Goal: Task Accomplishment & Management: Manage account settings

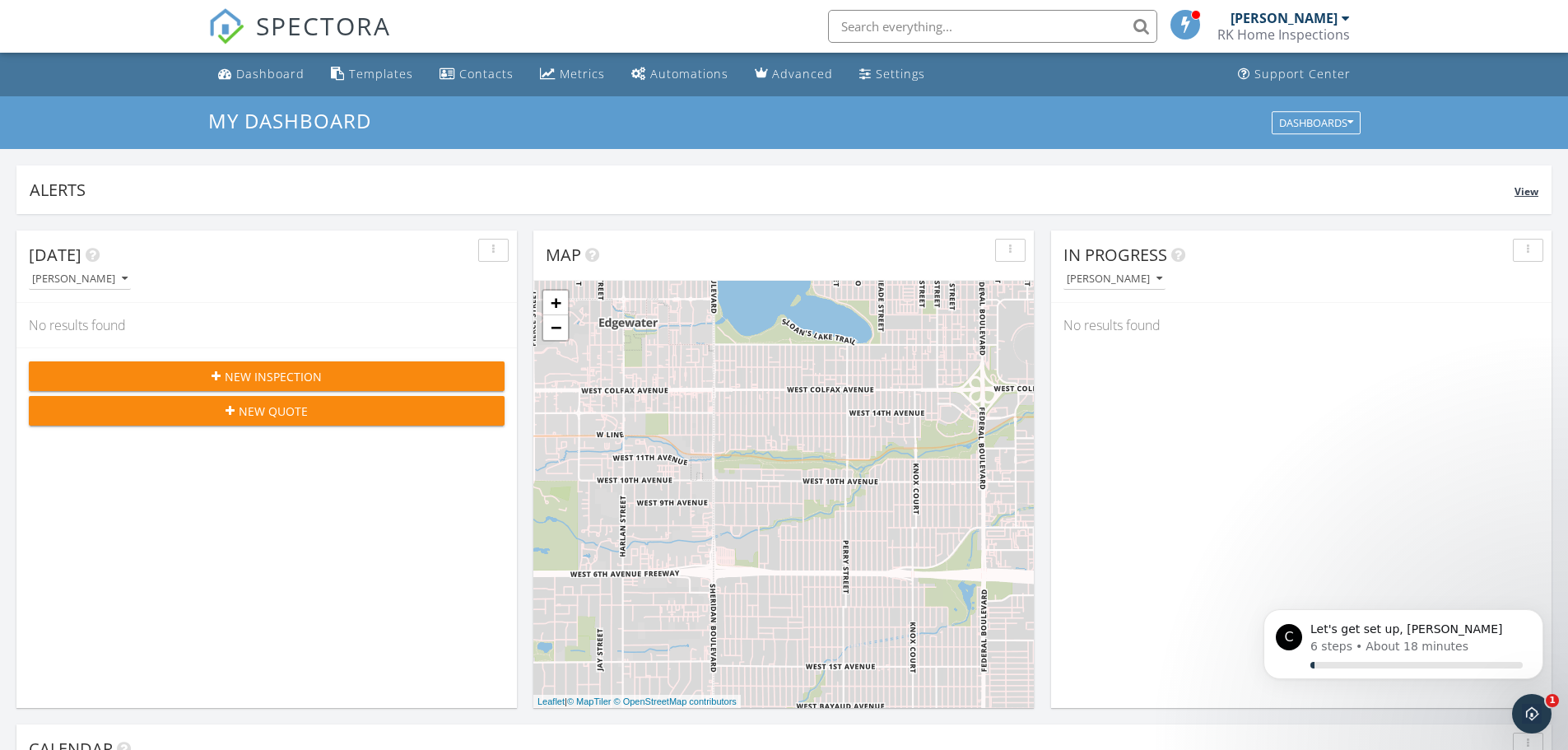
click at [1519, 191] on span "View" at bounding box center [1526, 191] width 24 height 14
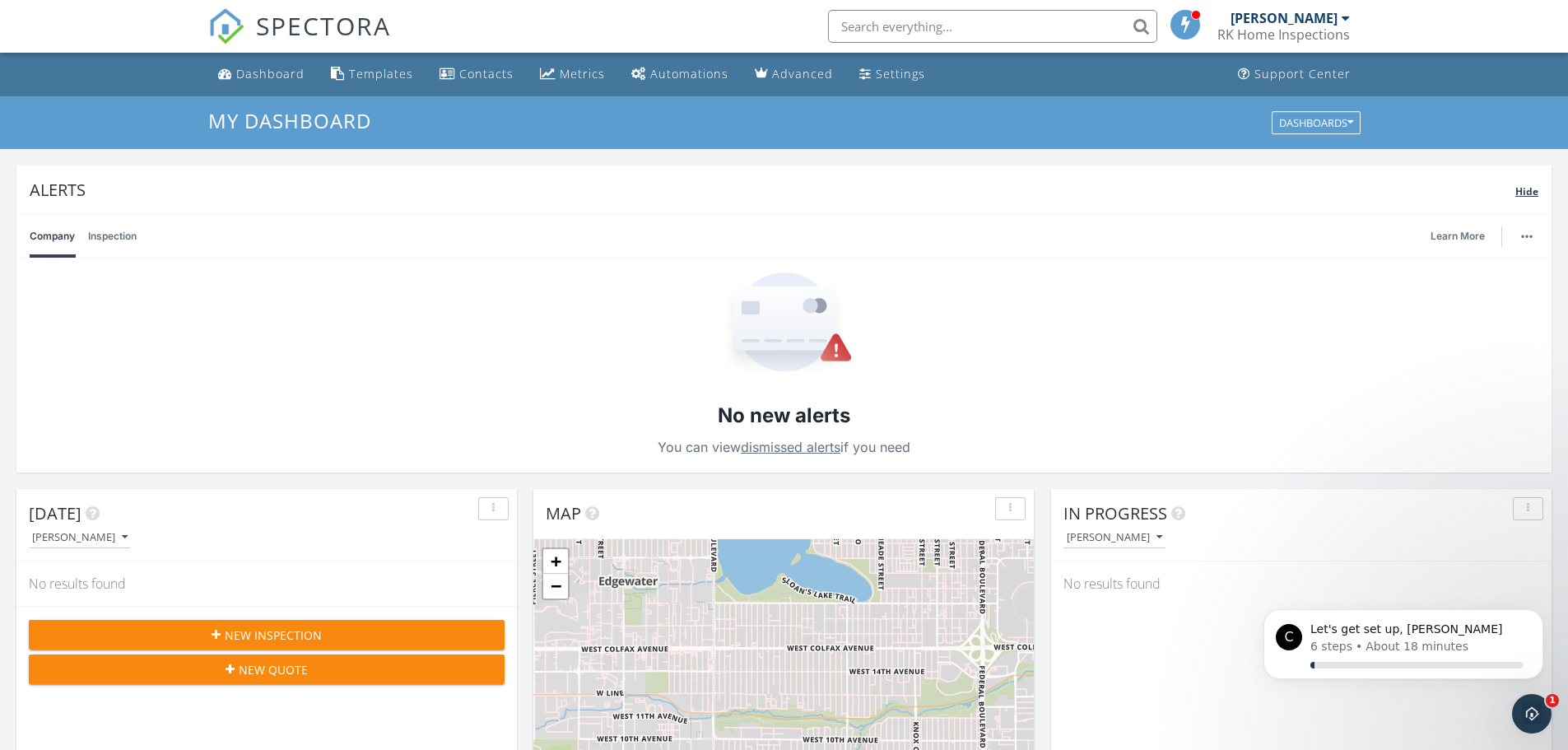
click at [1519, 191] on span "Hide" at bounding box center [1526, 191] width 23 height 14
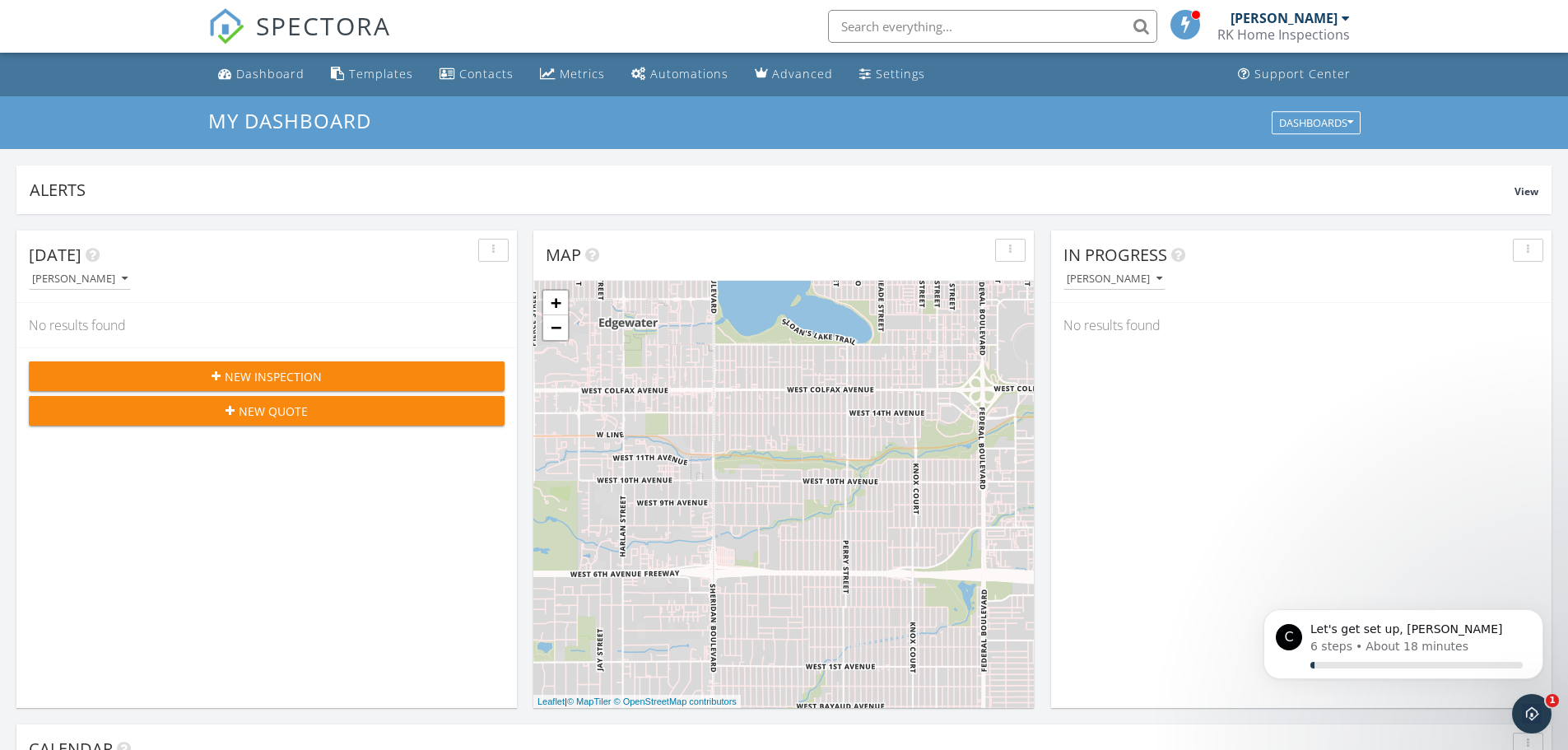
click at [1175, 28] on div at bounding box center [1186, 25] width 30 height 30
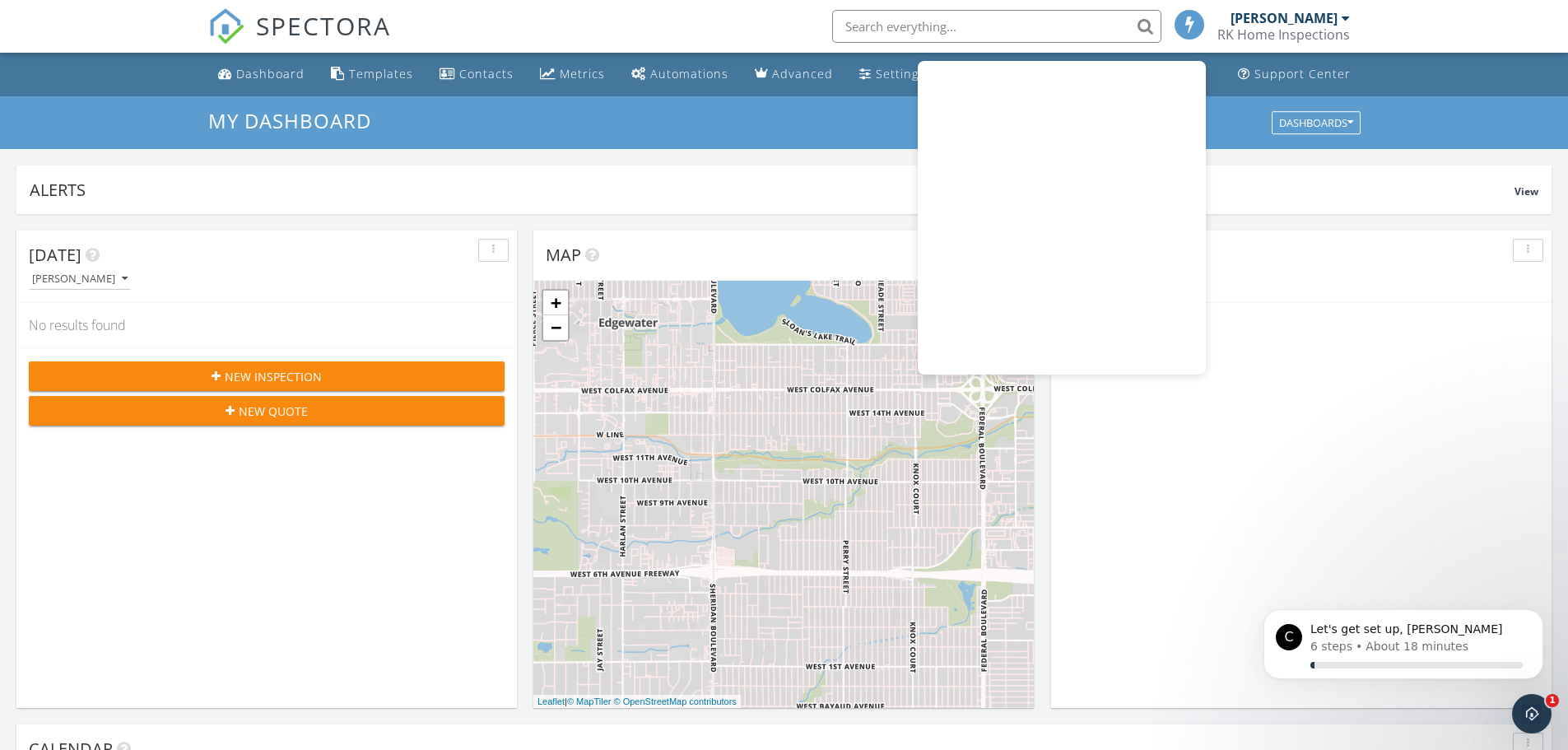
click at [1175, 28] on li at bounding box center [1189, 26] width 43 height 53
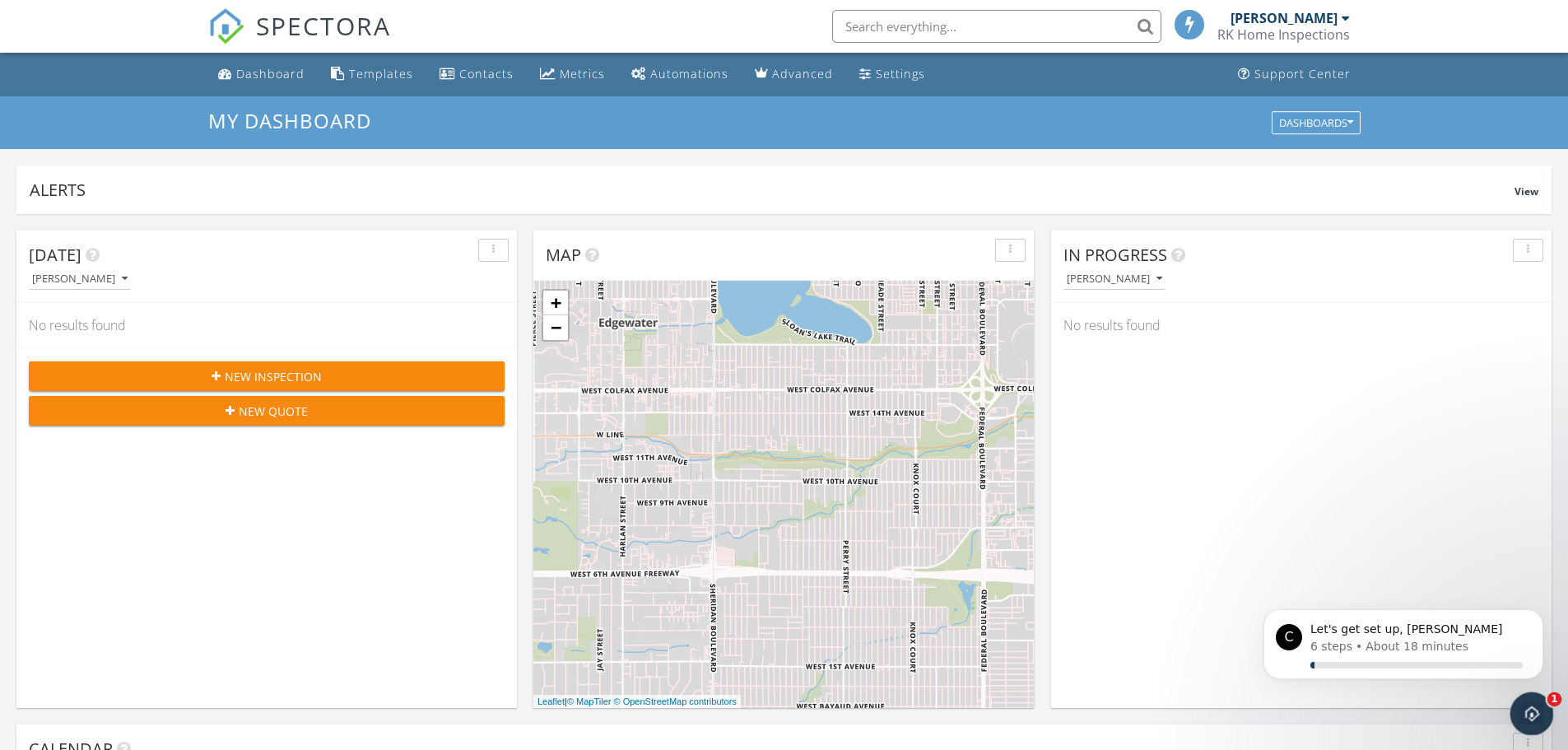
click at [1532, 706] on icon "Open Intercom Messenger" at bounding box center [1529, 711] width 27 height 27
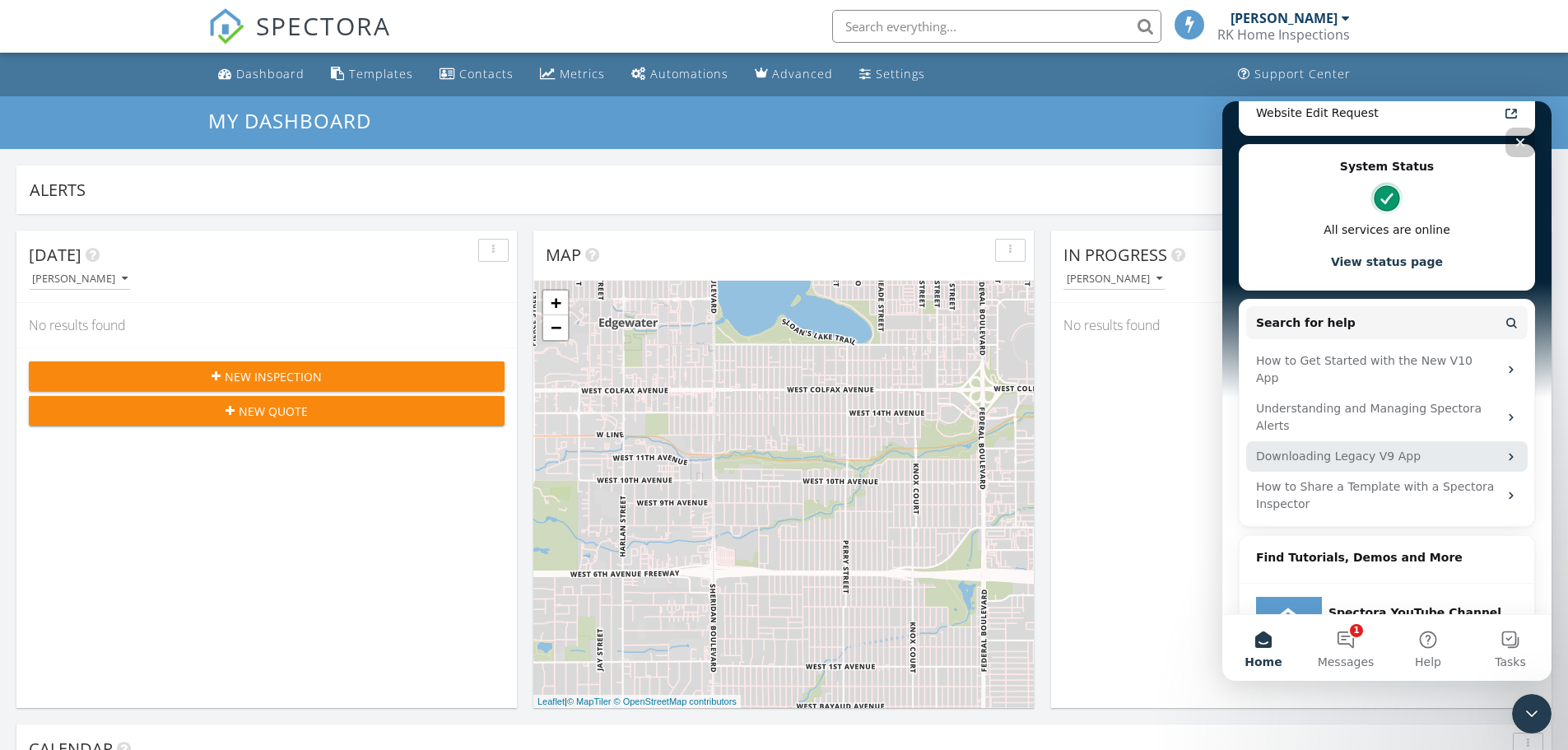
scroll to position [365, 0]
click at [1202, 408] on div "In Progress Ryan Karen No results found" at bounding box center [1301, 468] width 500 height 477
click at [1200, 408] on div "In Progress Ryan Karen No results found" at bounding box center [1301, 468] width 500 height 477
click at [1519, 139] on icon "Close" at bounding box center [1520, 142] width 13 height 13
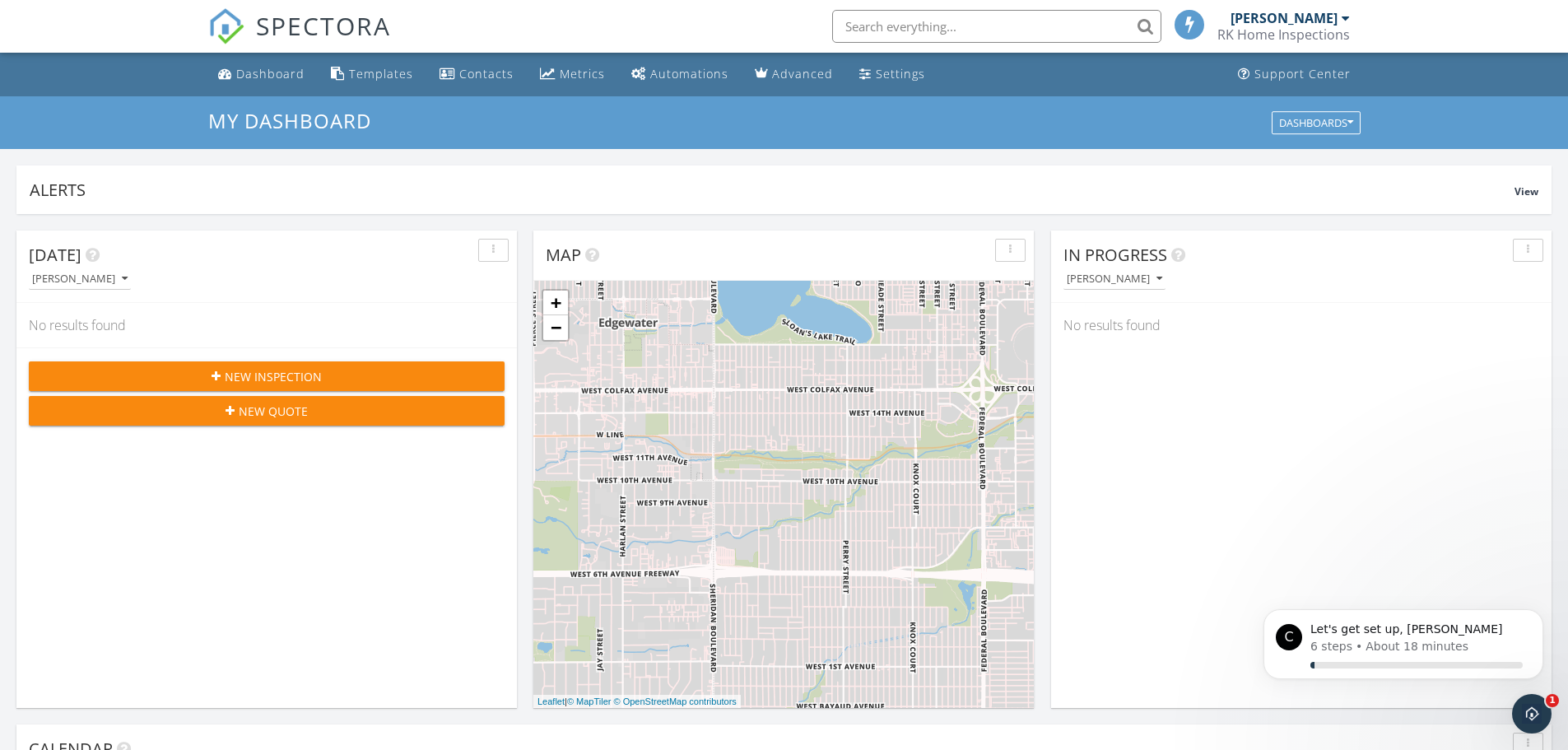
scroll to position [0, 0]
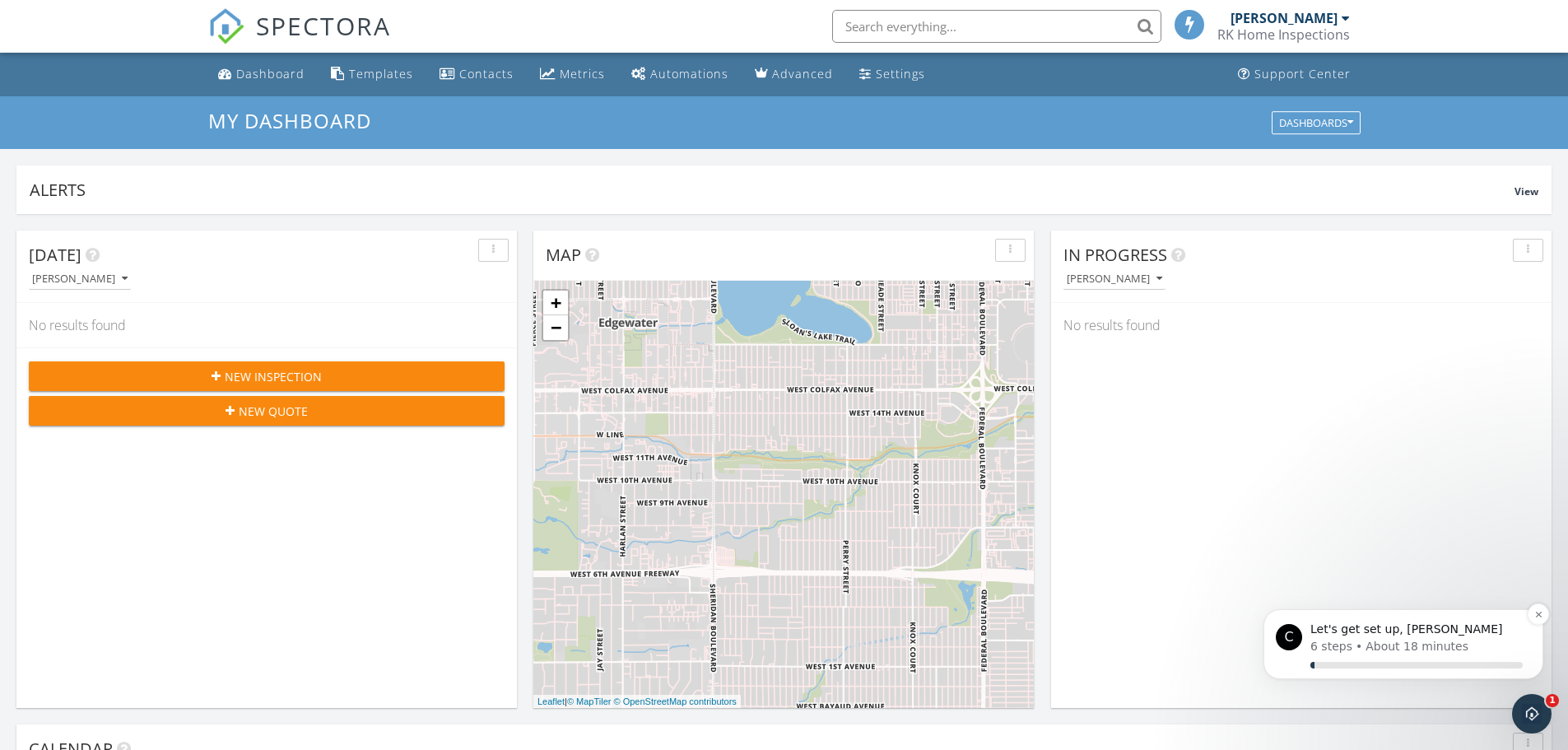
click at [1438, 626] on p "Let's get set up, Ryan" at bounding box center [1417, 629] width 212 height 17
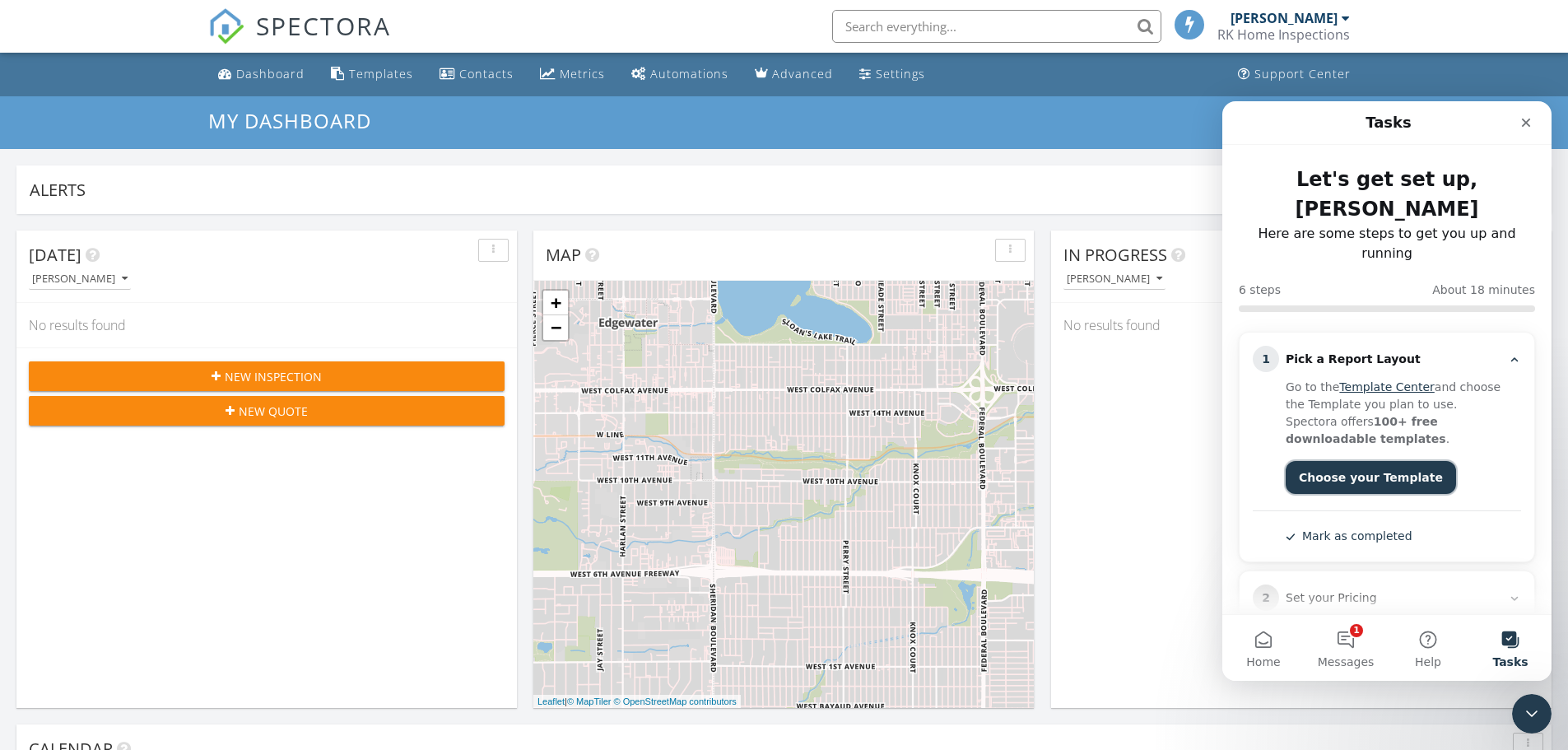
click at [1388, 461] on button "Choose your Template" at bounding box center [1372, 477] width 171 height 33
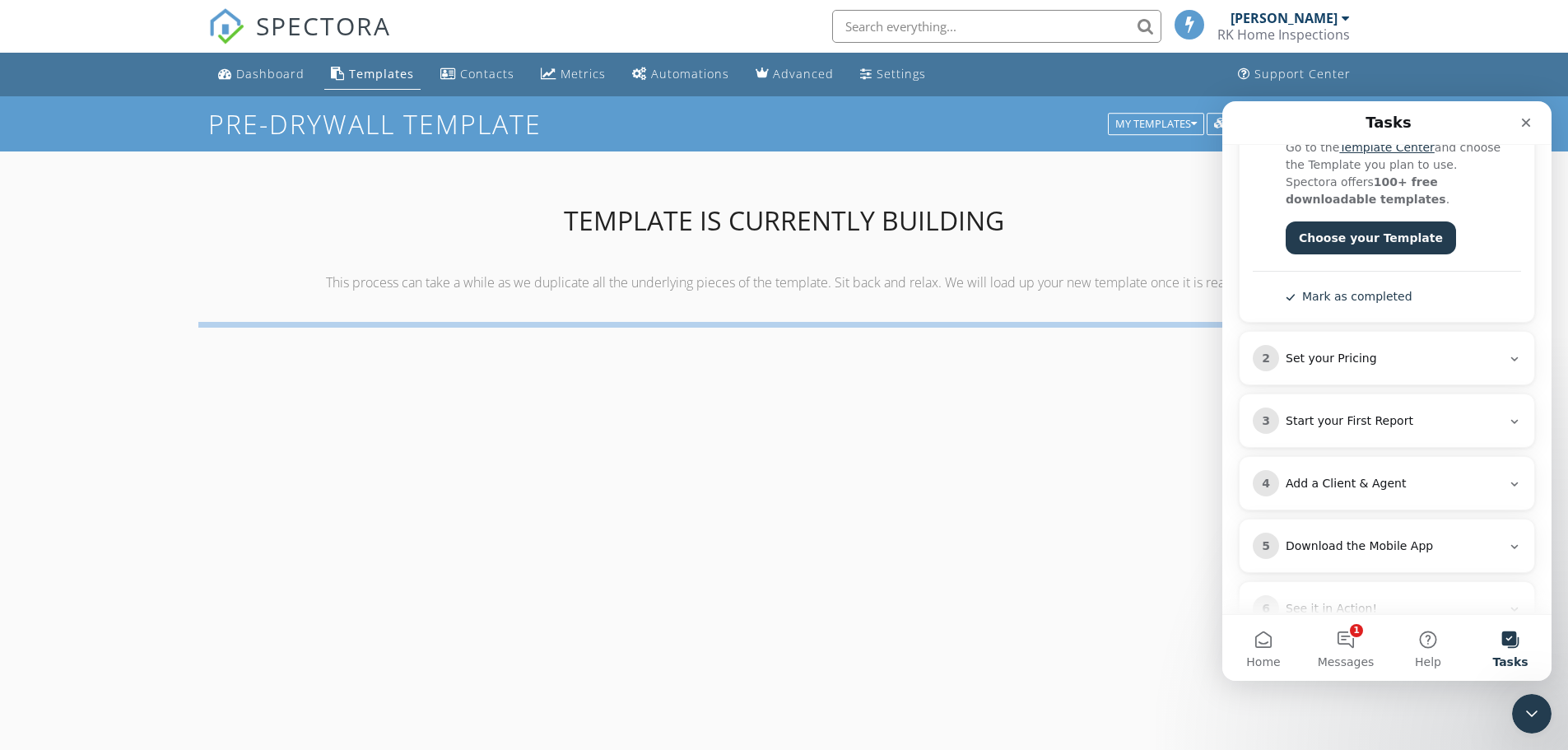
scroll to position [256, 0]
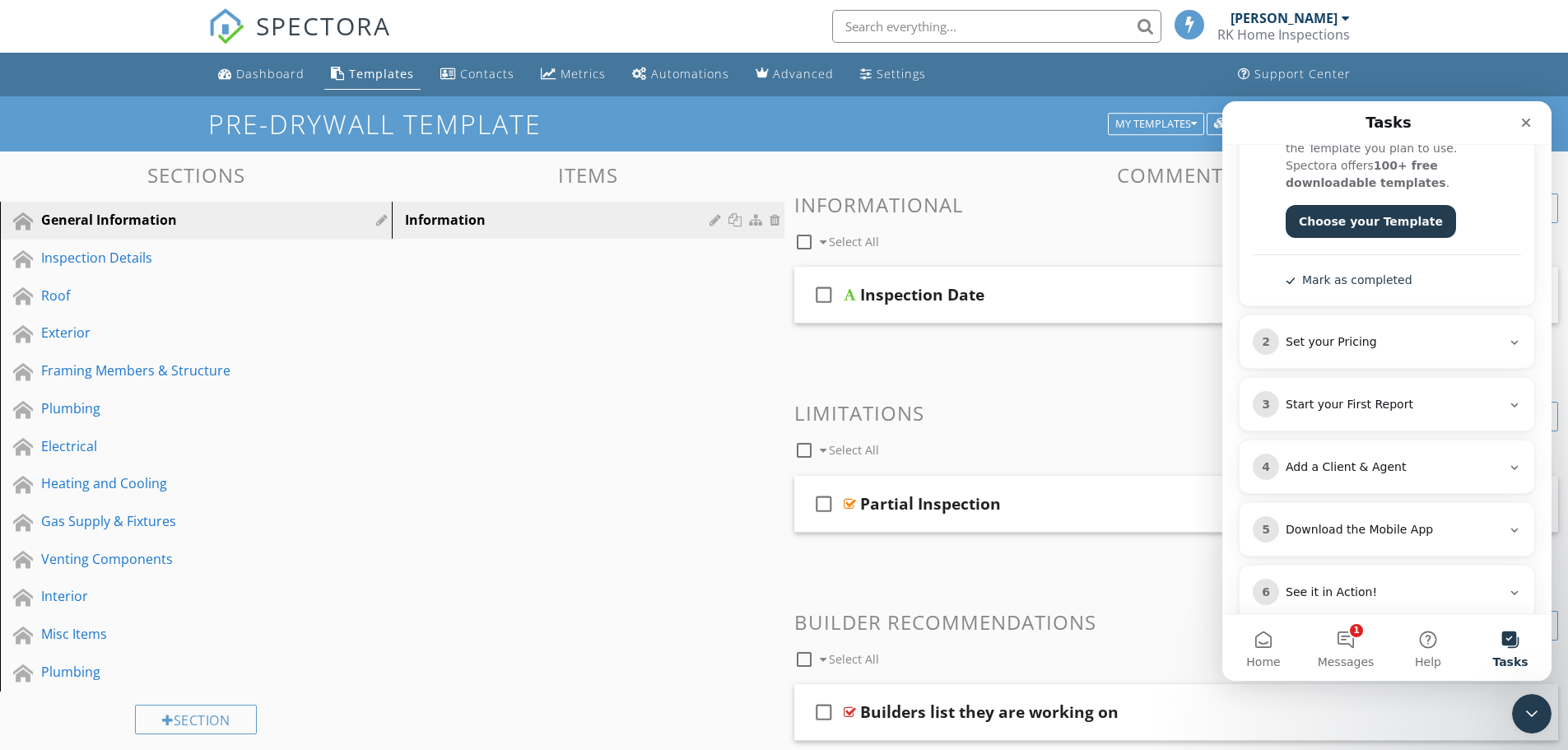
click at [1423, 516] on div "5 Download the Mobile App" at bounding box center [1386, 529] width 295 height 53
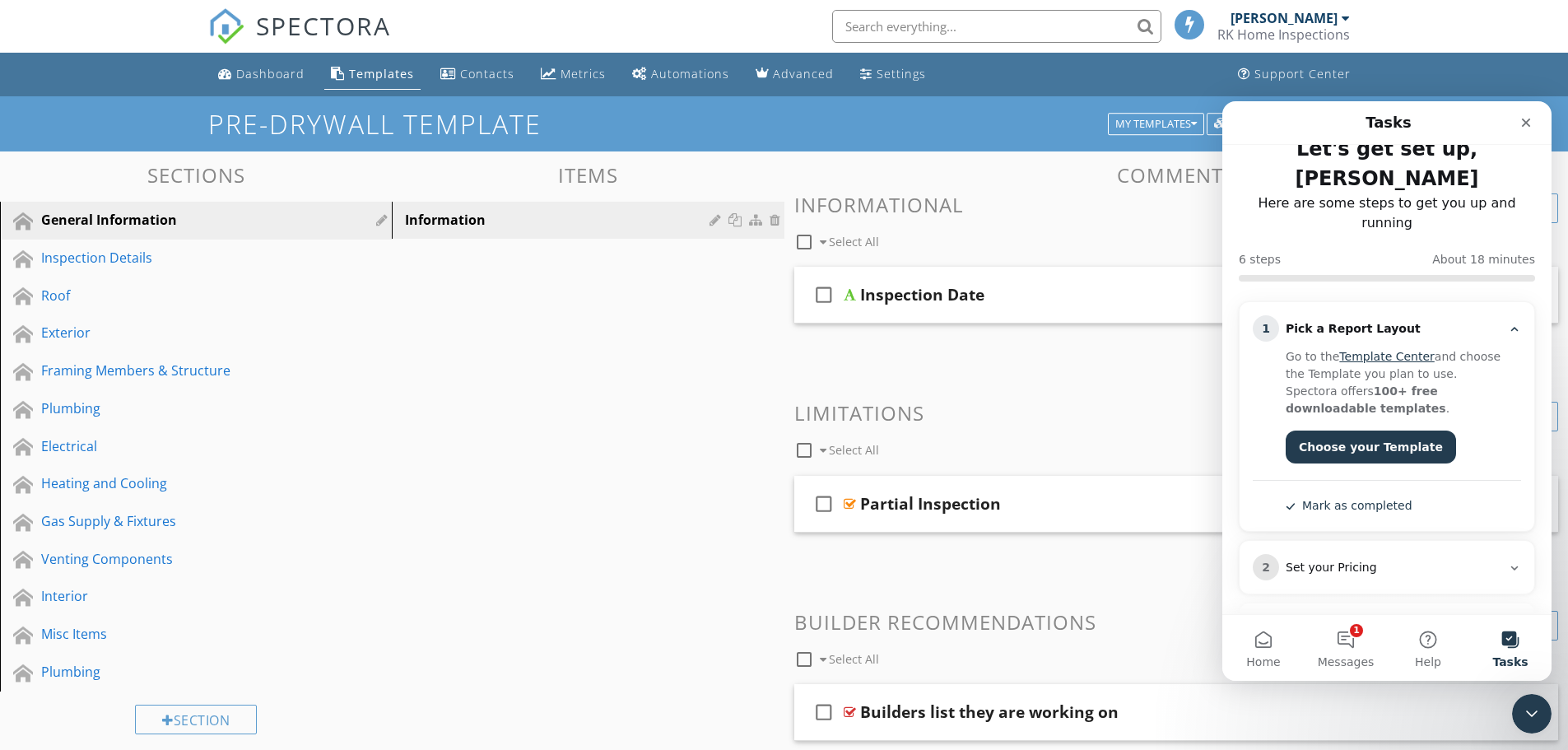
scroll to position [0, 0]
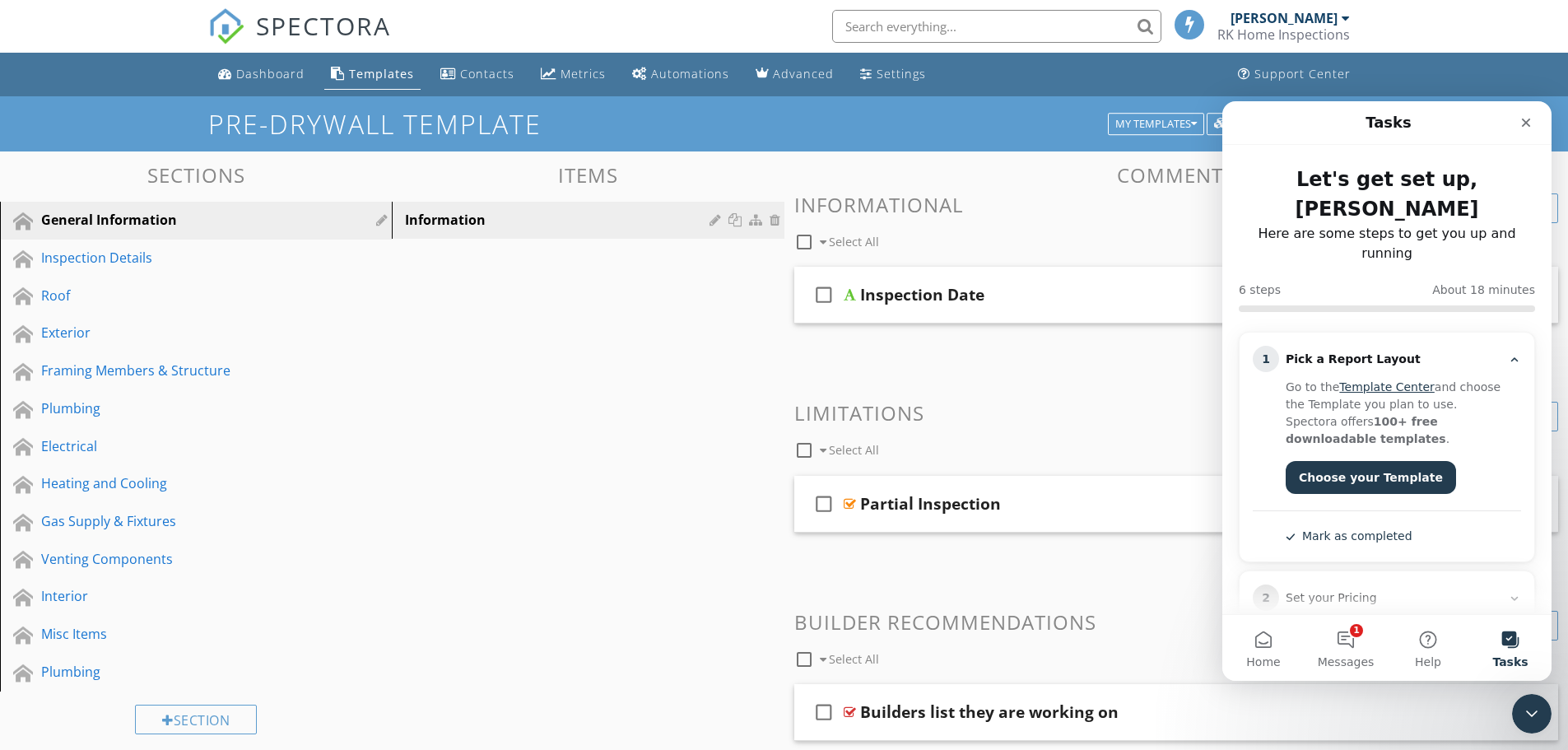
click at [563, 428] on div "Sections General Information Inspection Details Roof Exterior Framing Members &…" at bounding box center [784, 522] width 1568 height 741
click at [84, 638] on div "Misc Items" at bounding box center [177, 634] width 273 height 20
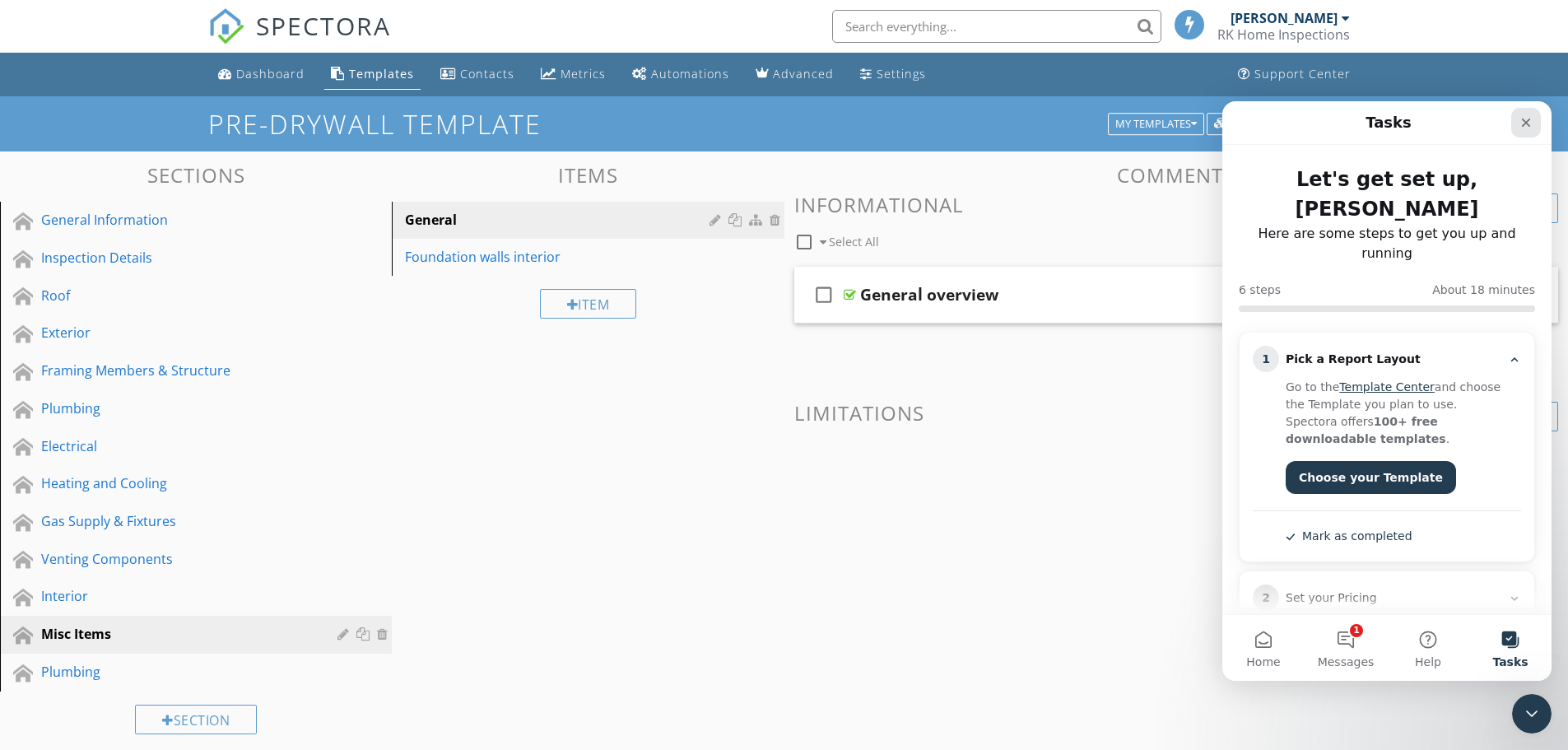
click at [1522, 125] on icon "Close" at bounding box center [1525, 122] width 13 height 13
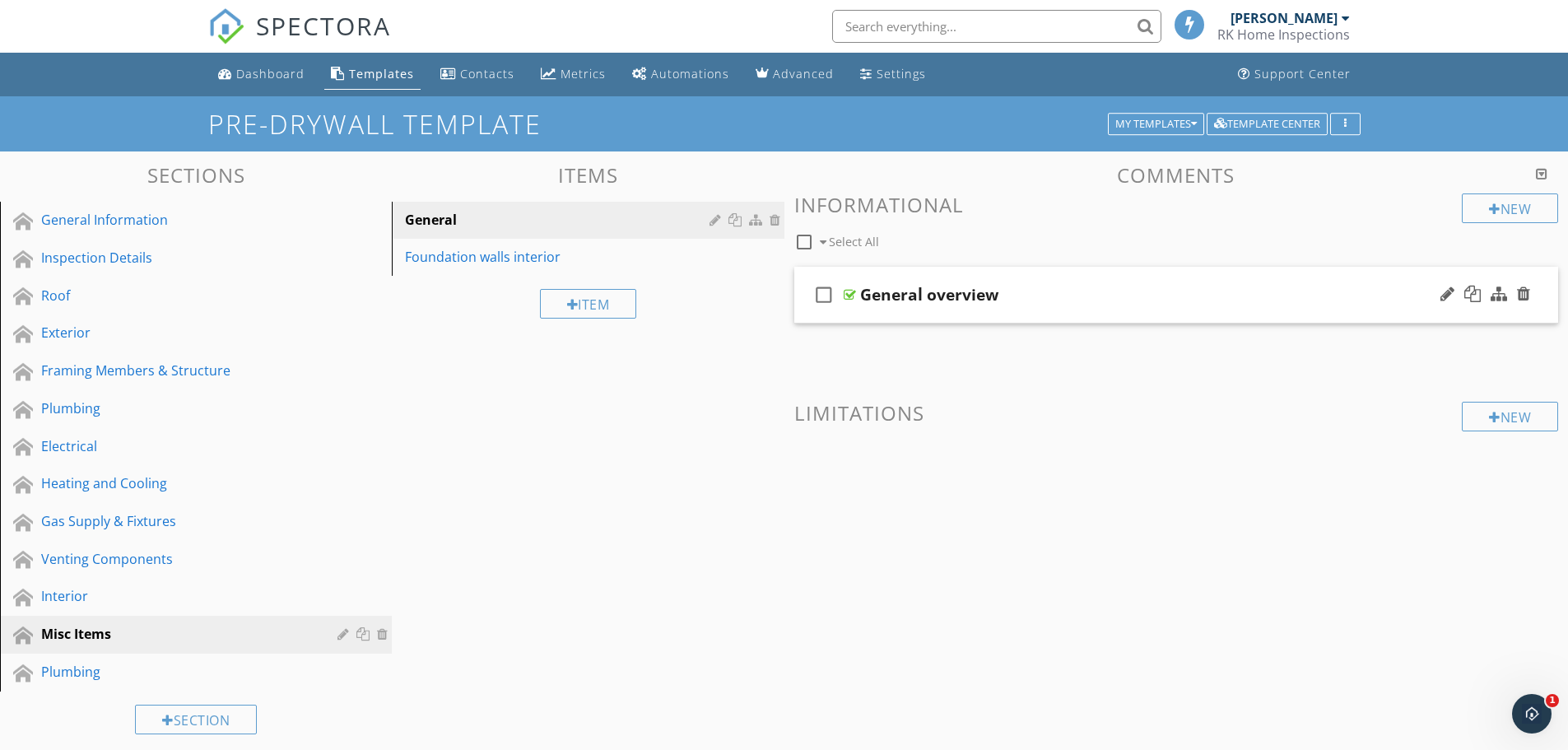
click at [1027, 281] on div "check_box_outline_blank General overview" at bounding box center [1177, 295] width 765 height 57
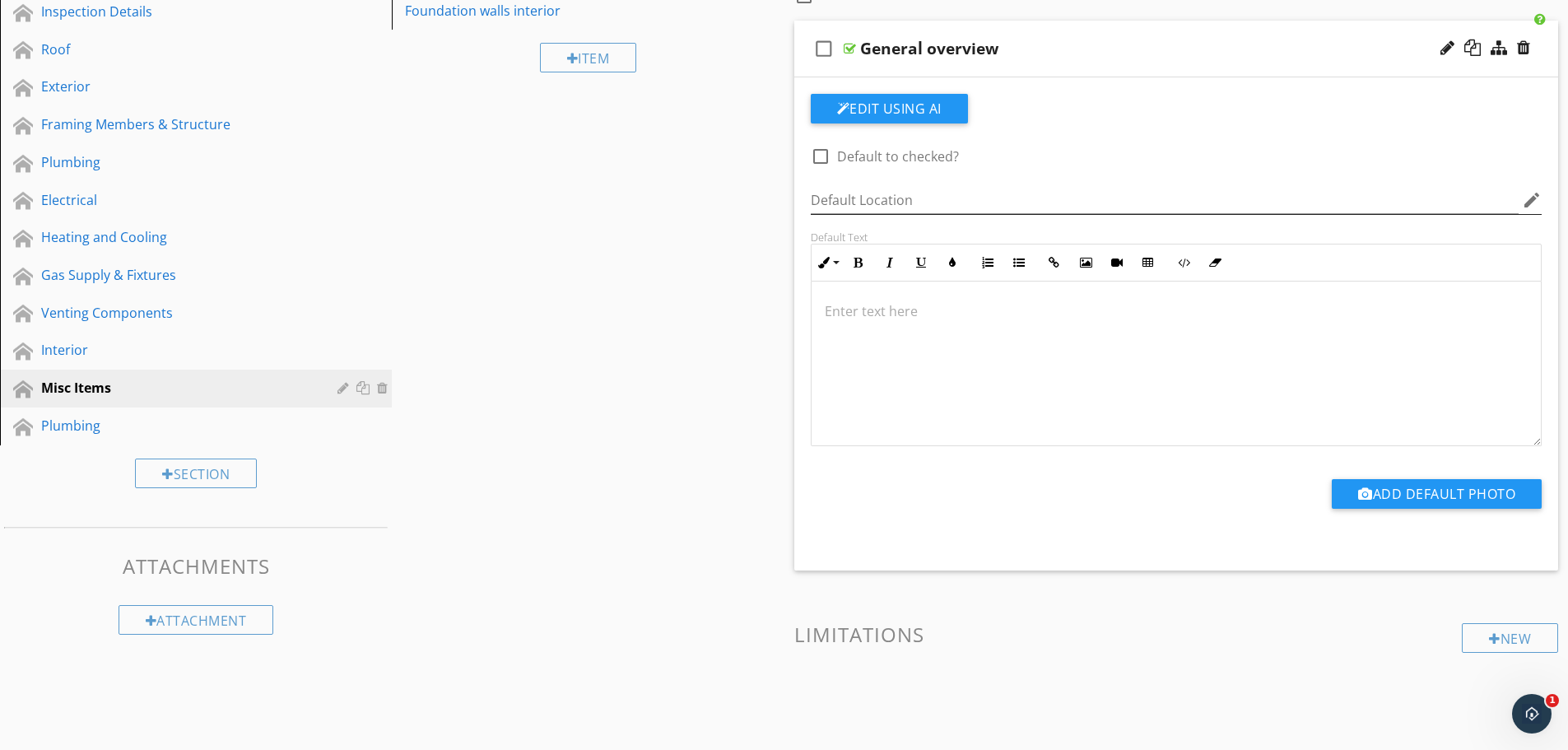
scroll to position [257, 0]
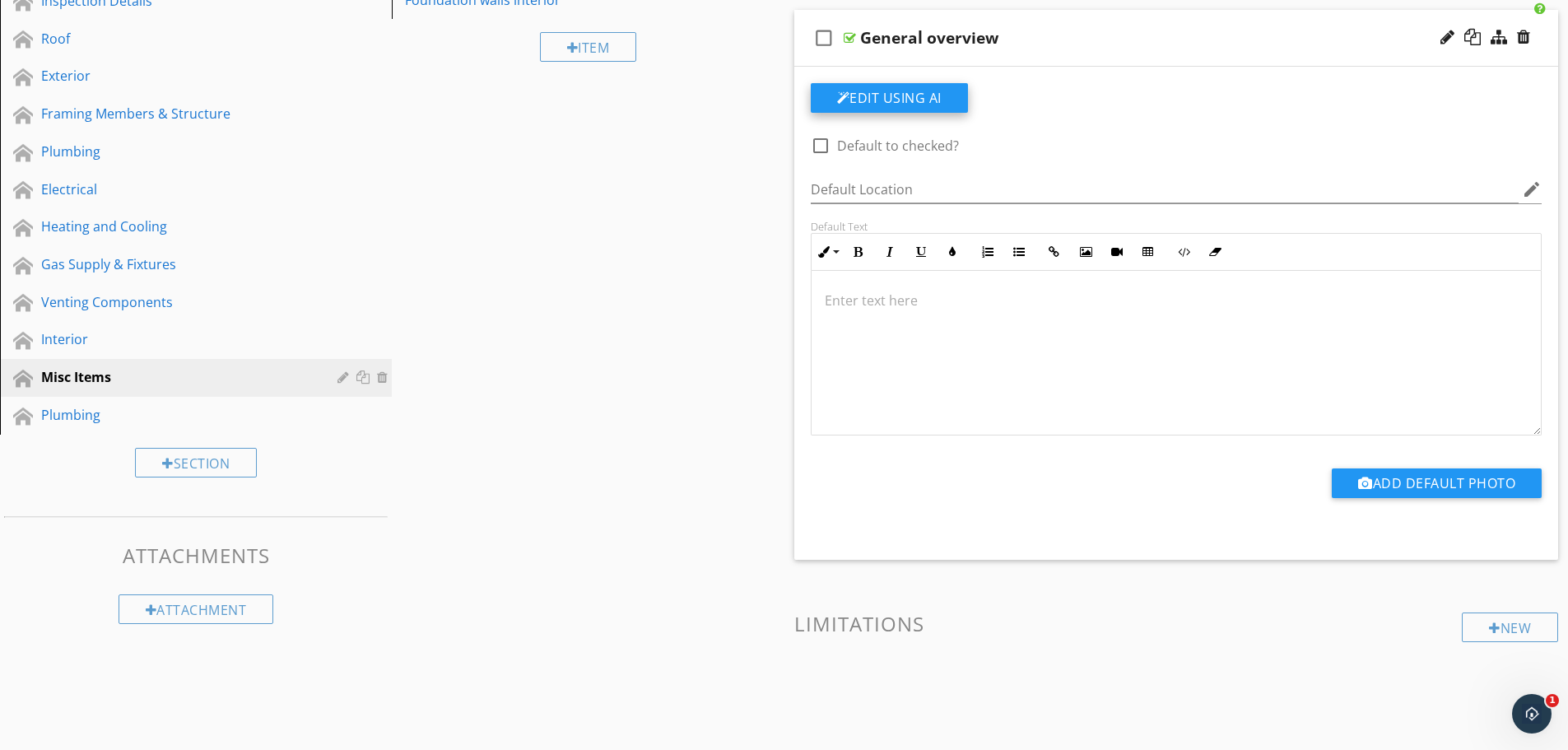
click at [906, 99] on button "Edit Using AI" at bounding box center [889, 98] width 157 height 30
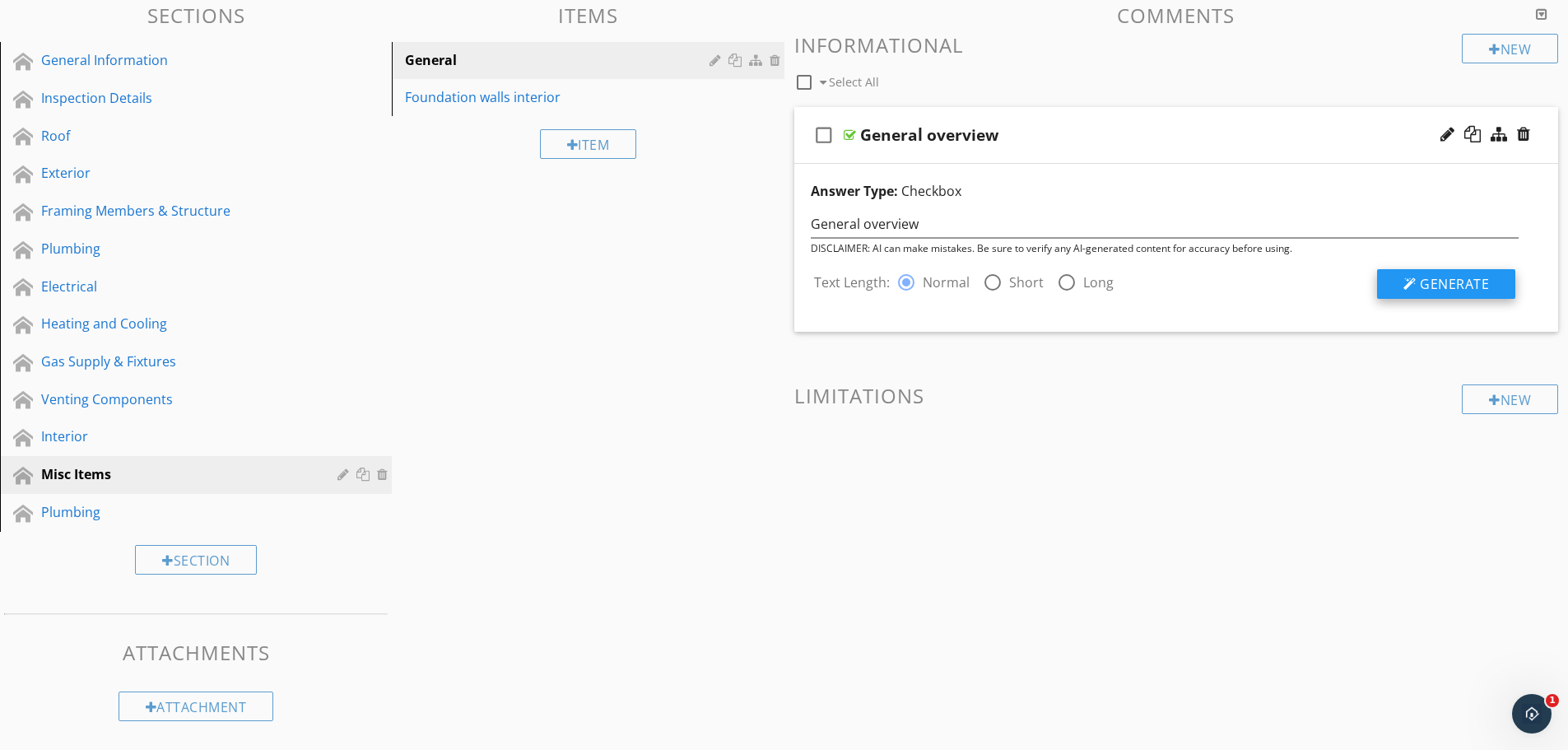
click at [1421, 284] on span "Generate" at bounding box center [1455, 284] width 69 height 18
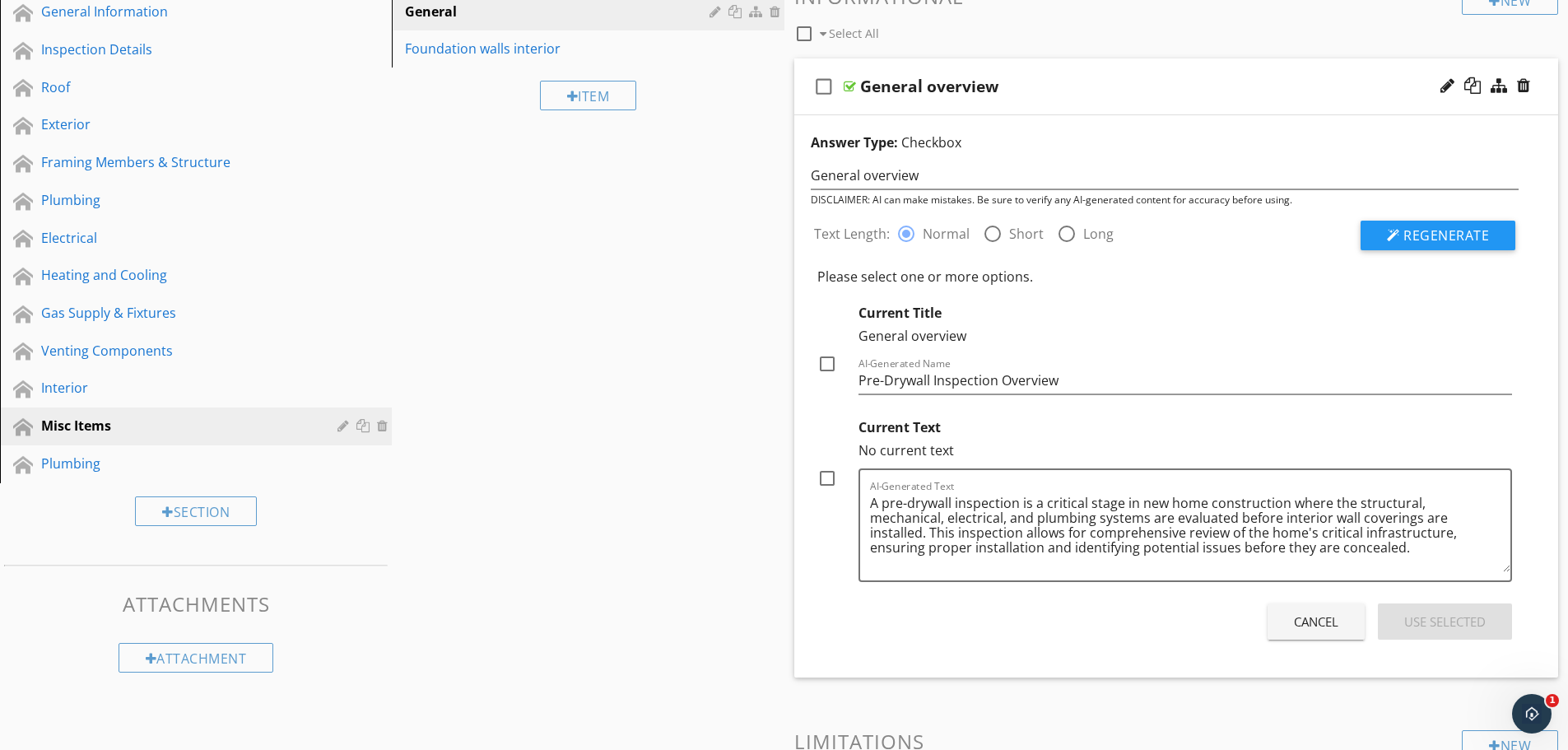
scroll to position [200, 0]
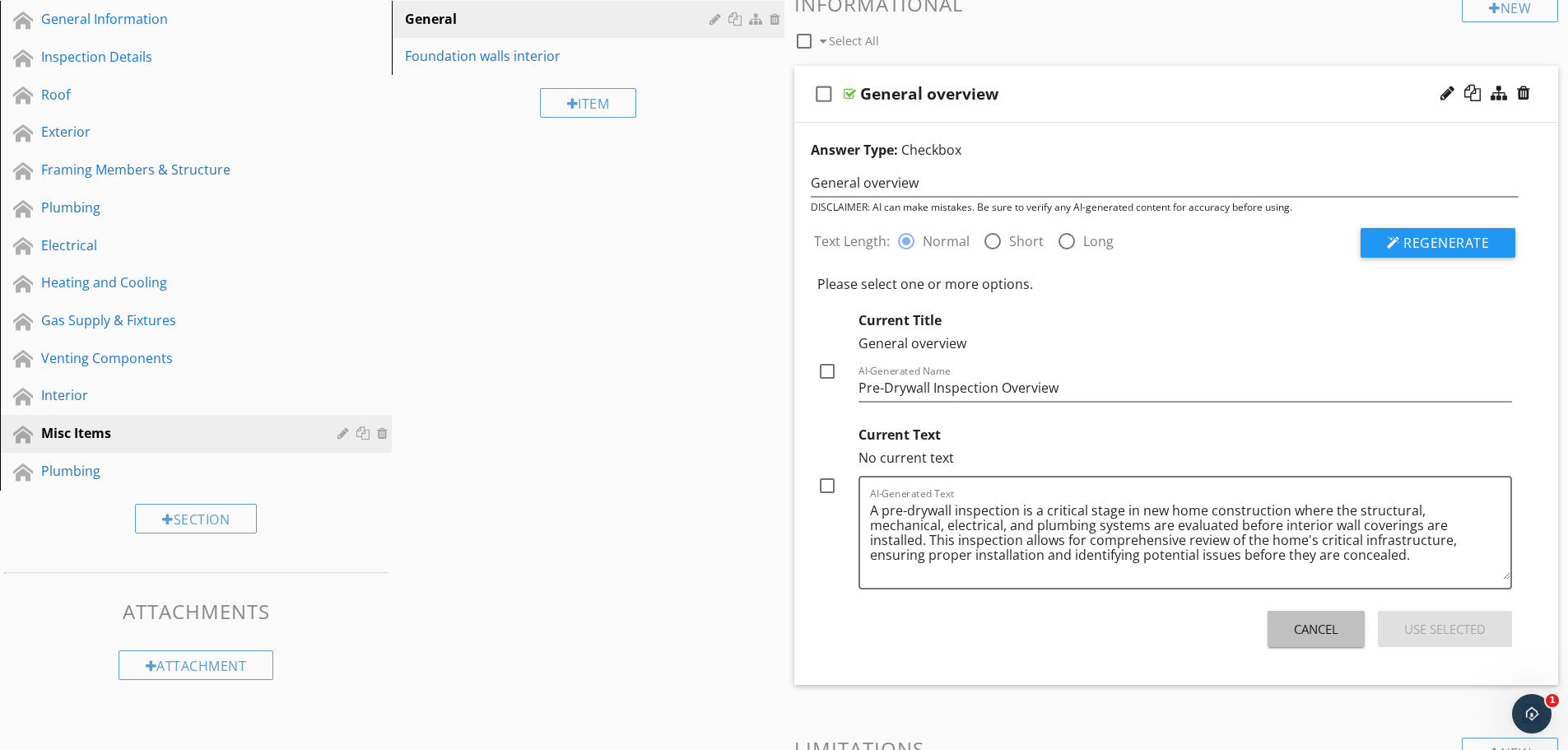
click at [1317, 626] on div "Cancel" at bounding box center [1316, 629] width 45 height 19
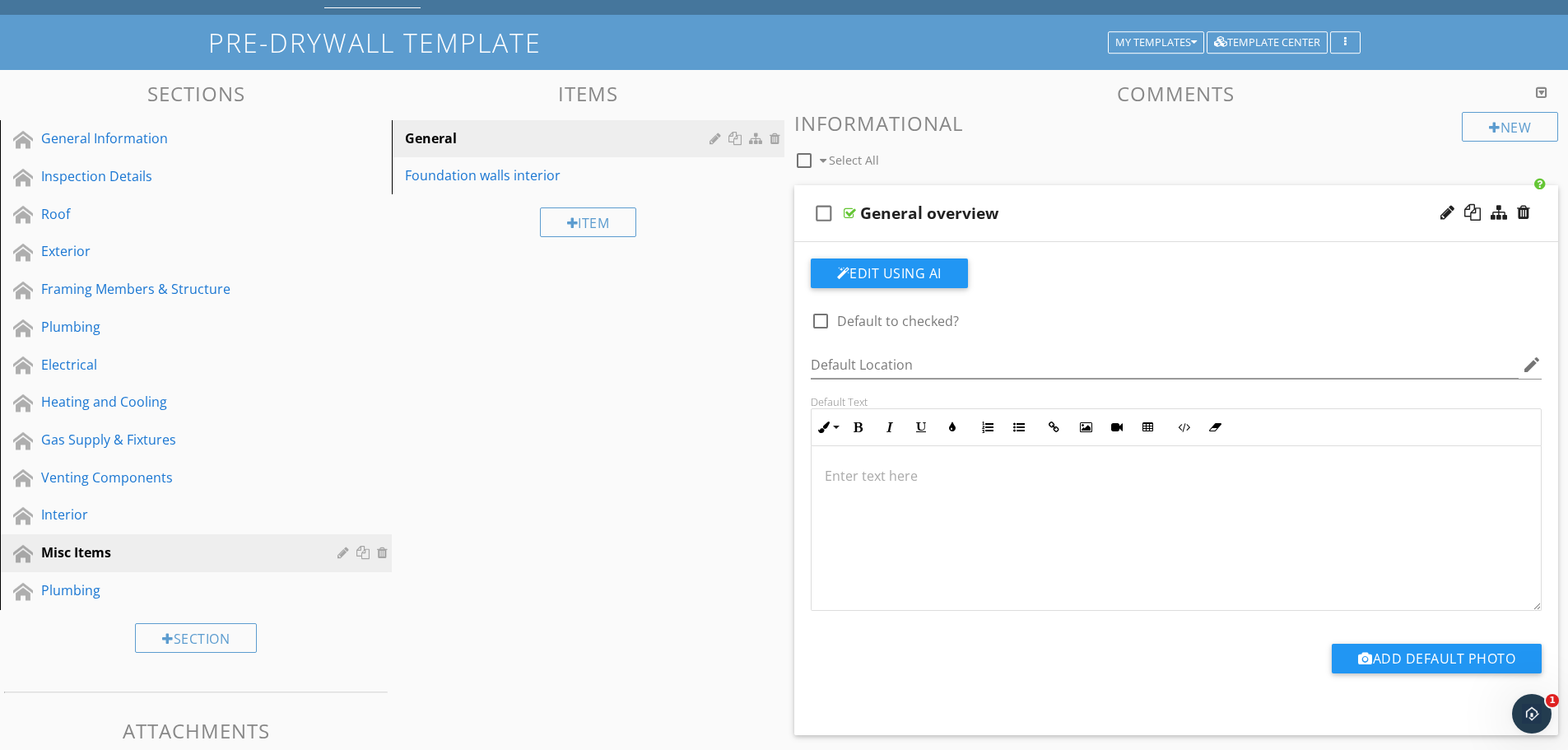
scroll to position [80, 0]
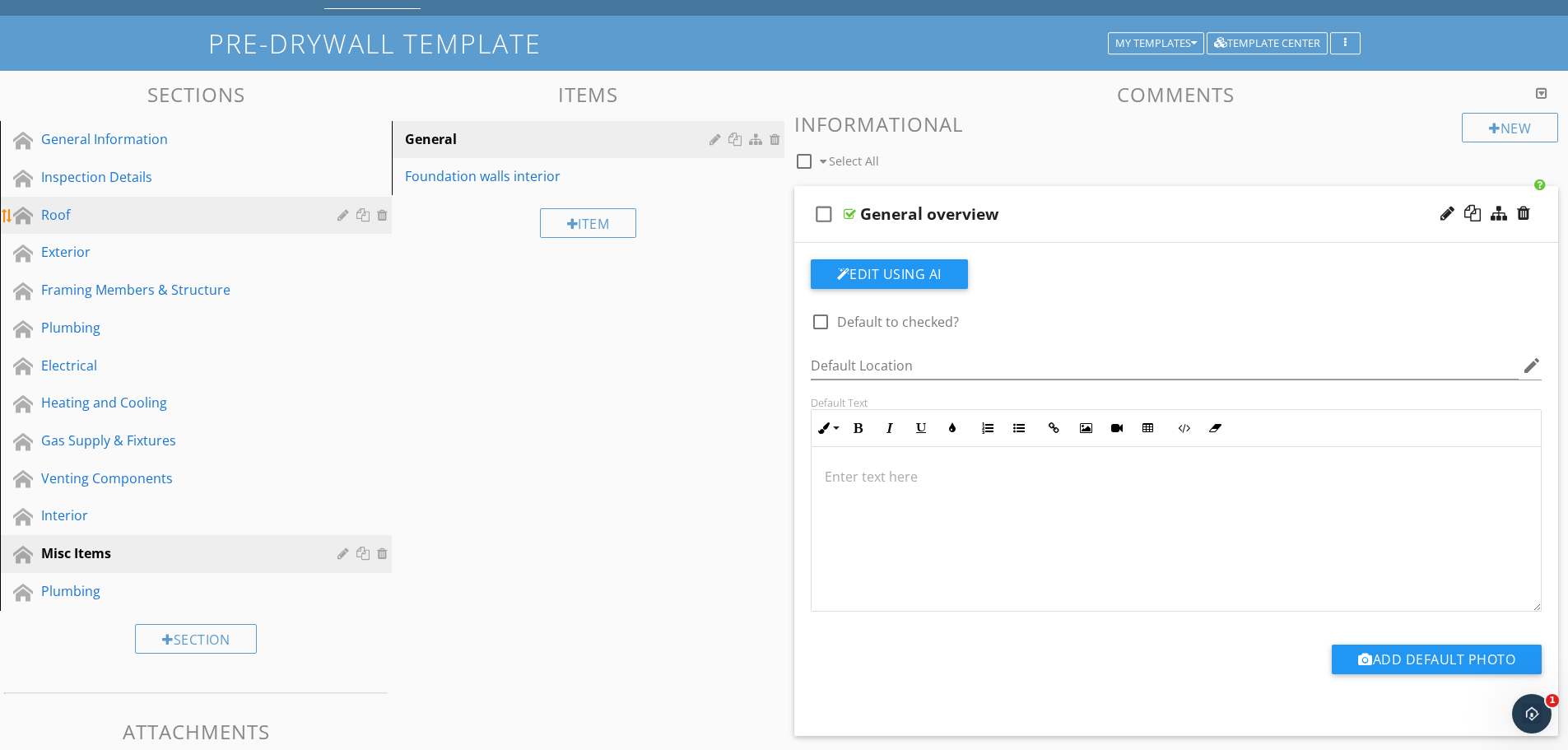
drag, startPoint x: 689, startPoint y: 293, endPoint x: 57, endPoint y: 219, distance: 636.3
click at [57, 219] on div "Roof" at bounding box center [177, 215] width 273 height 20
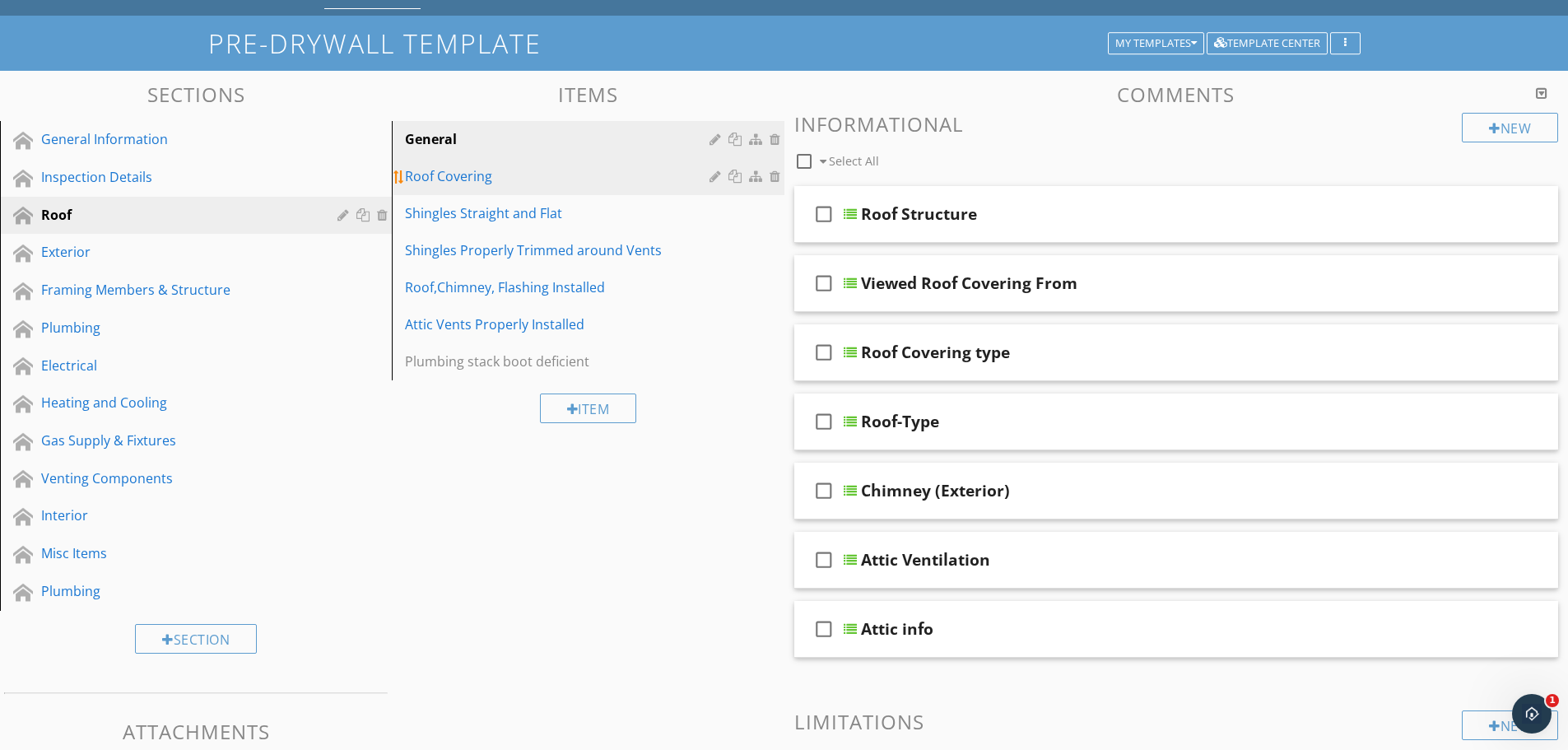
click at [556, 190] on link "Roof Covering" at bounding box center [590, 176] width 387 height 37
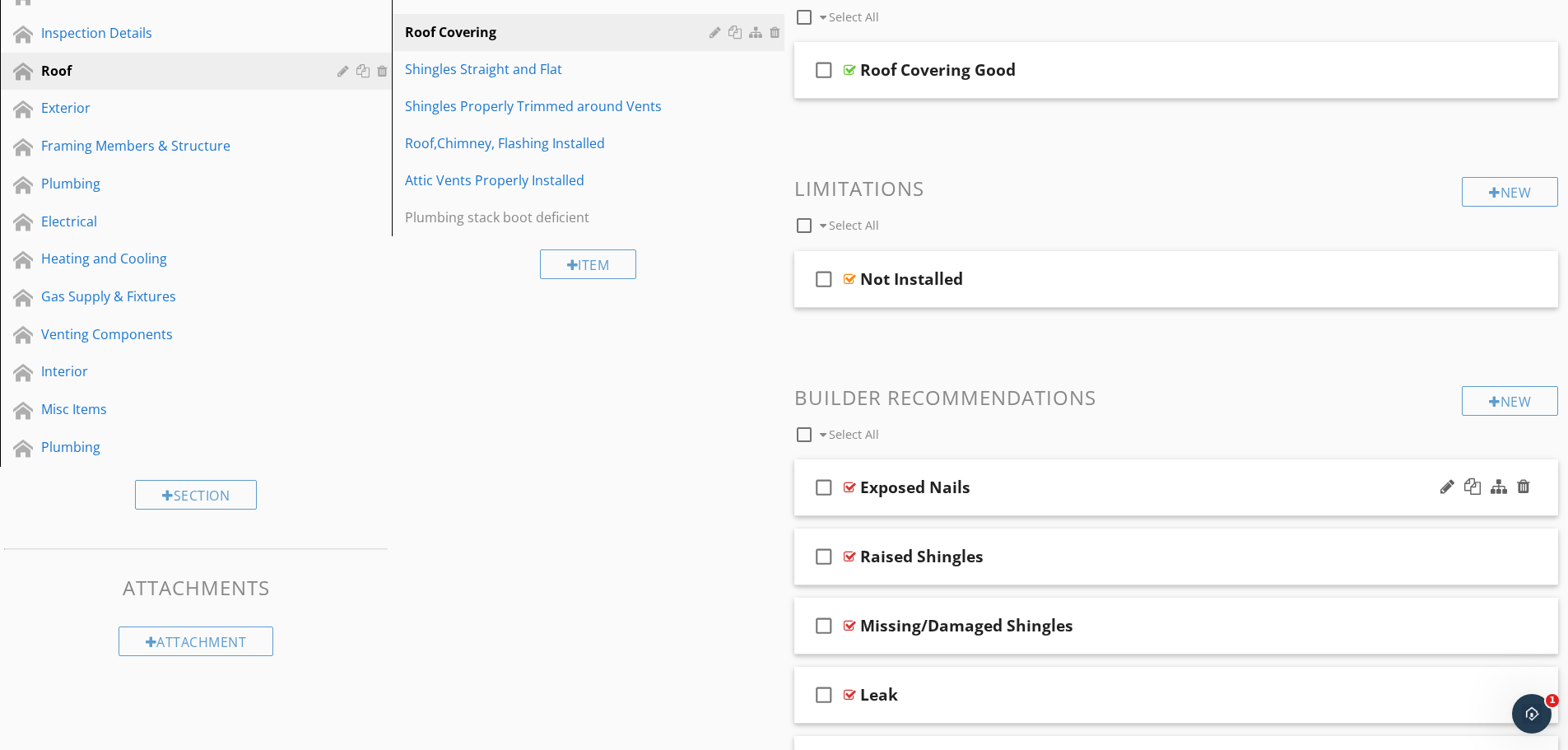
scroll to position [225, 0]
click at [1022, 484] on div "Exposed Nails" at bounding box center [1134, 486] width 549 height 20
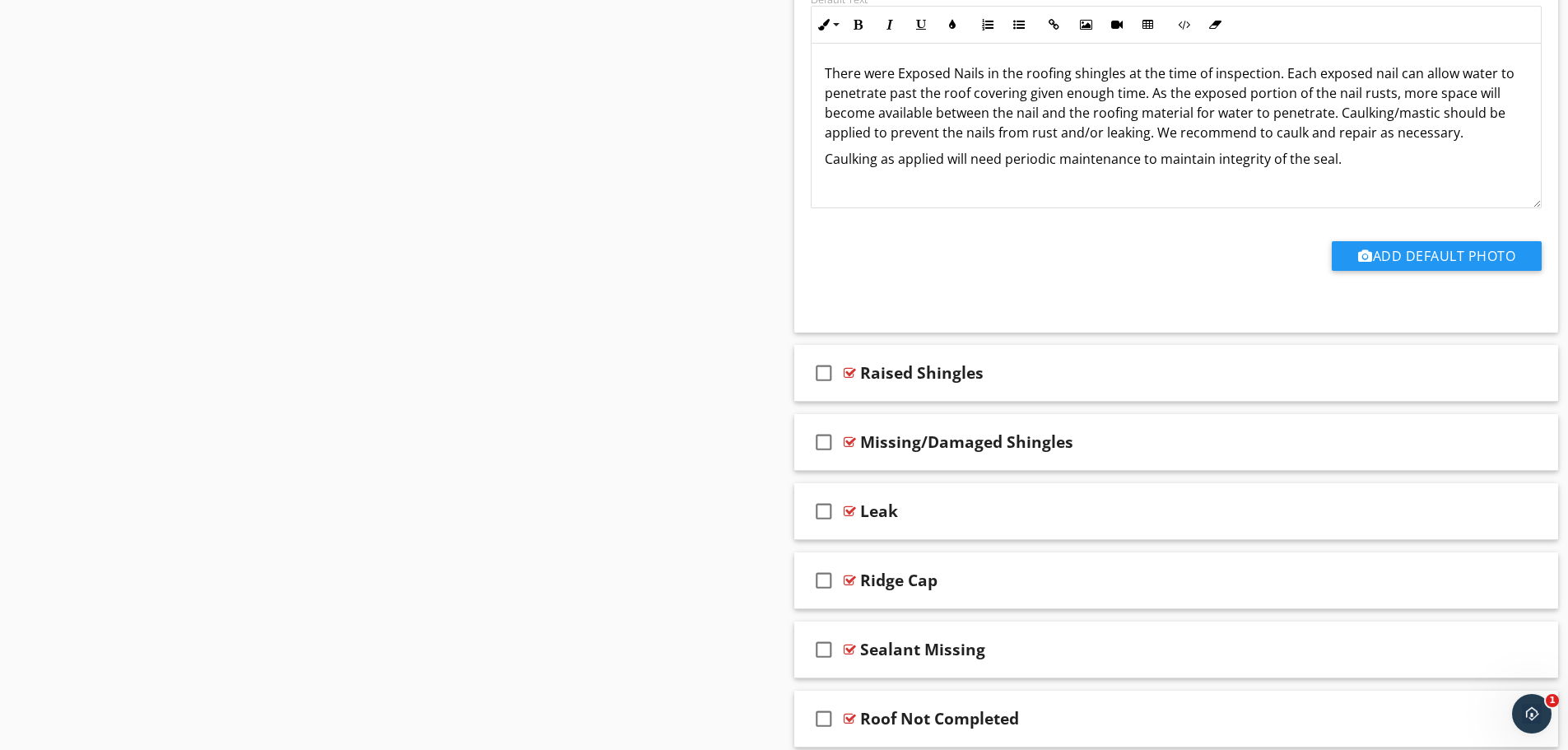
scroll to position [956, 0]
click at [983, 387] on div "check_box_outline_blank Raised Shingles" at bounding box center [1177, 373] width 765 height 57
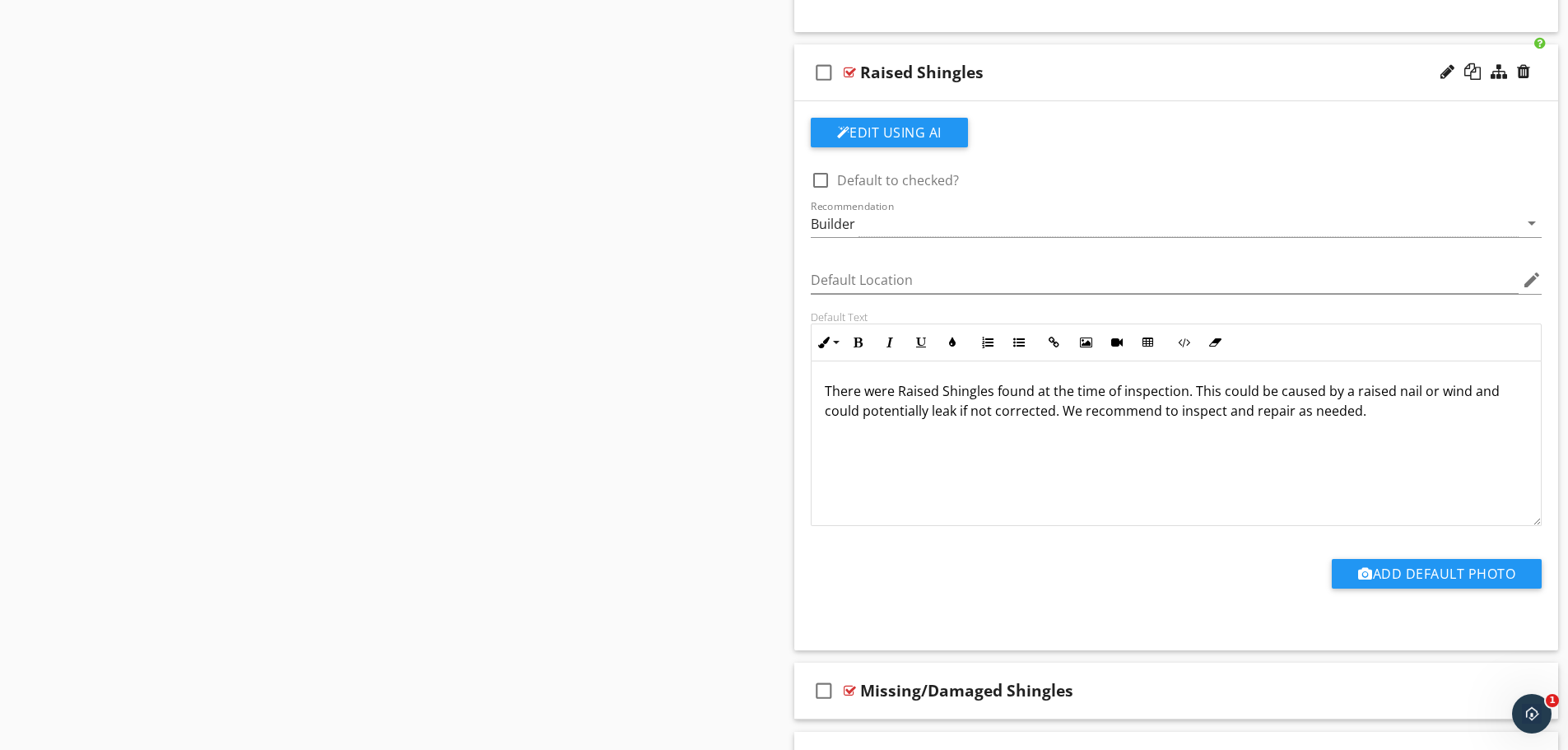
scroll to position [1258, 0]
drag, startPoint x: 689, startPoint y: 152, endPoint x: 473, endPoint y: 440, distance: 360.0
click at [473, 440] on div "Sections General Information Inspection Details Roof Exterior Framing Members &…" at bounding box center [784, 73] width 1568 height 2362
click at [996, 73] on div "Raised Shingles" at bounding box center [1134, 71] width 549 height 20
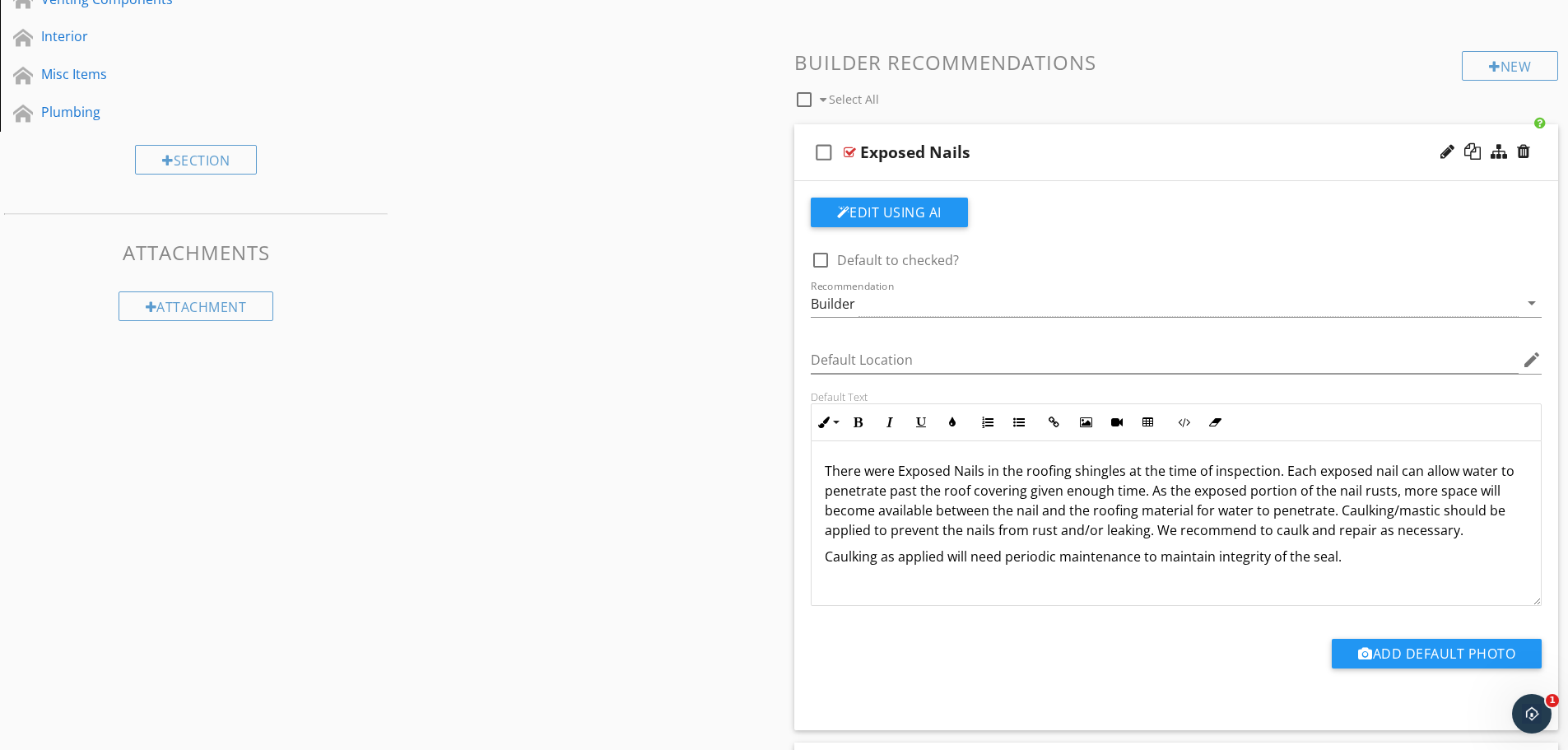
scroll to position [559, 0]
click at [947, 163] on div "Exposed Nails" at bounding box center [915, 153] width 110 height 20
click at [1016, 146] on input "Exposed Nails" at bounding box center [1134, 155] width 549 height 27
click at [929, 128] on div "check_box_outline_blank Exposed Nails" at bounding box center [1177, 153] width 765 height 57
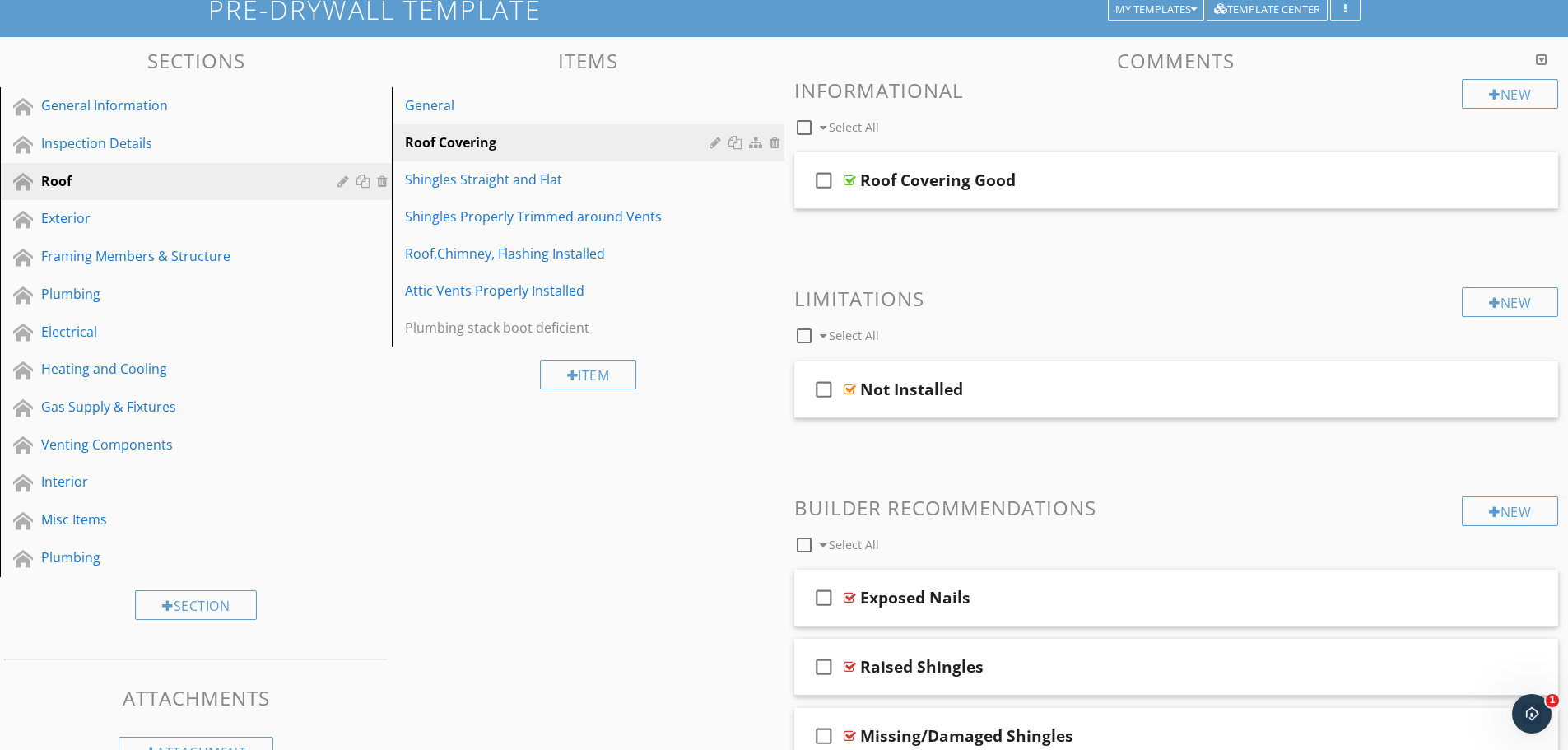
scroll to position [113, 0]
click at [152, 224] on div "Exterior" at bounding box center [177, 219] width 273 height 20
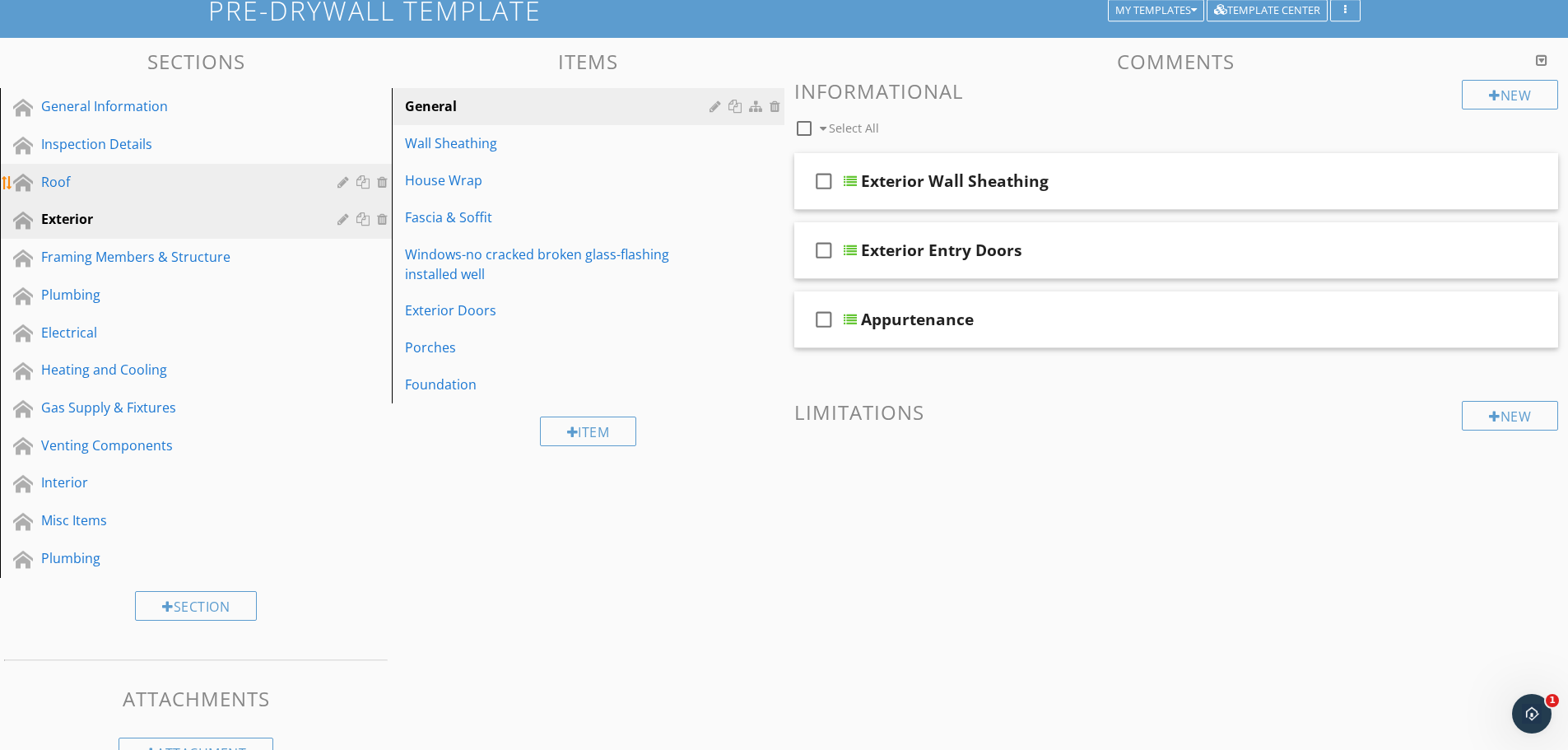
click at [135, 187] on div "Roof" at bounding box center [177, 182] width 273 height 20
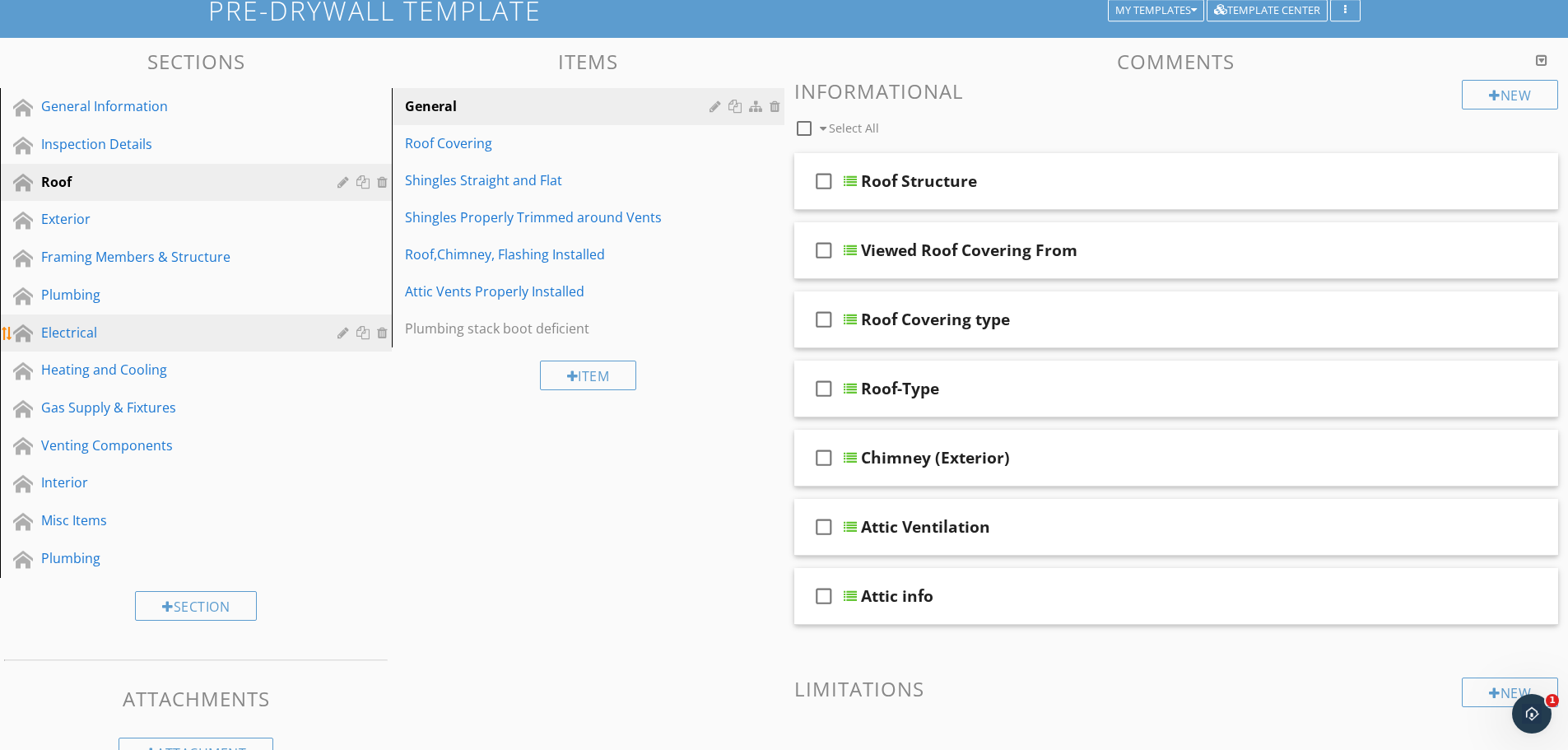
click at [158, 327] on div "Electrical" at bounding box center [177, 332] width 273 height 20
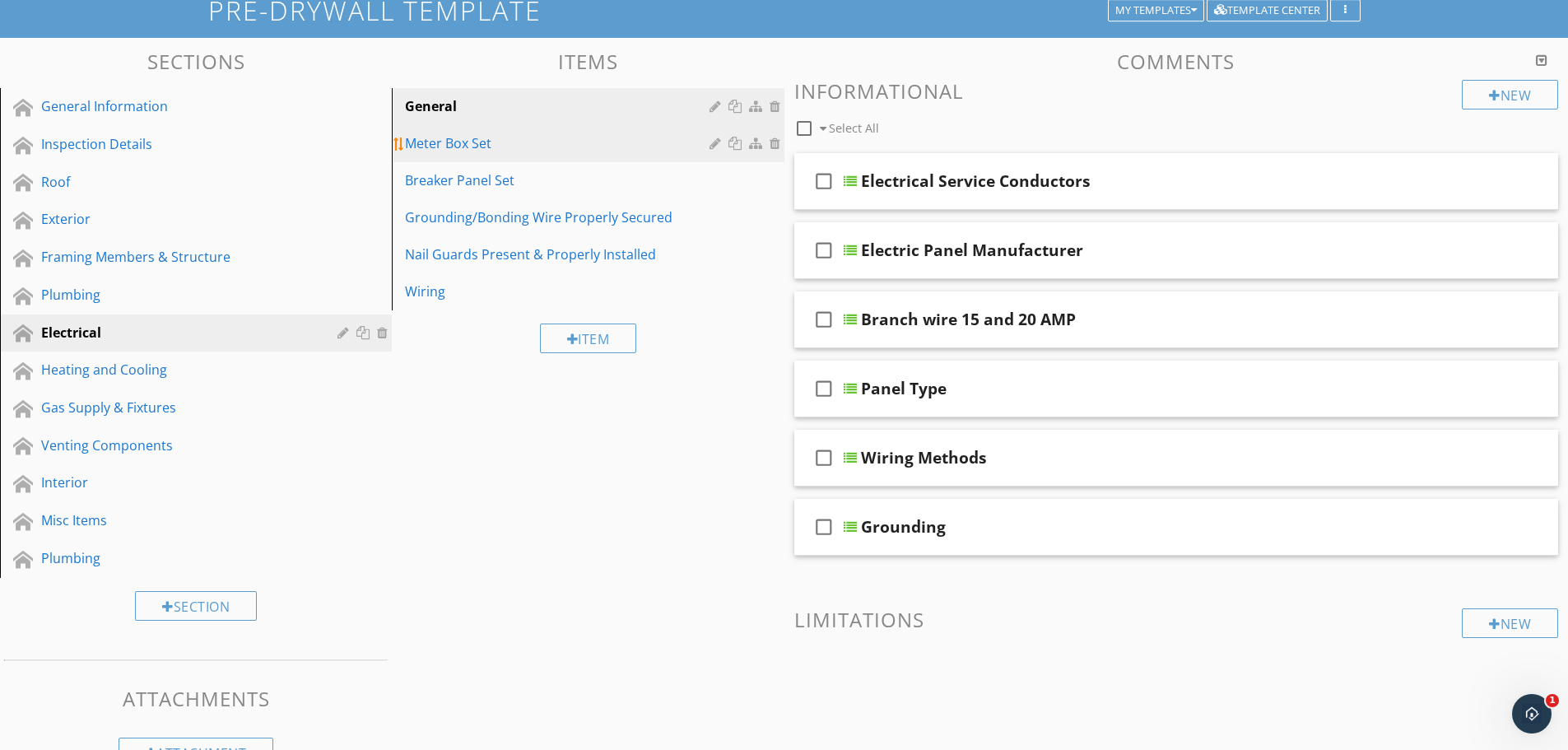
click at [475, 155] on link "Meter Box Set" at bounding box center [590, 143] width 387 height 37
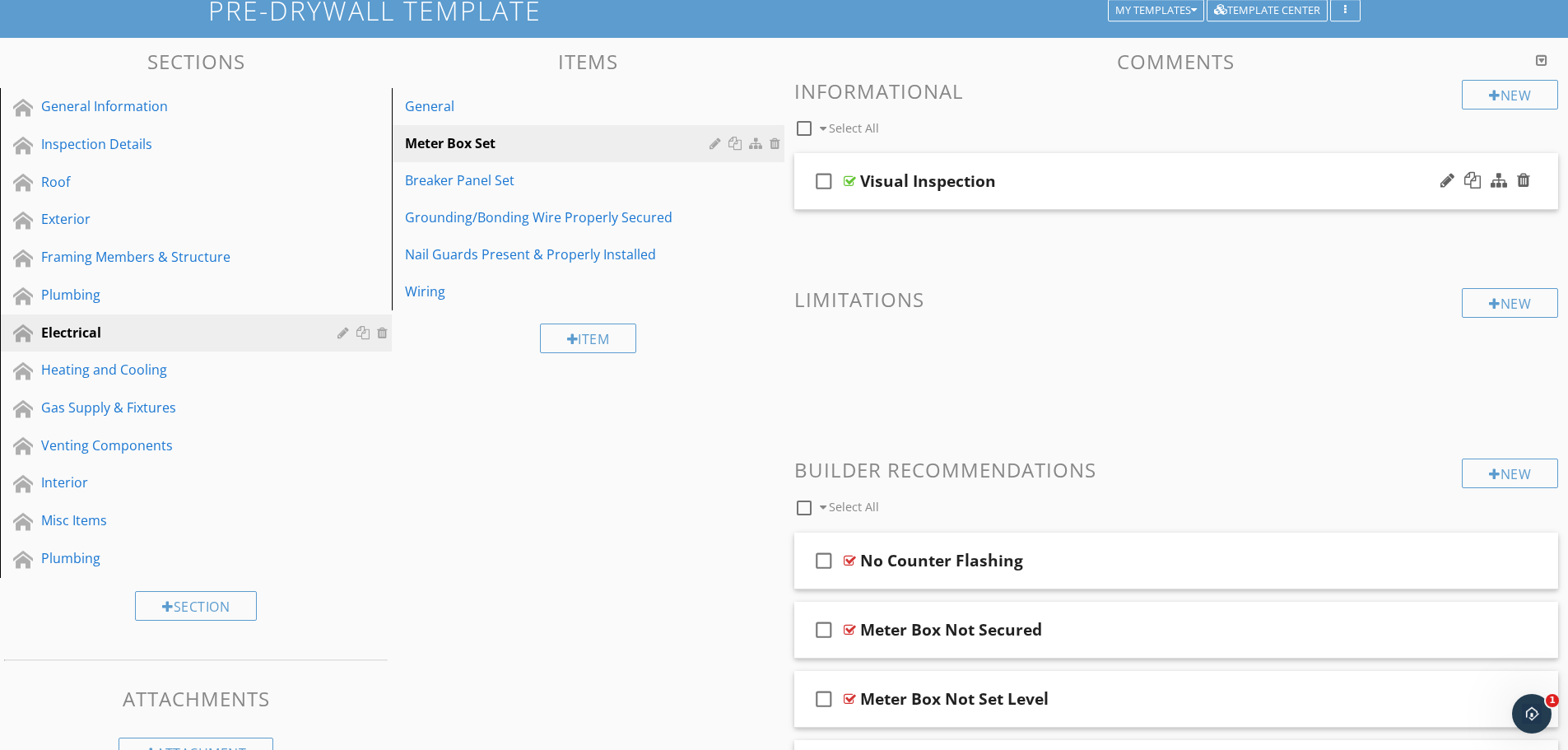
click at [901, 185] on div "Visual Inspection" at bounding box center [928, 182] width 136 height 20
click at [970, 159] on div "check_box_outline_blank Visual Inspection" at bounding box center [1177, 181] width 765 height 57
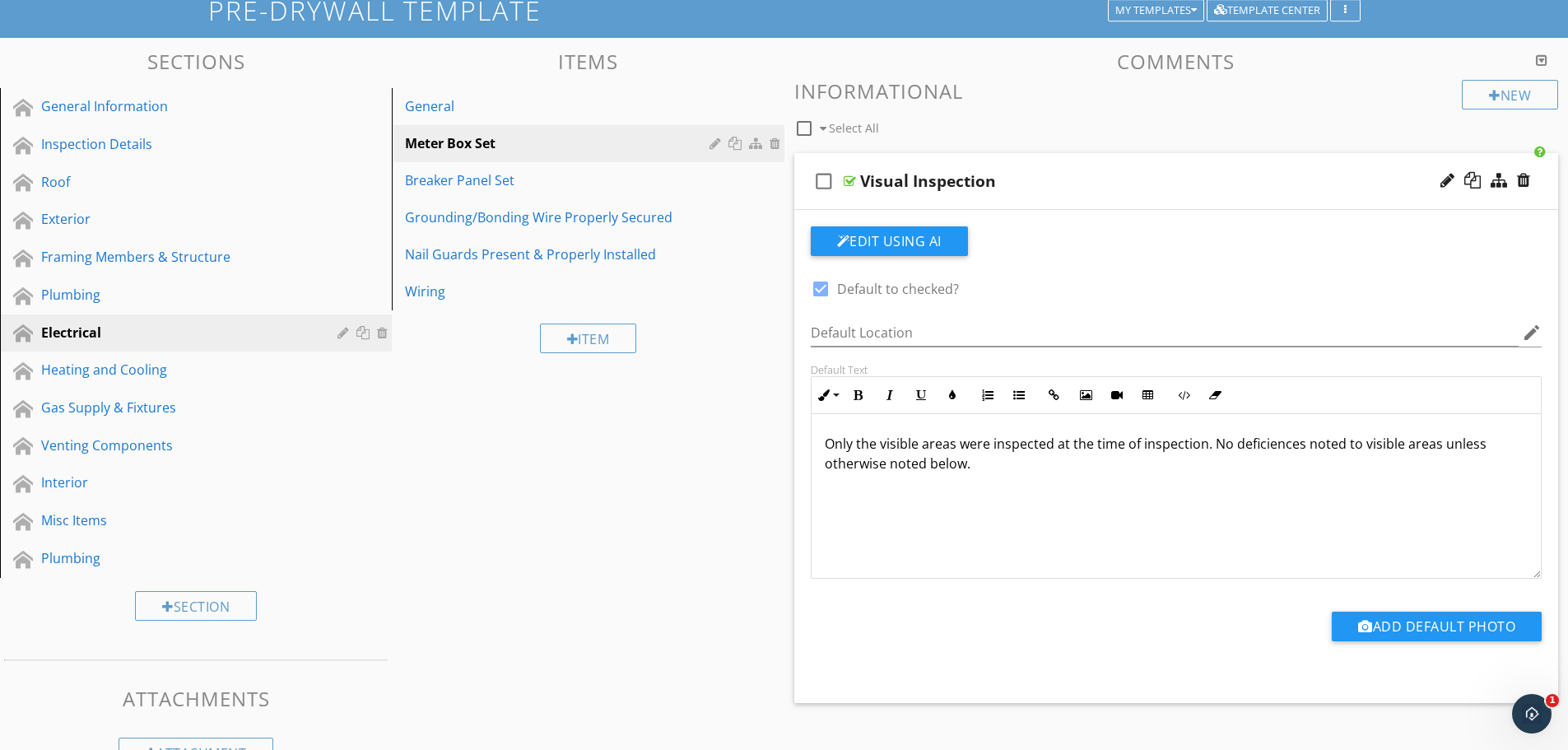
click at [970, 159] on div "check_box_outline_blank Visual Inspection" at bounding box center [1177, 181] width 765 height 57
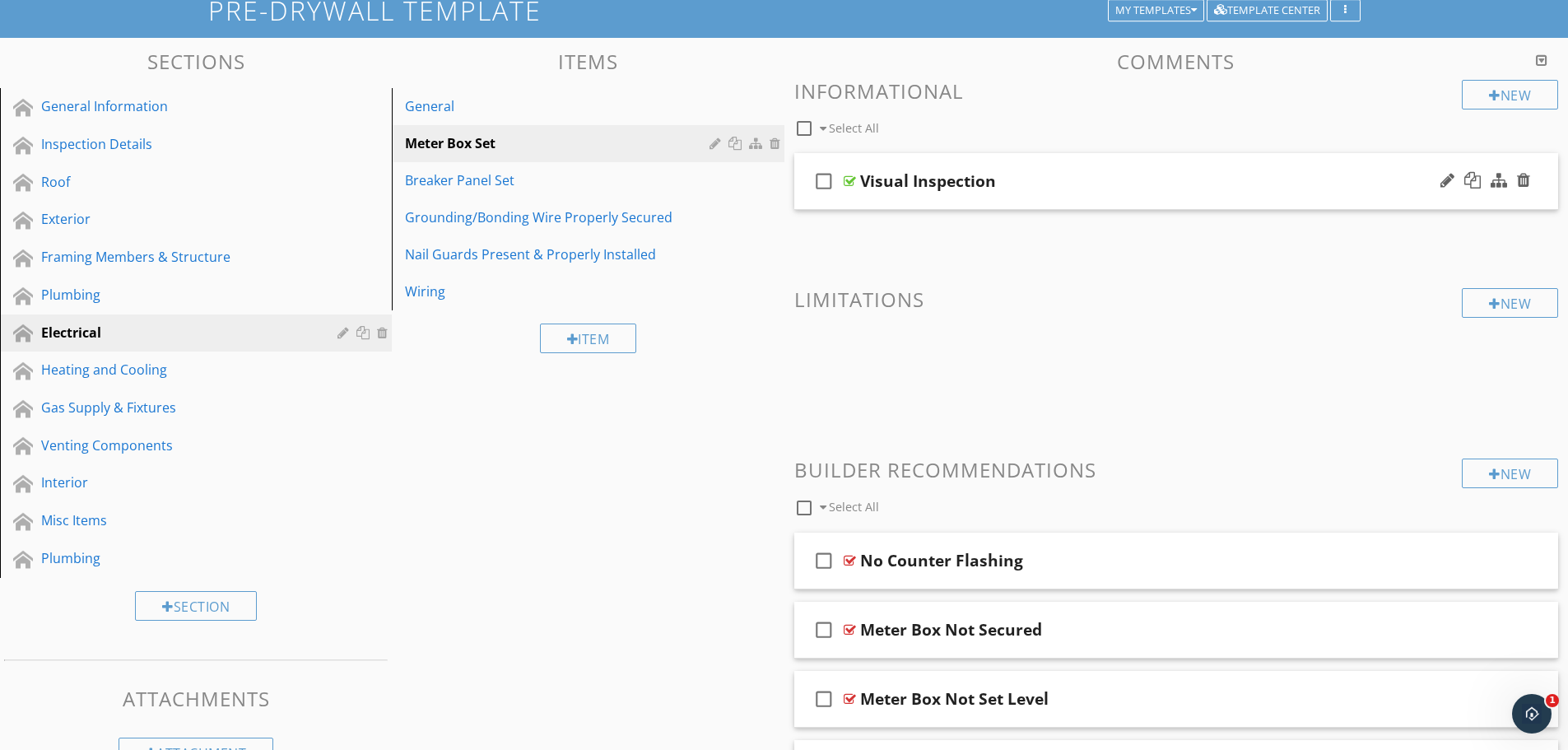
click at [970, 159] on div "check_box_outline_blank Visual Inspection" at bounding box center [1177, 181] width 765 height 57
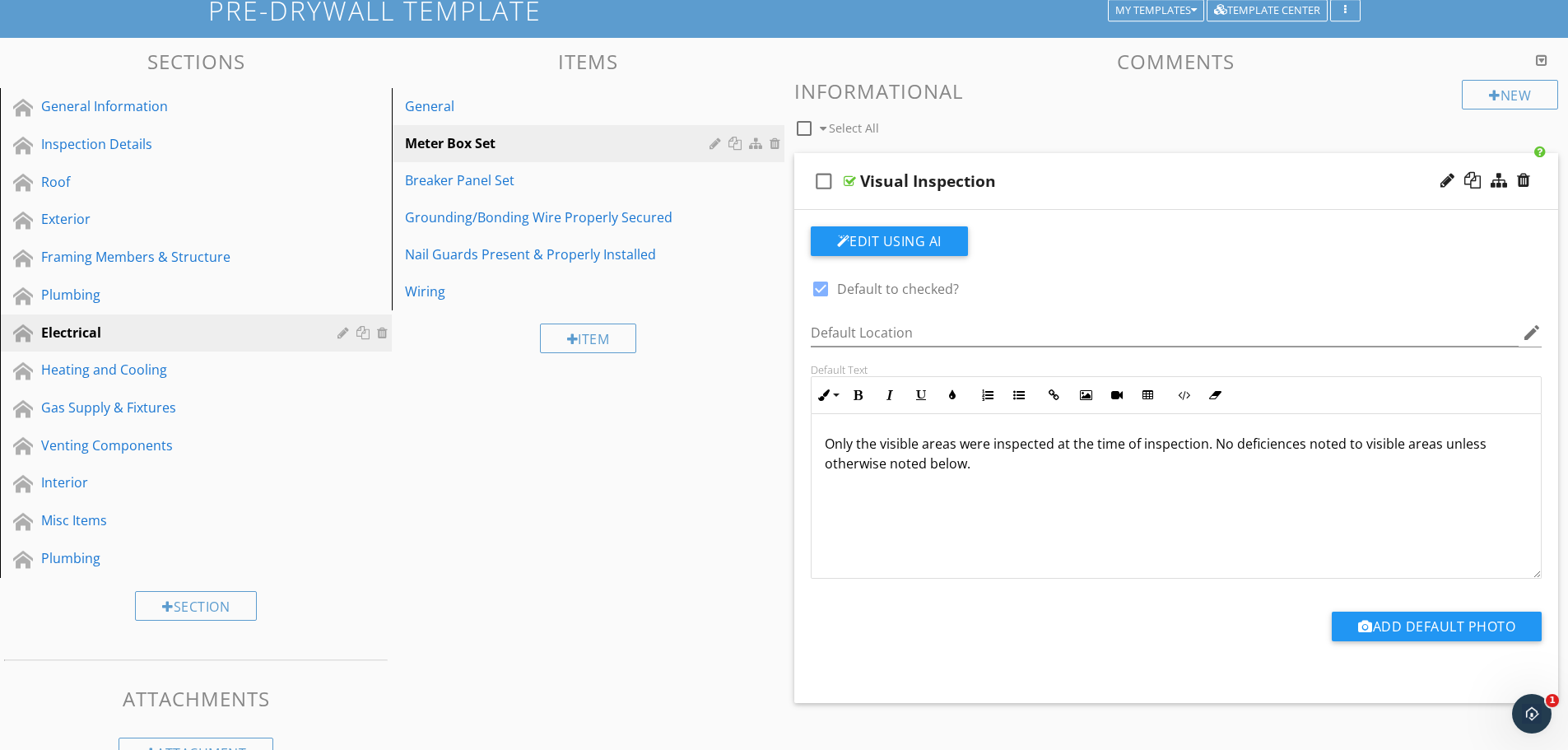
click at [1059, 184] on div "Visual Inspection" at bounding box center [1134, 182] width 549 height 20
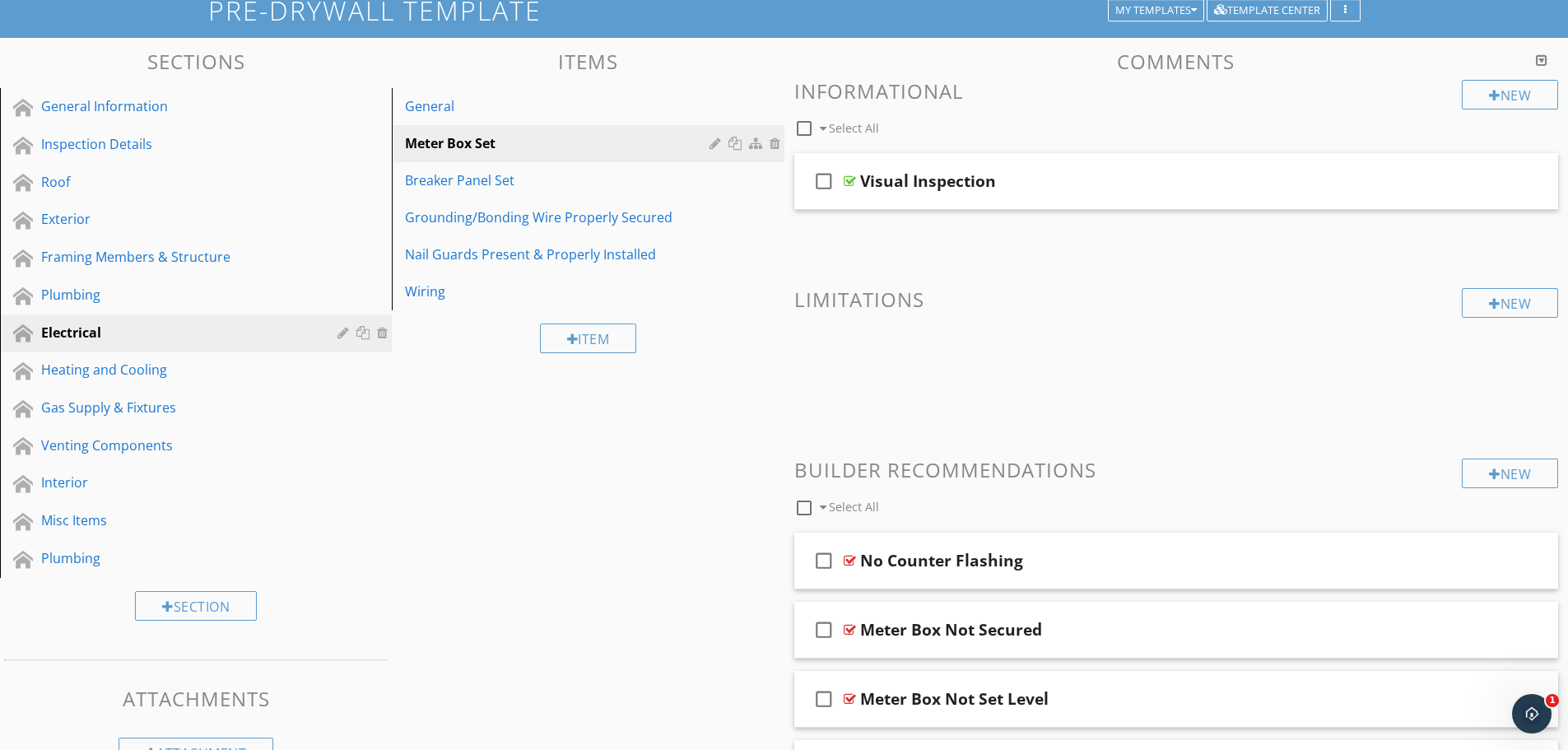
scroll to position [299, 0]
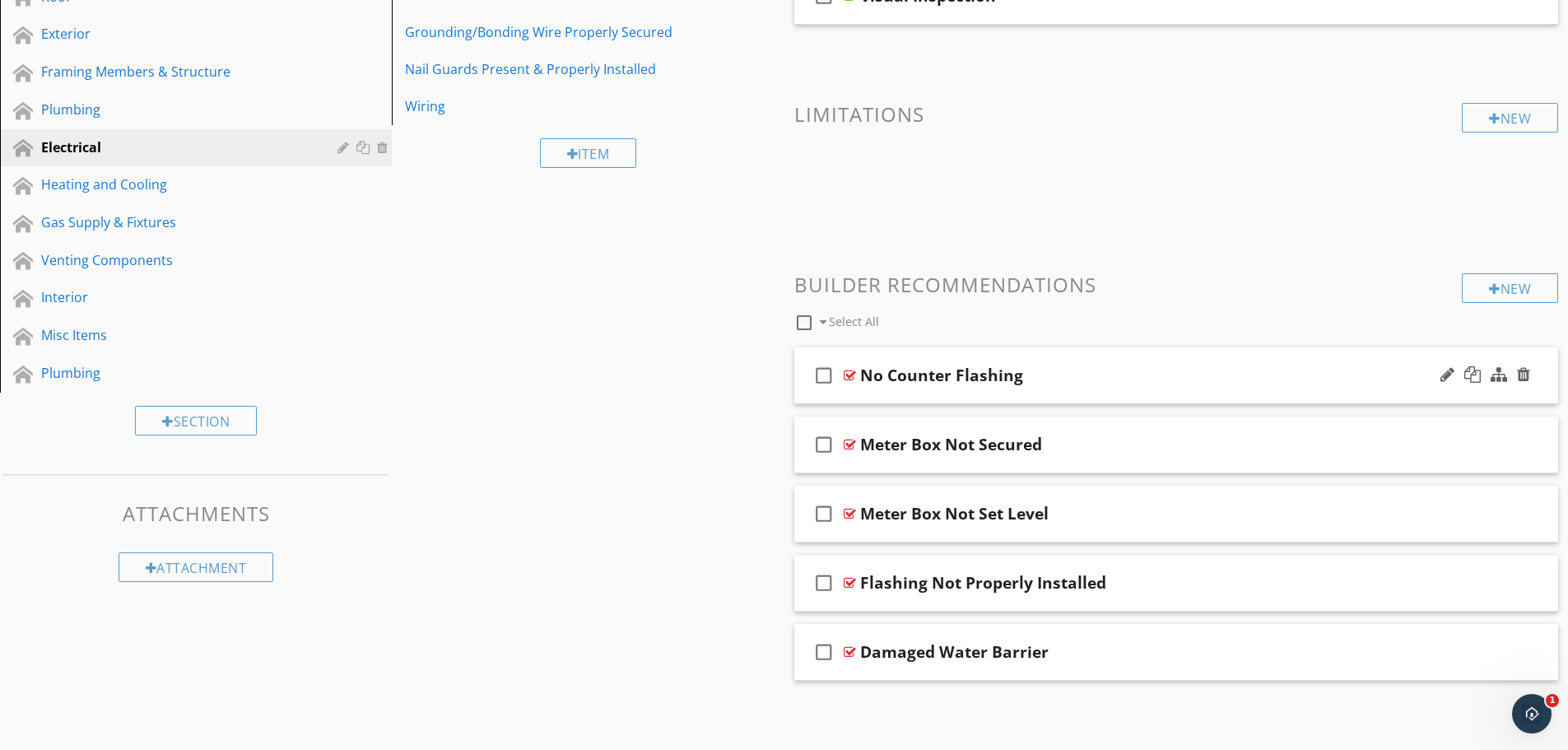
click at [1041, 390] on div "check_box_outline_blank No Counter Flashing" at bounding box center [1177, 375] width 765 height 57
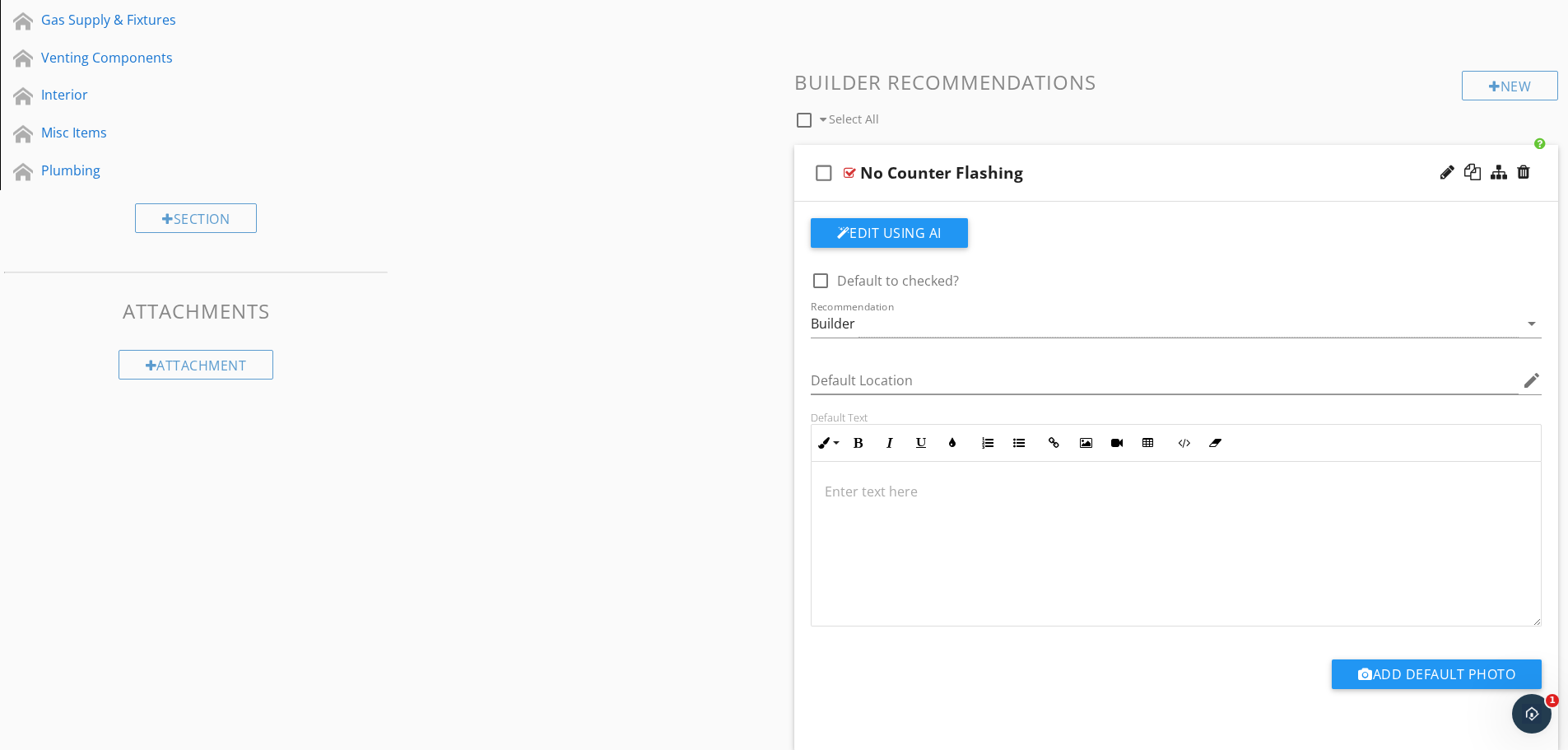
scroll to position [502, 0]
click at [944, 242] on button "Edit Using AI" at bounding box center [889, 232] width 157 height 30
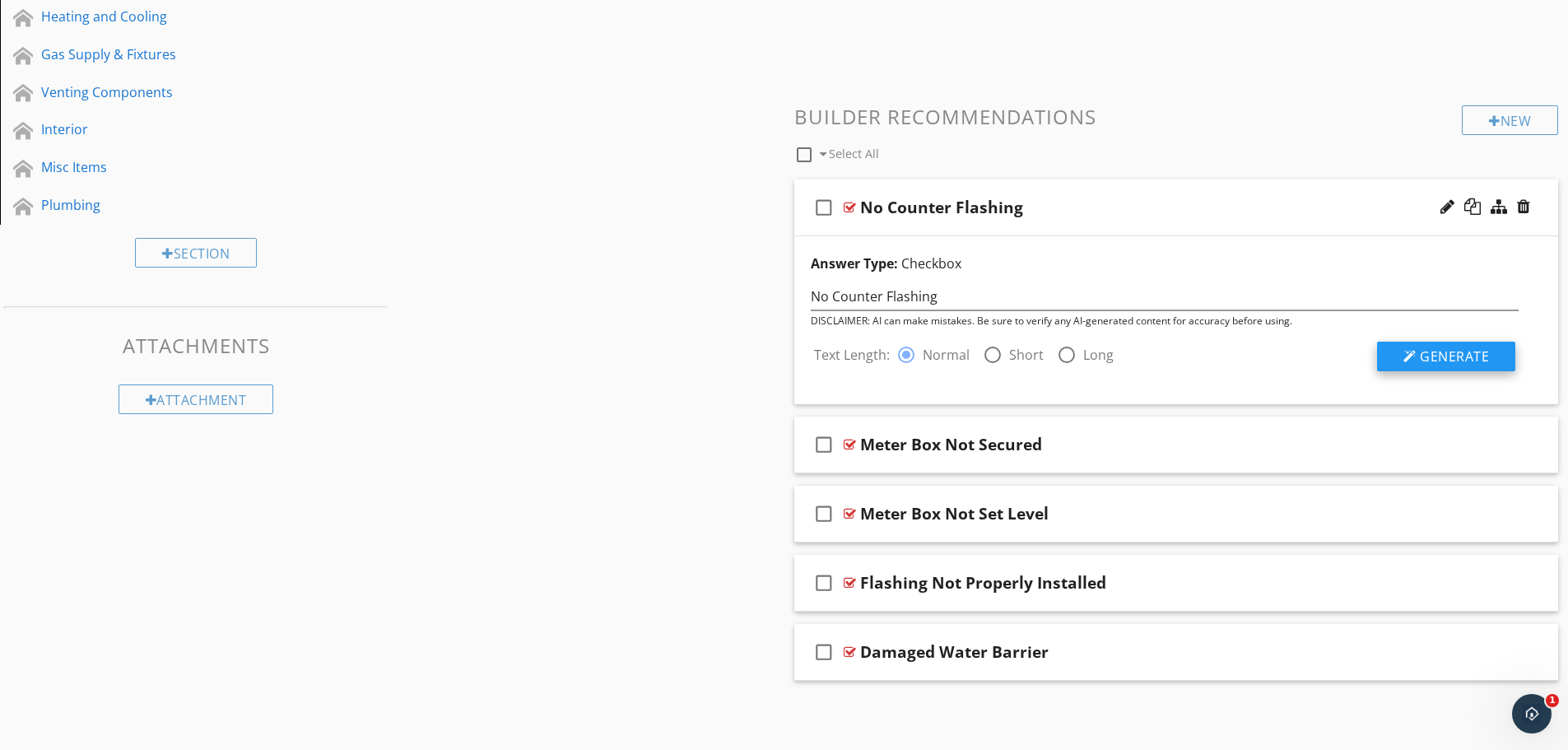
click at [1415, 350] on div at bounding box center [1409, 356] width 13 height 13
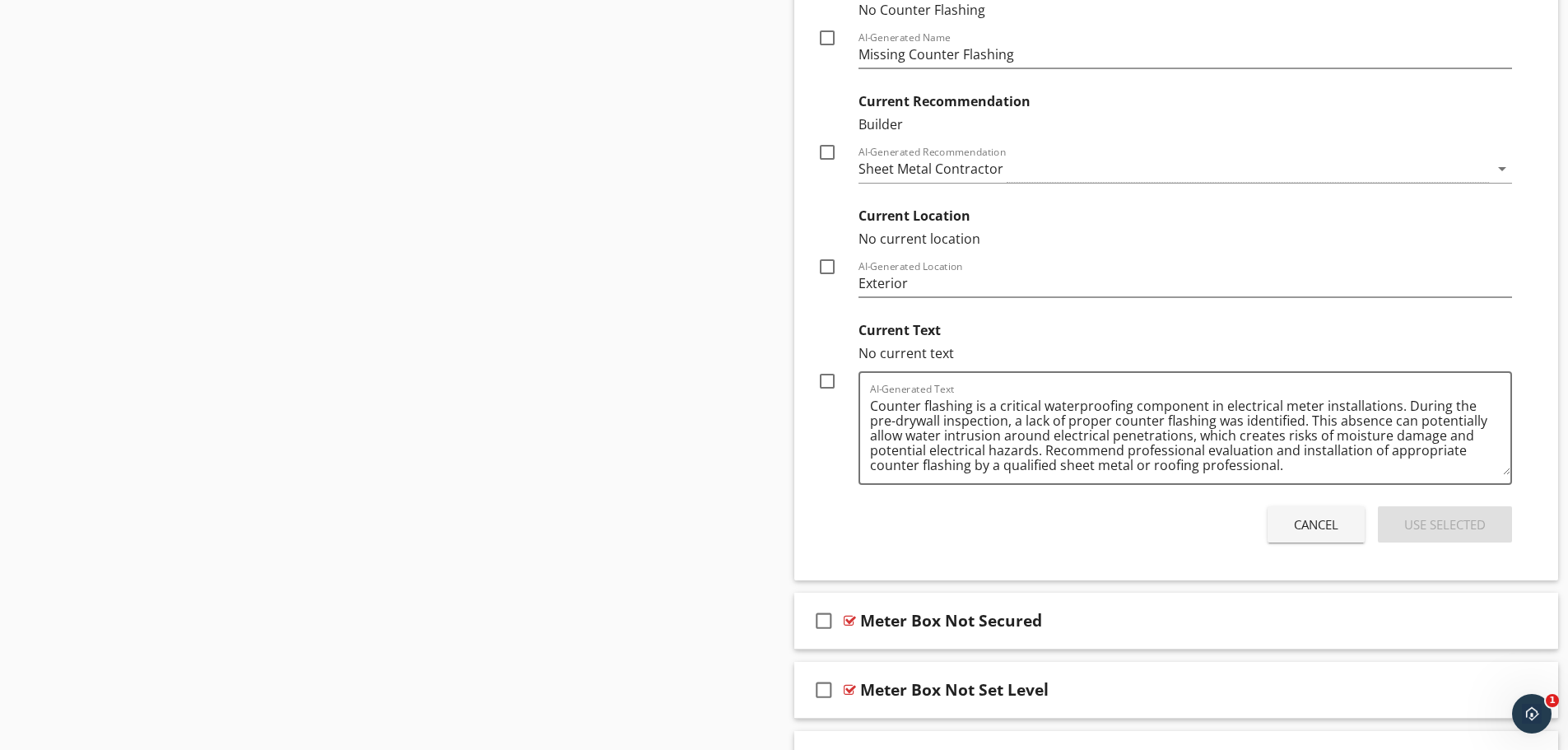
scroll to position [904, 0]
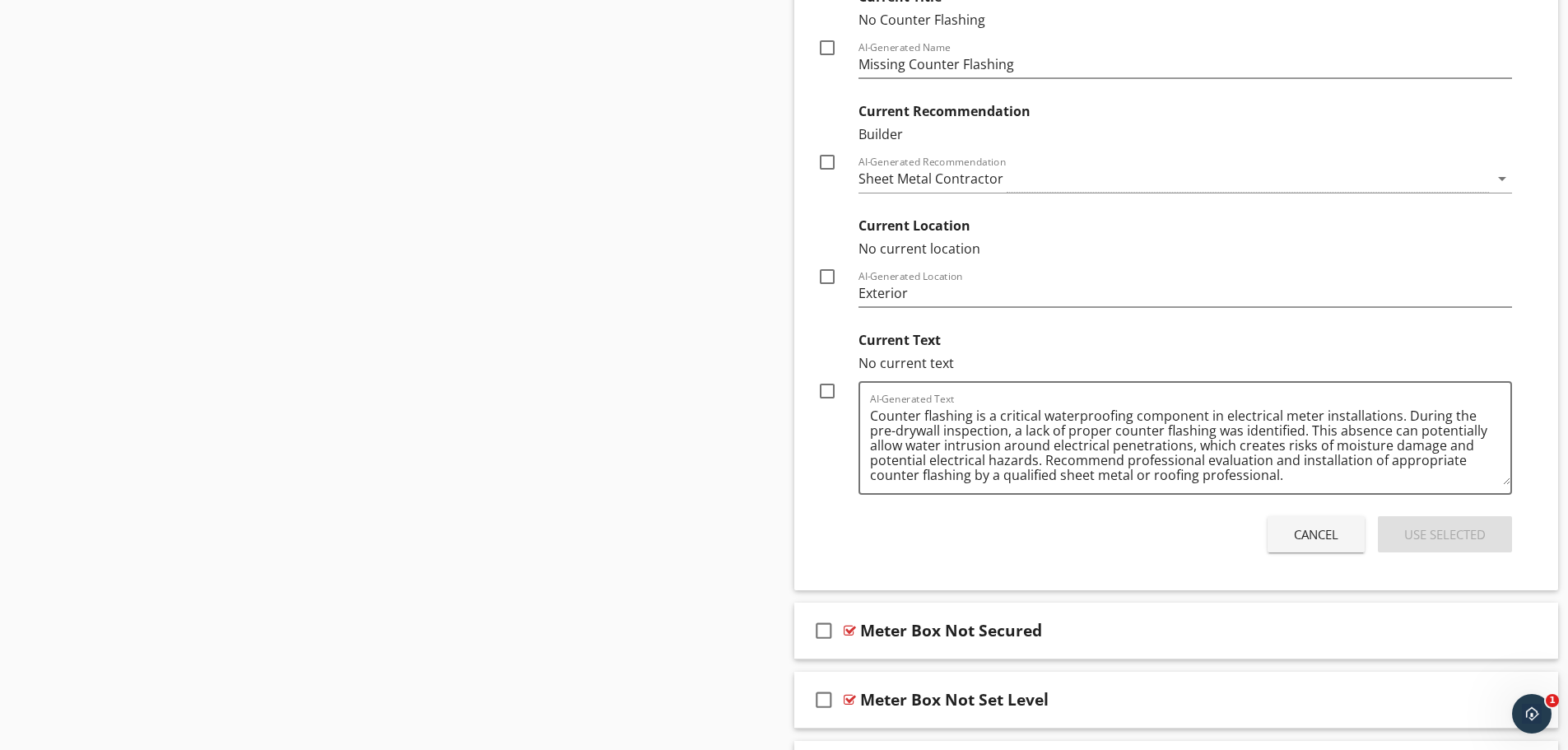
click at [1342, 533] on button "Cancel" at bounding box center [1317, 534] width 97 height 37
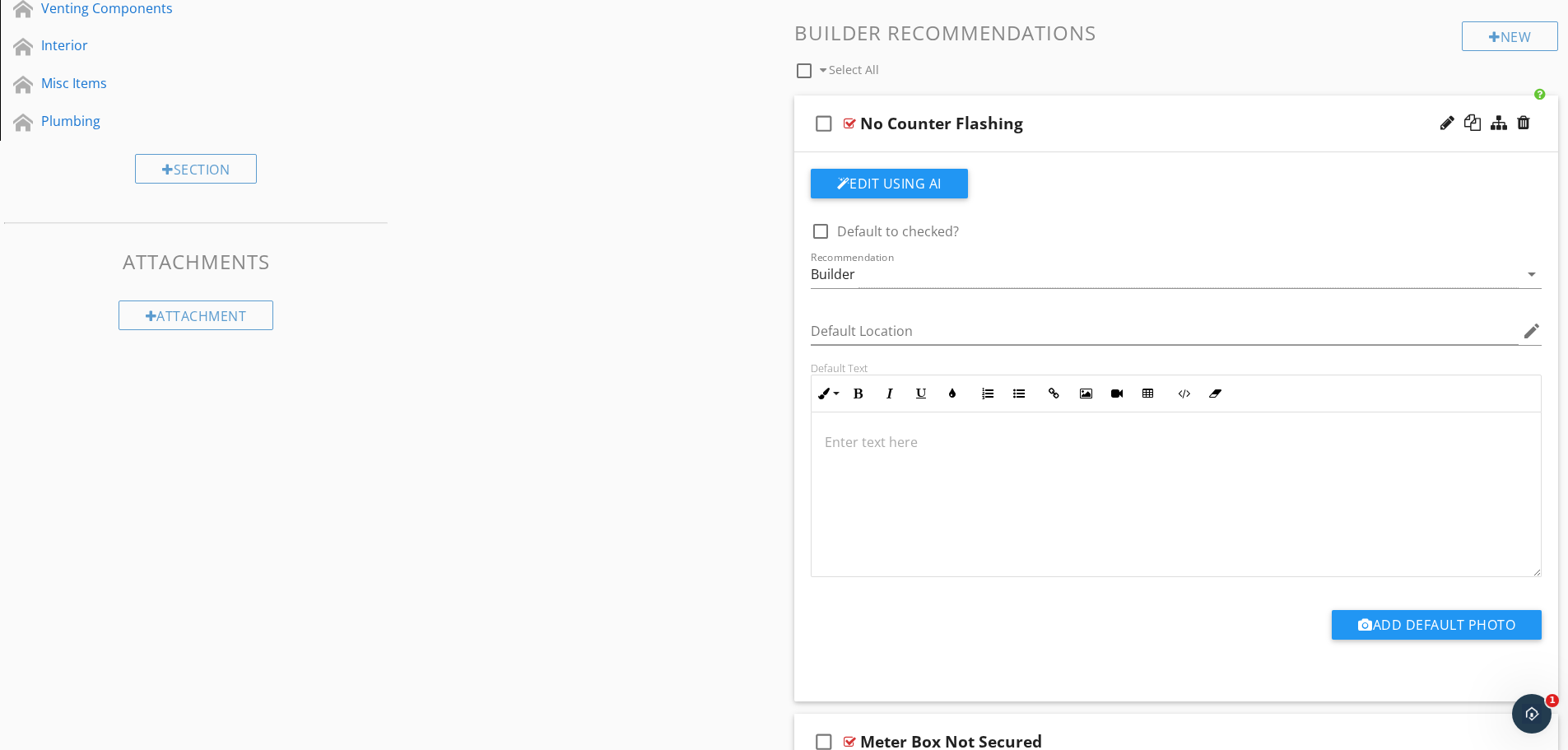
click at [1170, 105] on div "check_box_outline_blank No Counter Flashing" at bounding box center [1177, 123] width 765 height 57
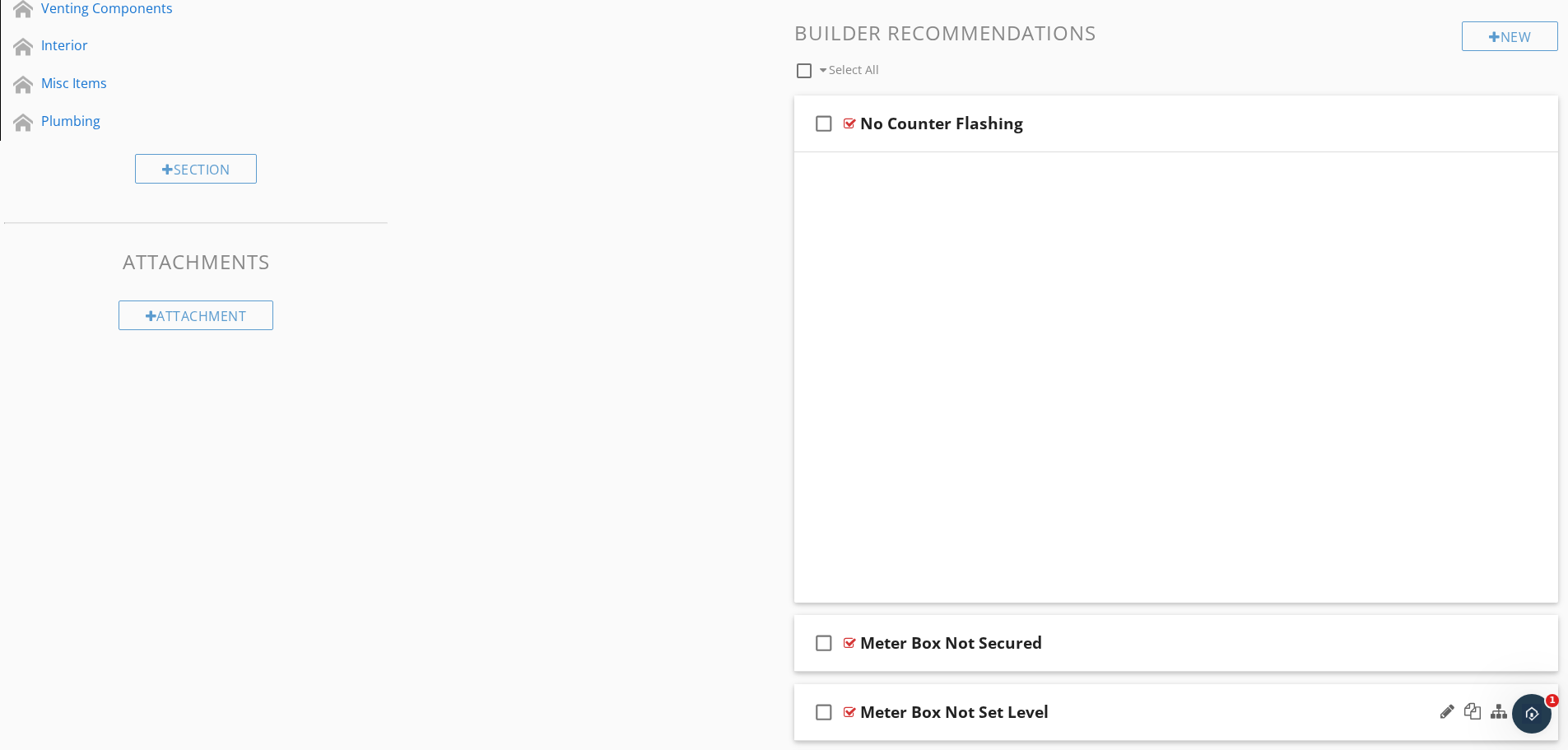
scroll to position [299, 0]
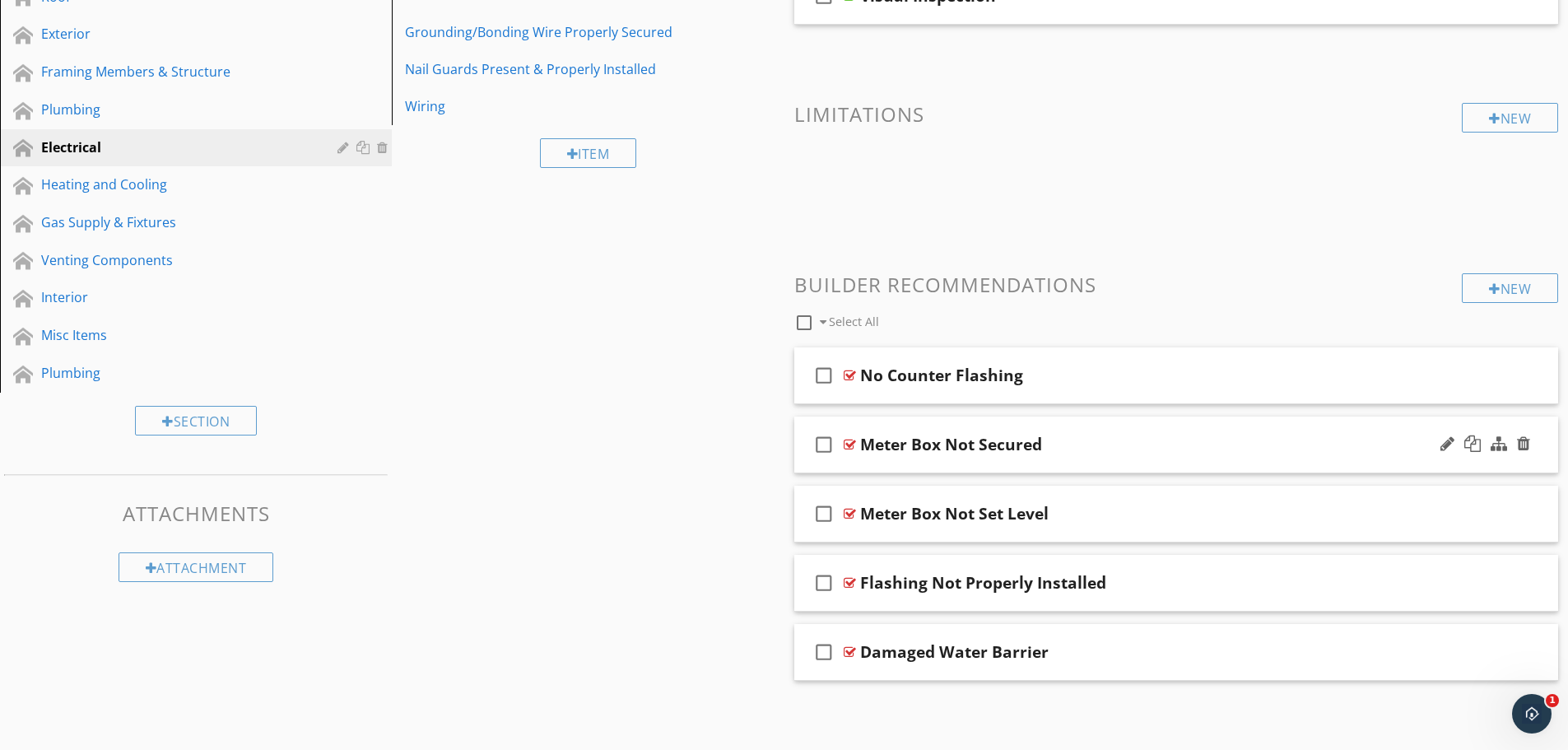
click at [1105, 438] on div "Meter Box Not Secured" at bounding box center [1134, 444] width 549 height 20
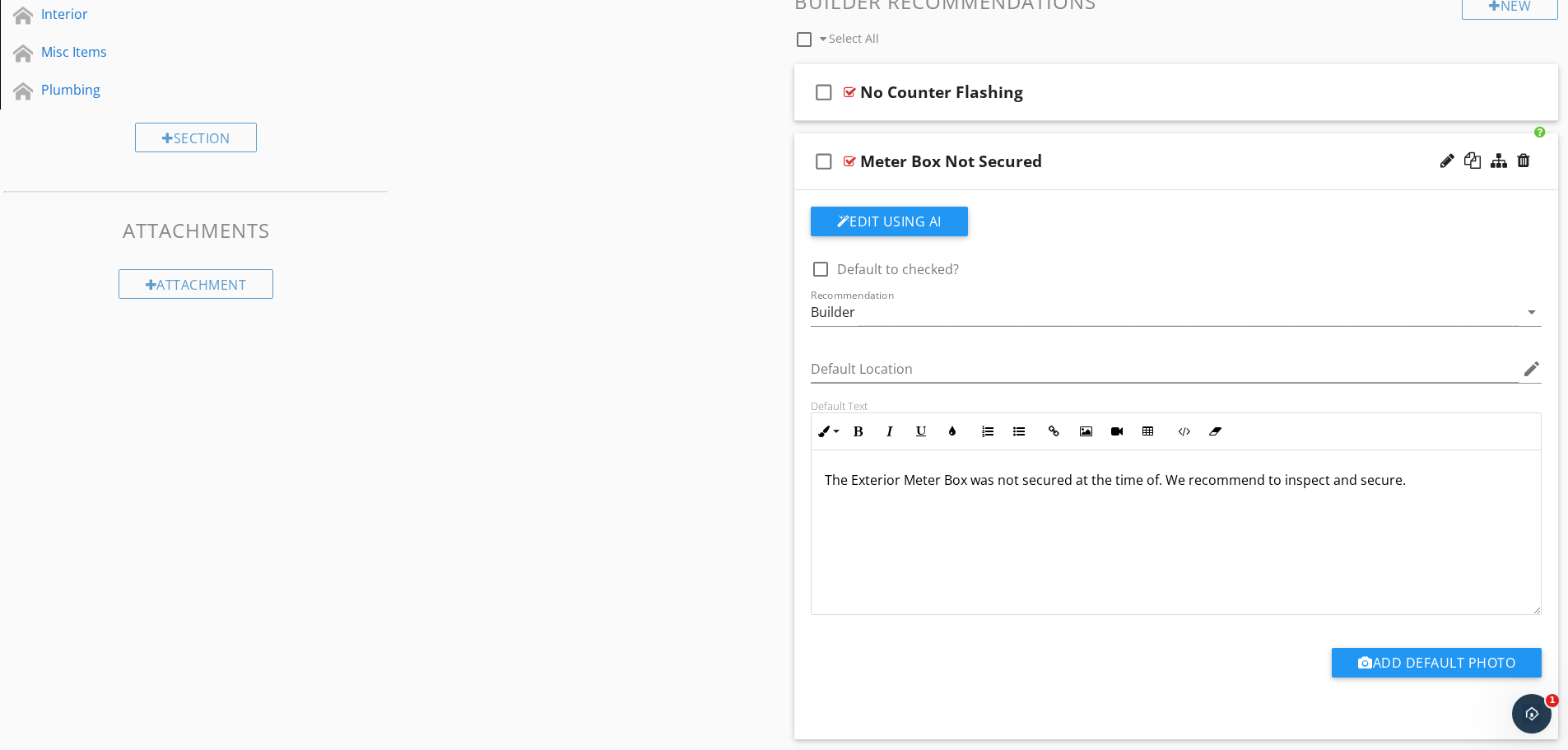
scroll to position [571, 0]
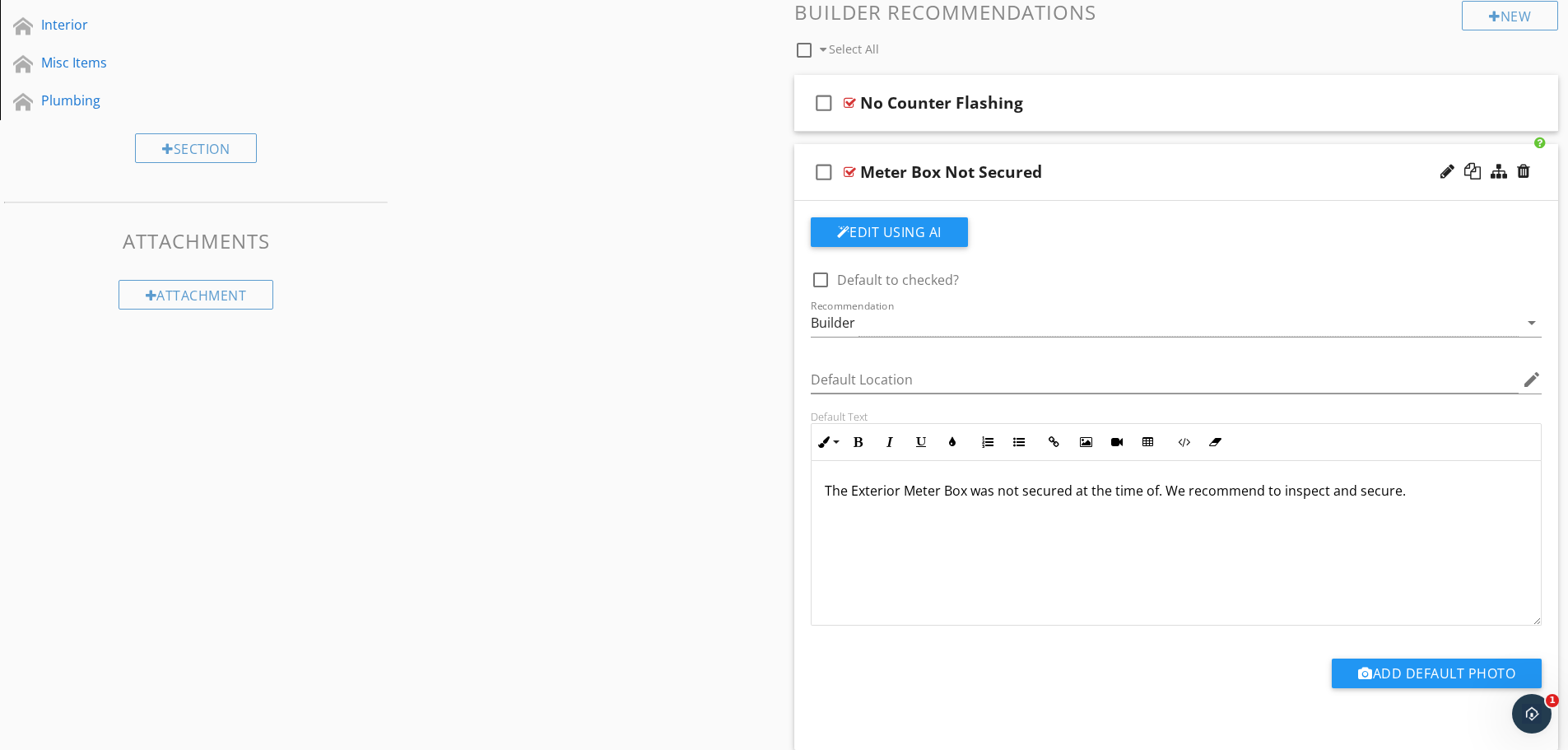
click at [1075, 162] on div "Meter Box Not Secured" at bounding box center [1134, 172] width 549 height 20
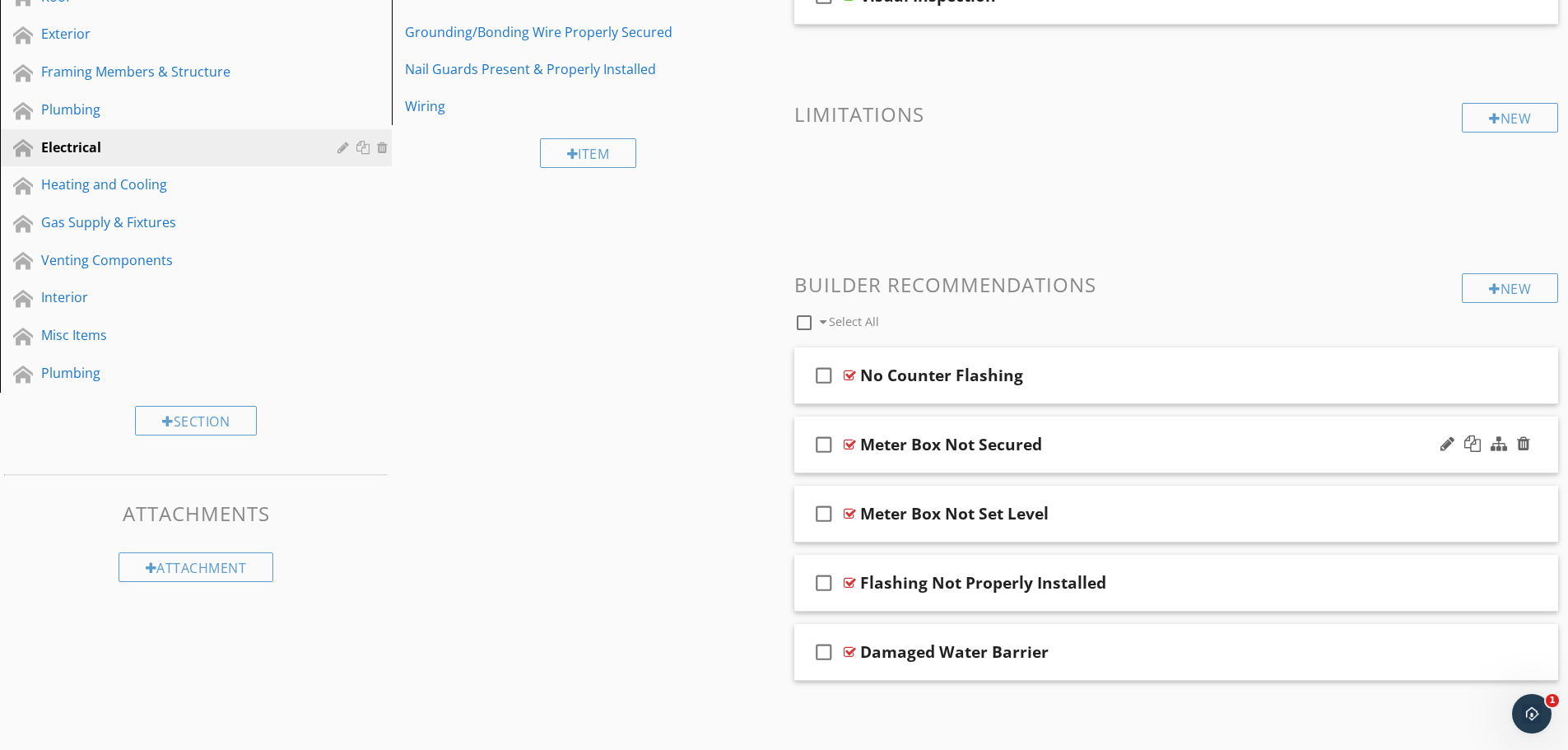
scroll to position [299, 0]
click at [1052, 526] on div "check_box_outline_blank Meter Box Not Set Level" at bounding box center [1177, 513] width 765 height 57
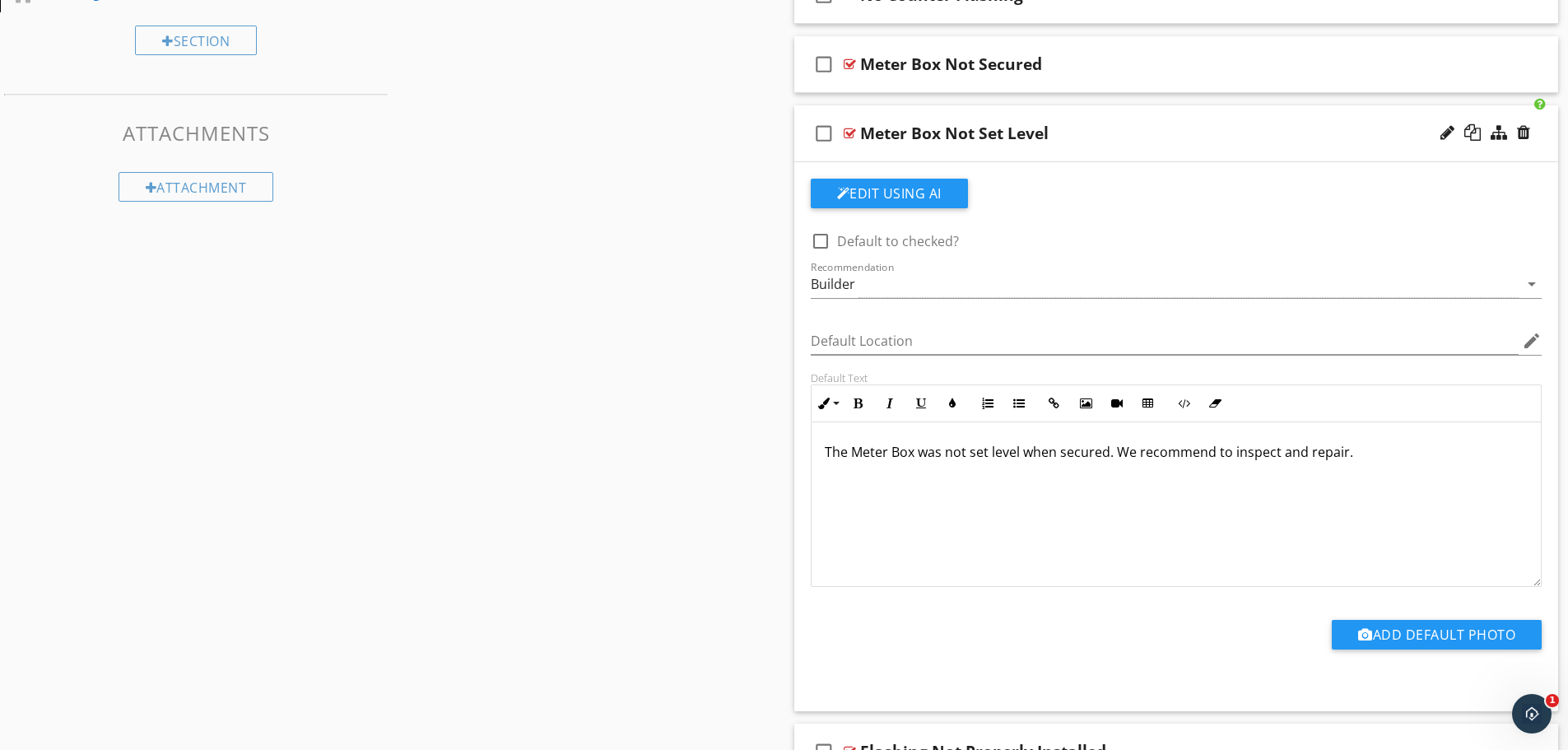
scroll to position [679, 0]
click at [1091, 152] on div "check_box_outline_blank Meter Box Not Set Level" at bounding box center [1177, 134] width 765 height 57
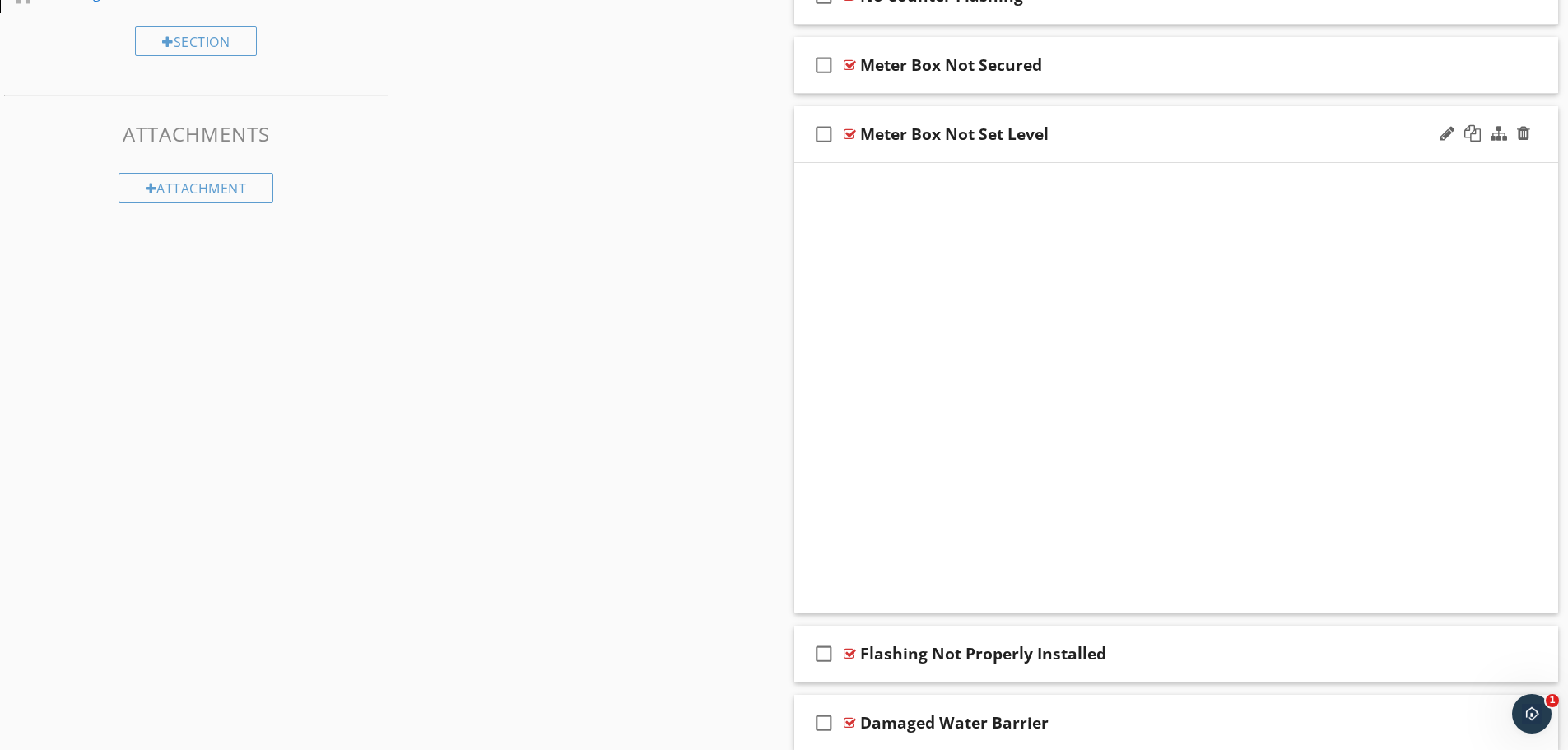
scroll to position [299, 0]
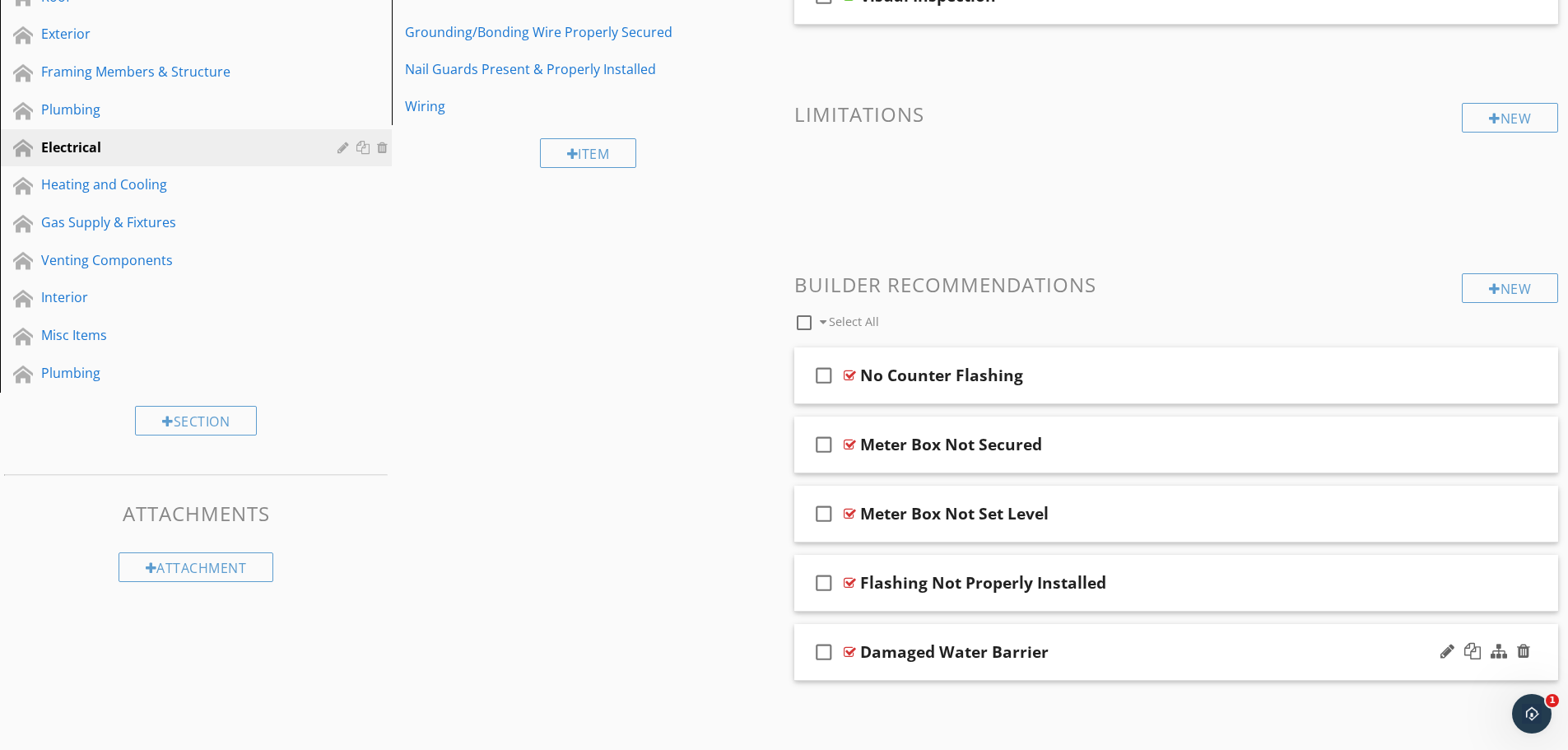
click at [1031, 661] on div "Damaged Water Barrier" at bounding box center [955, 652] width 189 height 20
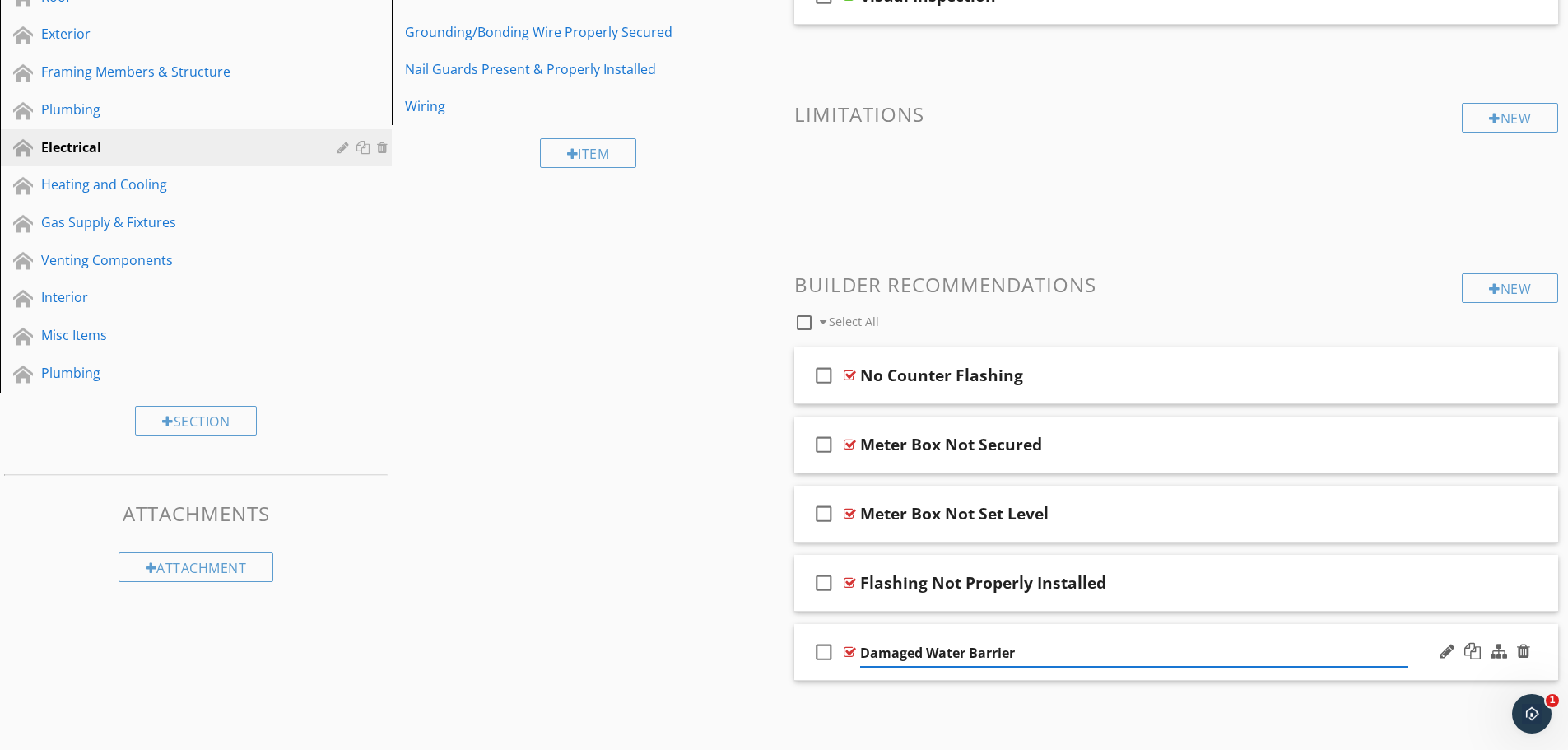
click at [1075, 637] on div "check_box_outline_blank Damaged Water Barrier" at bounding box center [1177, 652] width 765 height 57
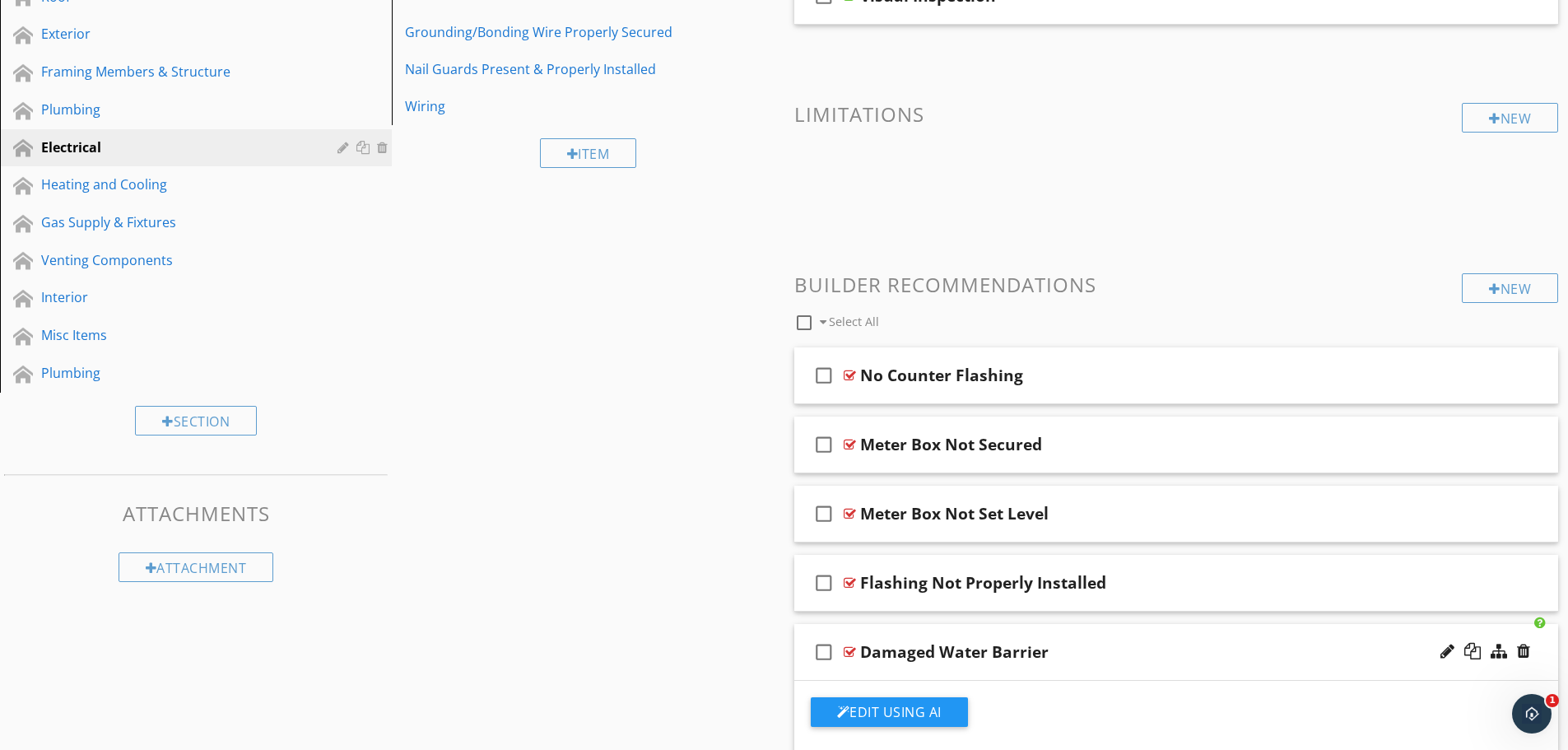
click at [1075, 637] on div "check_box_outline_blank Damaged Water Barrier" at bounding box center [1177, 652] width 765 height 57
click at [1096, 635] on div "check_box_outline_blank Damaged Water Barrier" at bounding box center [1177, 652] width 765 height 57
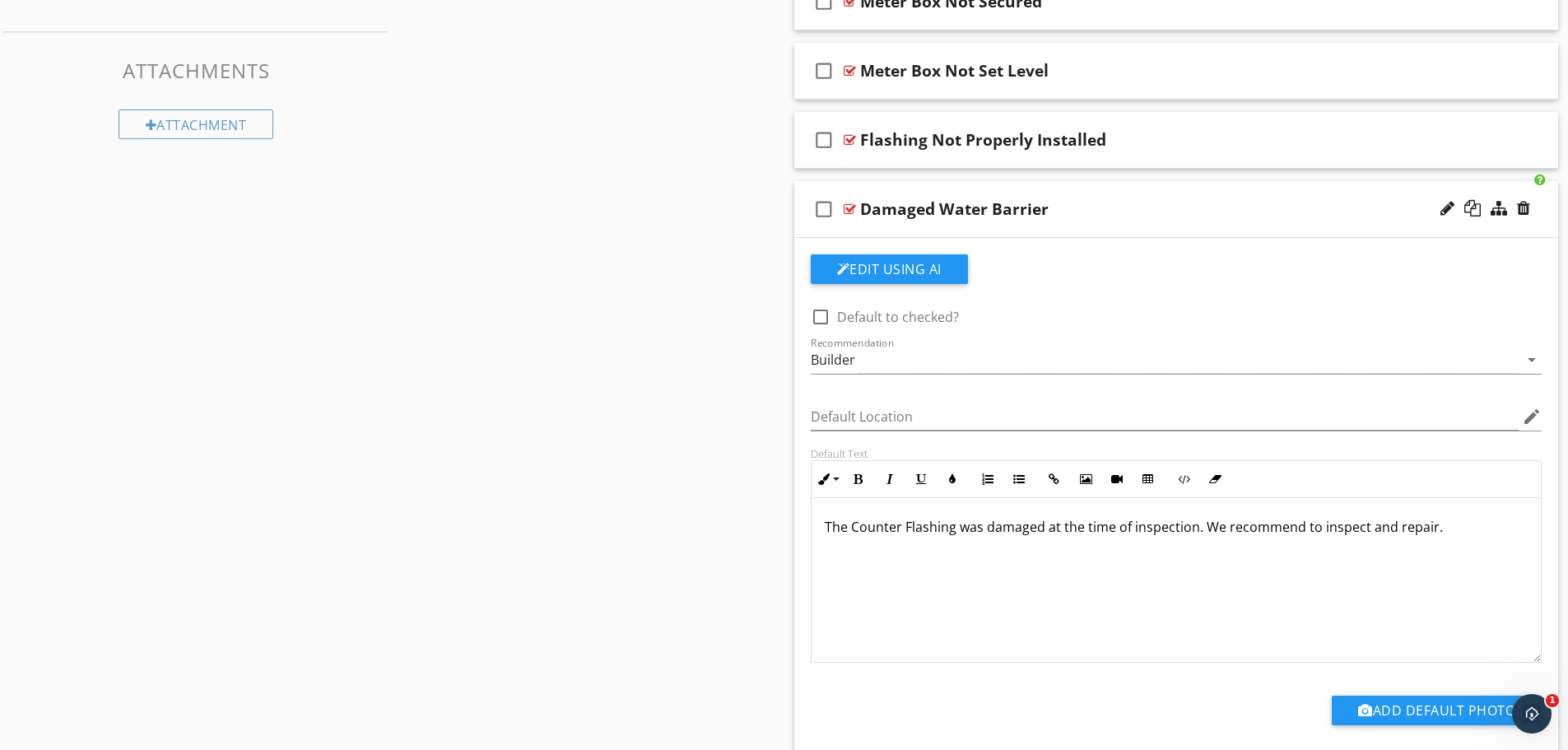
scroll to position [746, 0]
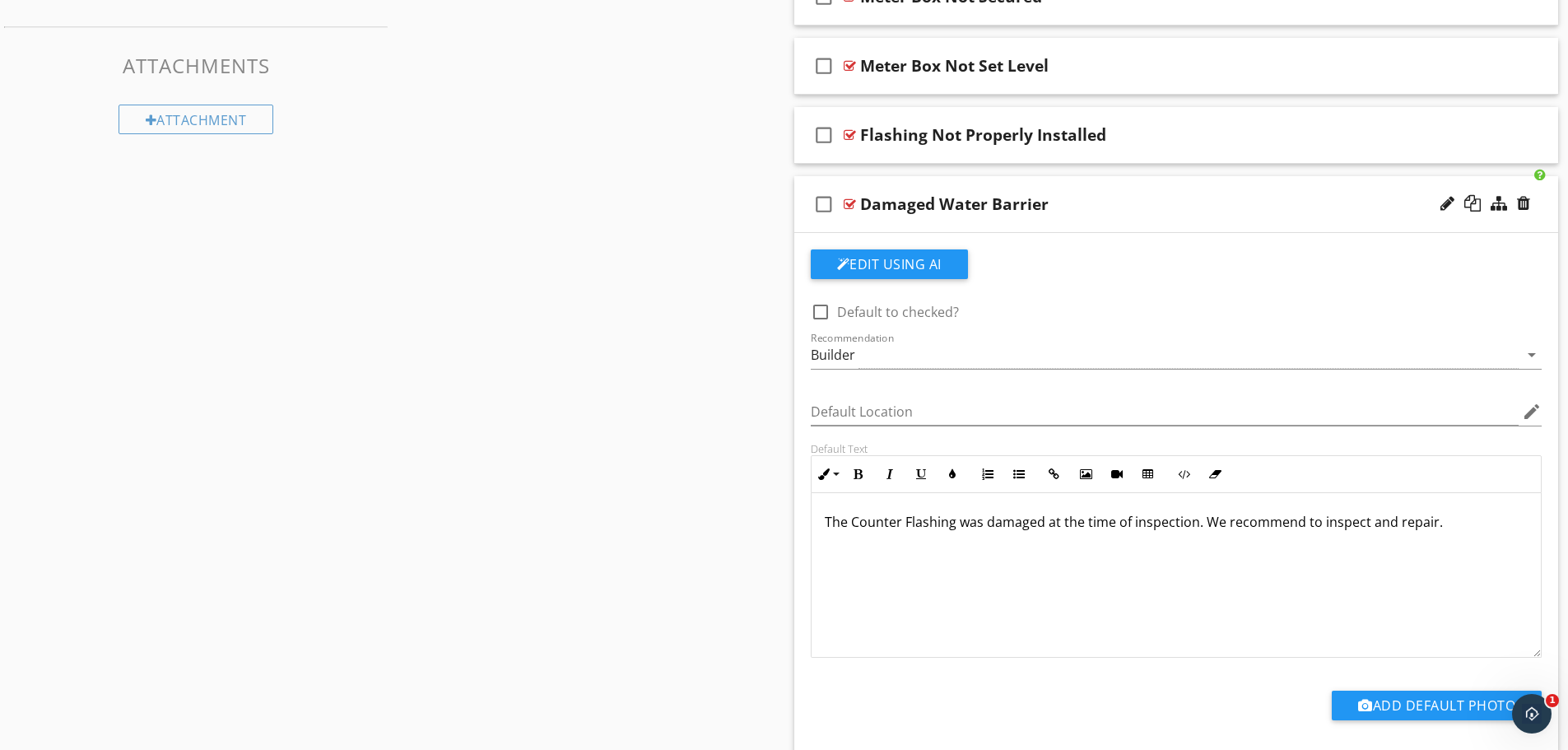
click at [1110, 206] on div "Damaged Water Barrier" at bounding box center [1134, 204] width 549 height 20
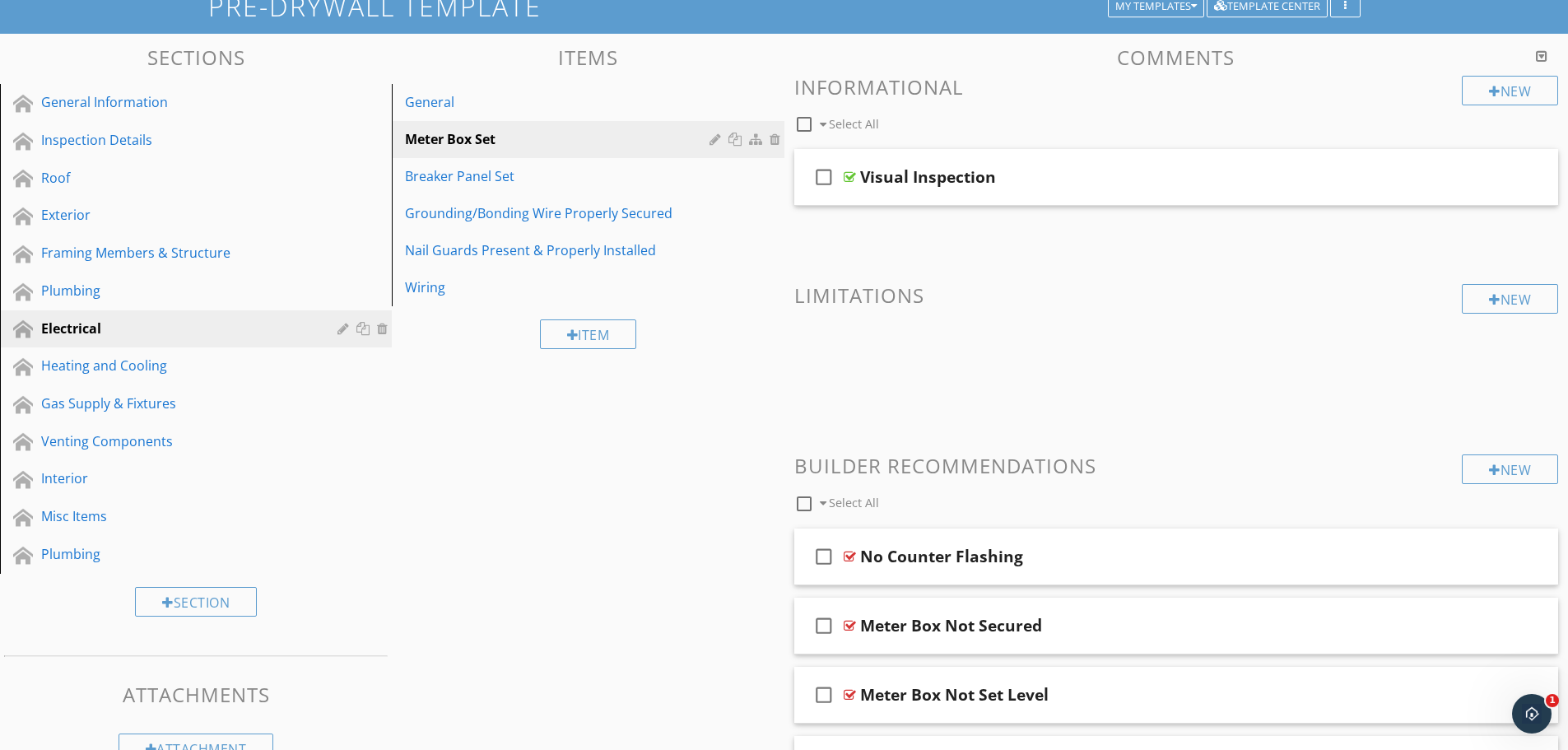
scroll to position [116, 0]
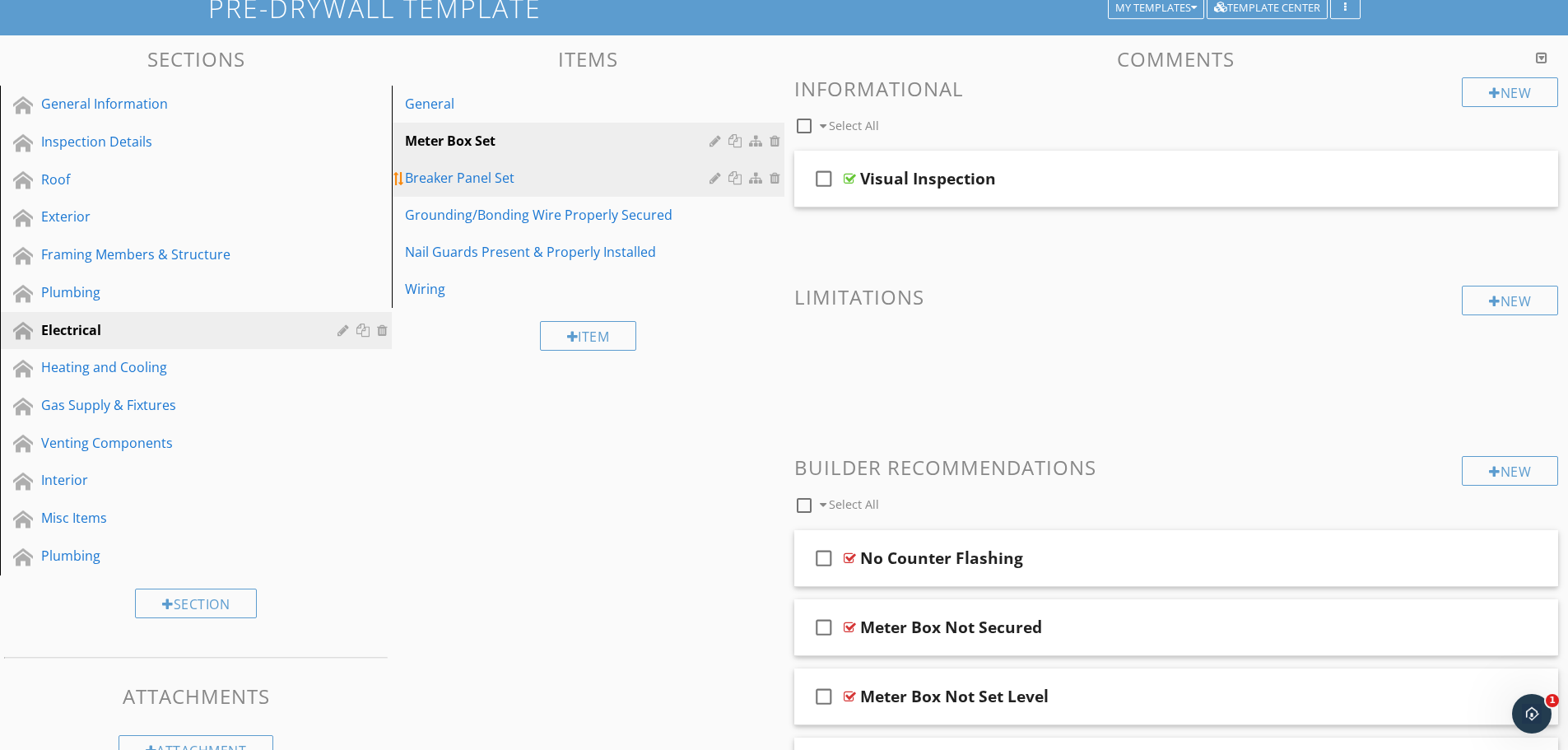
click at [496, 173] on div "Breaker Panel Set" at bounding box center [559, 178] width 309 height 20
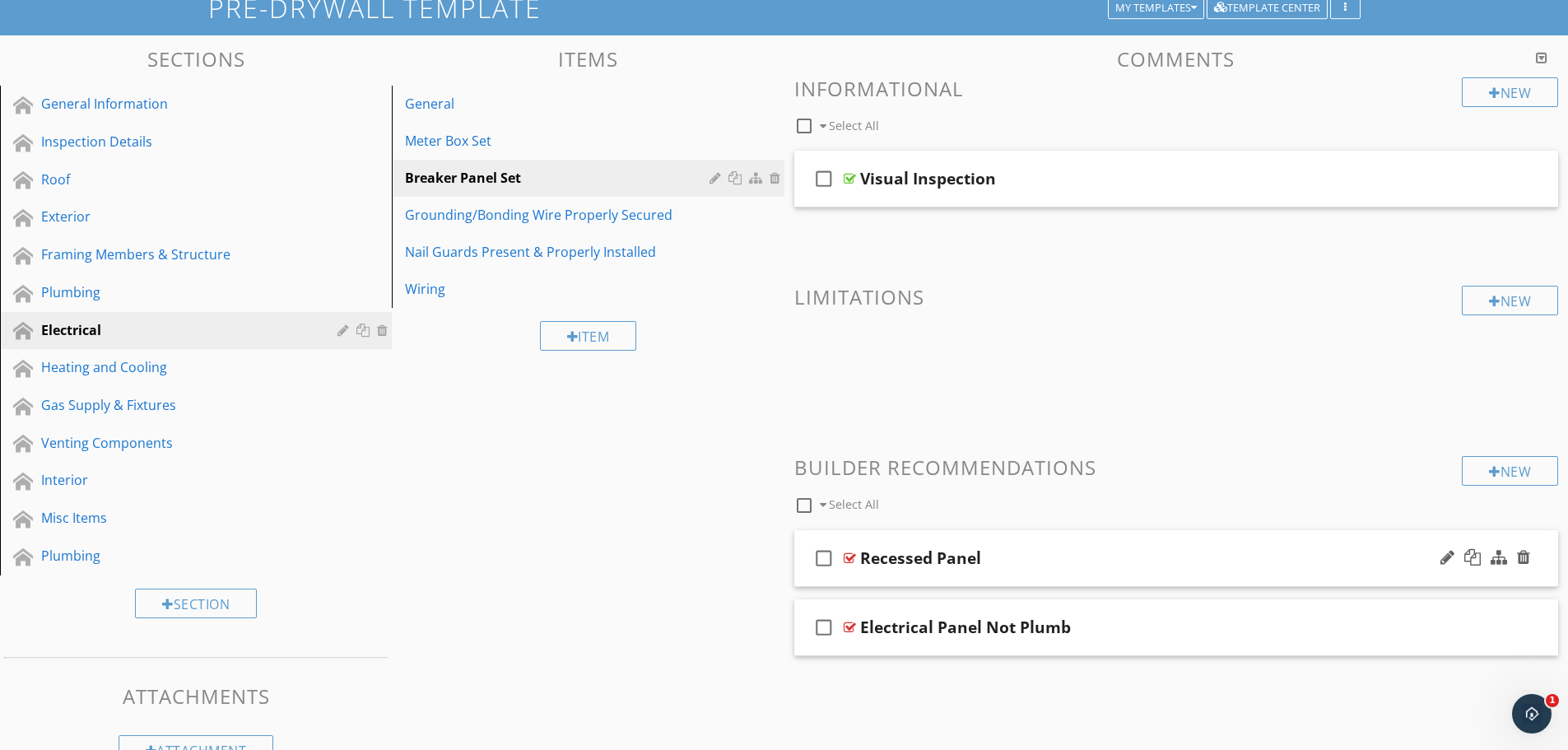
click at [1095, 554] on div "Recessed Panel" at bounding box center [1134, 559] width 549 height 20
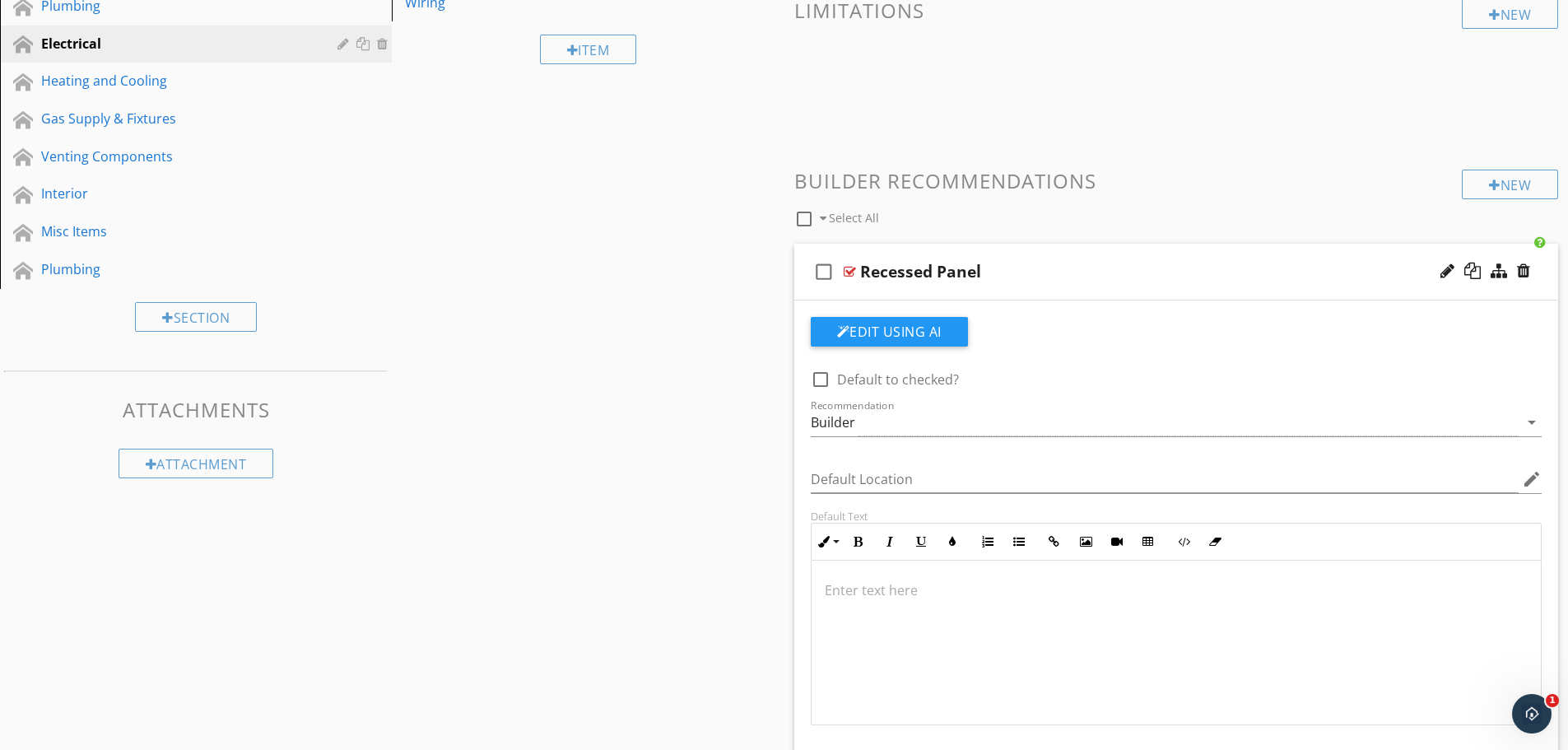
scroll to position [403, 0]
click at [1098, 264] on div "Recessed Panel" at bounding box center [1134, 272] width 549 height 20
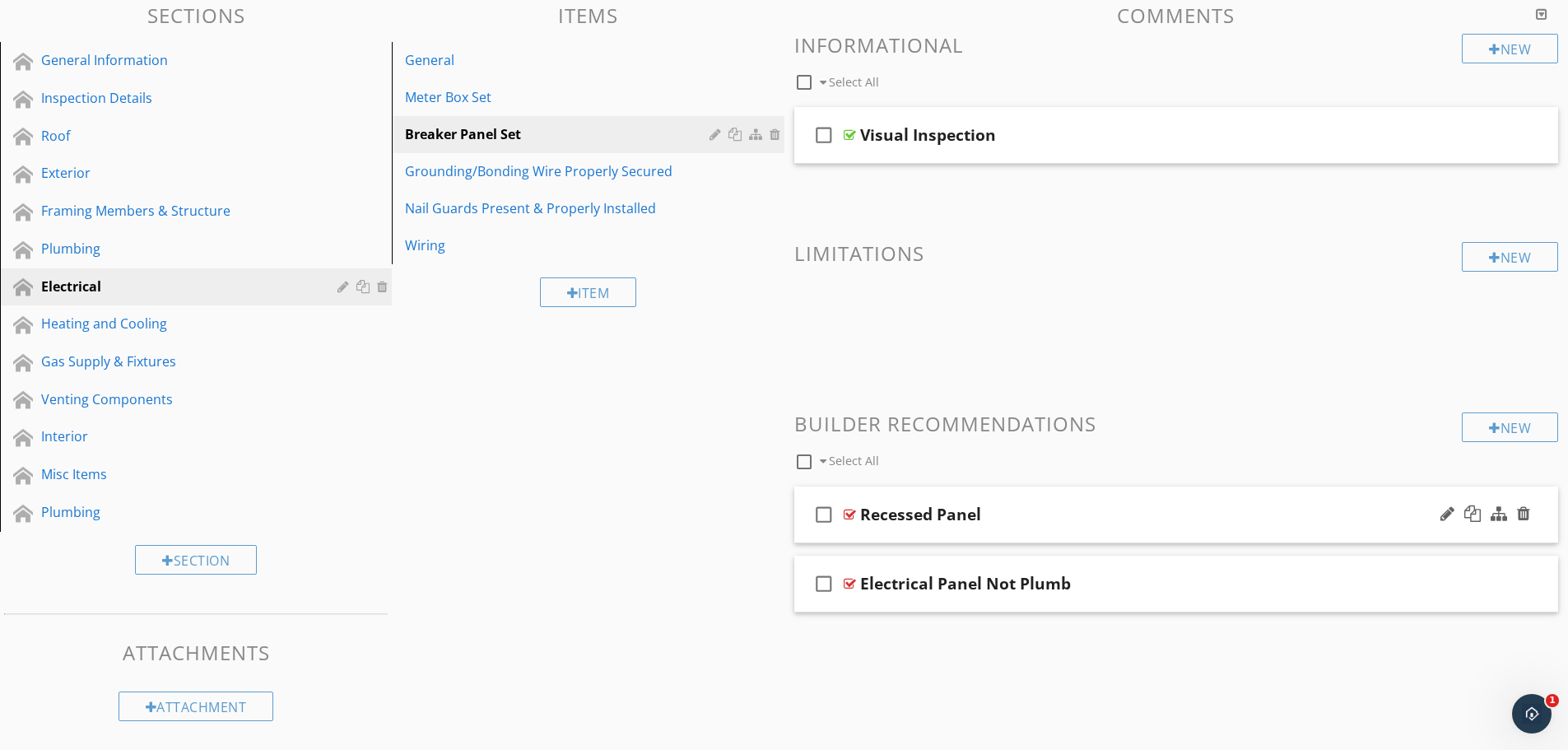
scroll to position [160, 0]
click at [597, 186] on link "Grounding/Bonding Wire Properly Secured" at bounding box center [590, 171] width 387 height 37
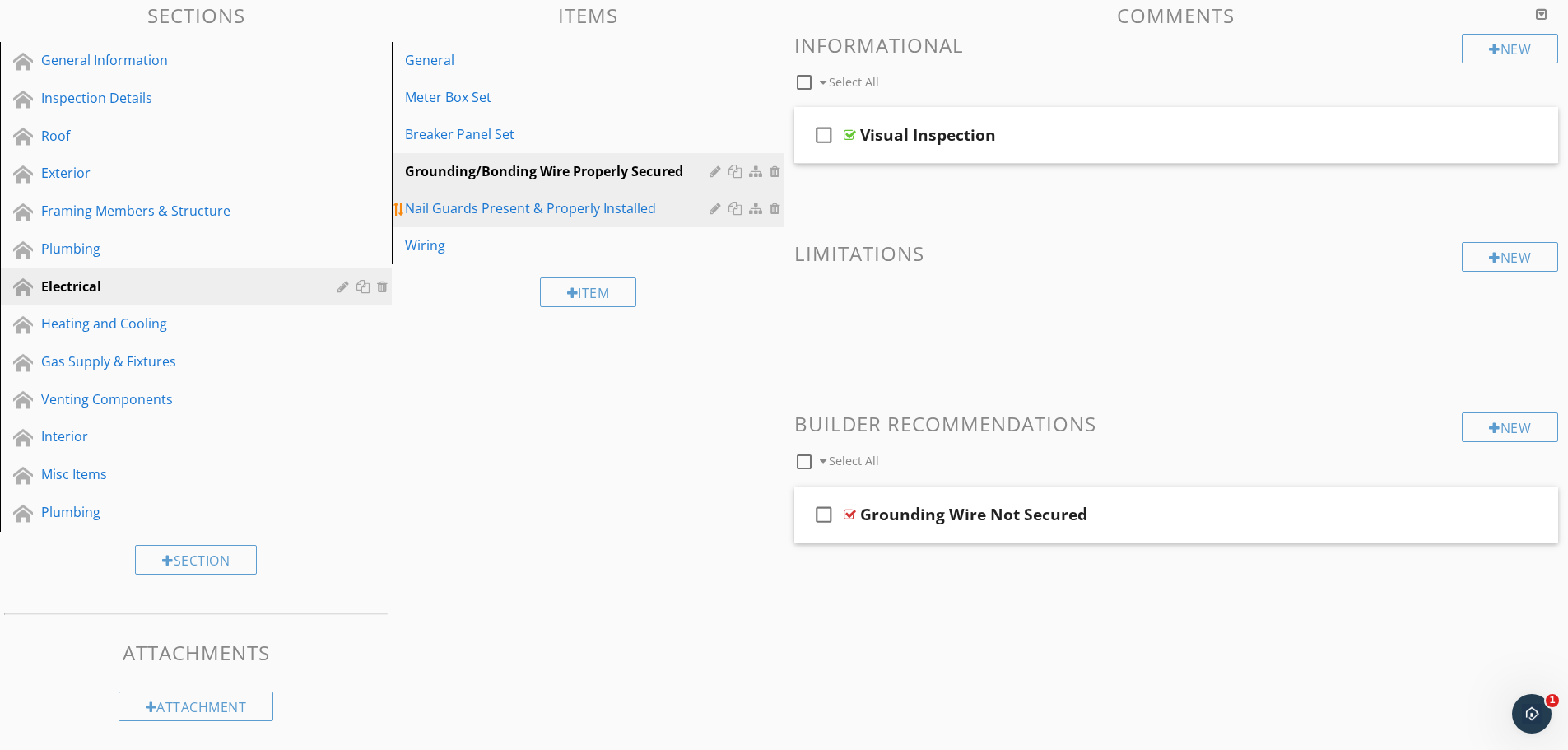
click at [652, 208] on div "Nail Guards Present & Properly Installed" at bounding box center [559, 208] width 309 height 20
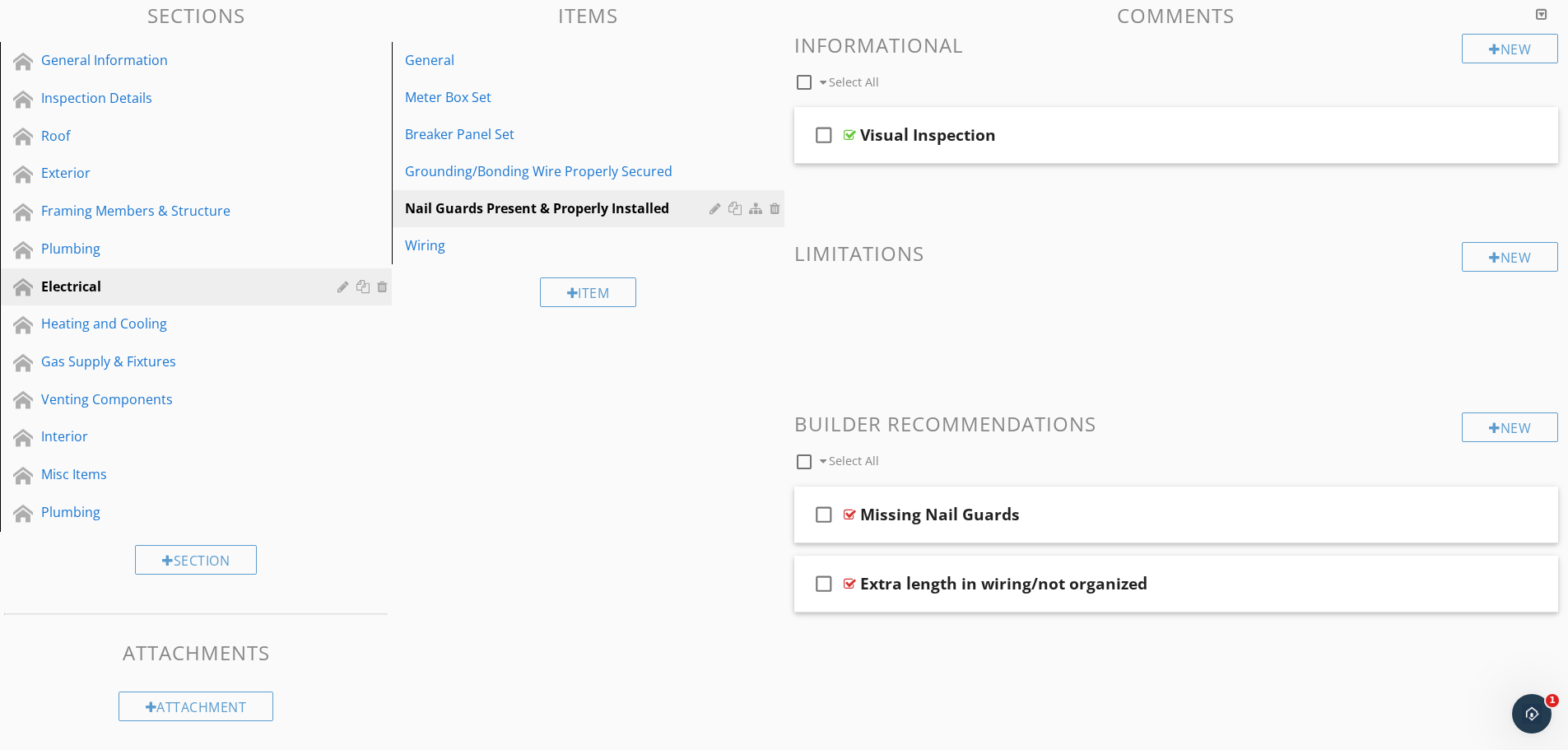
click at [507, 433] on div "Sections General Information Inspection Details Roof Exterior Framing Members &…" at bounding box center [784, 362] width 1568 height 741
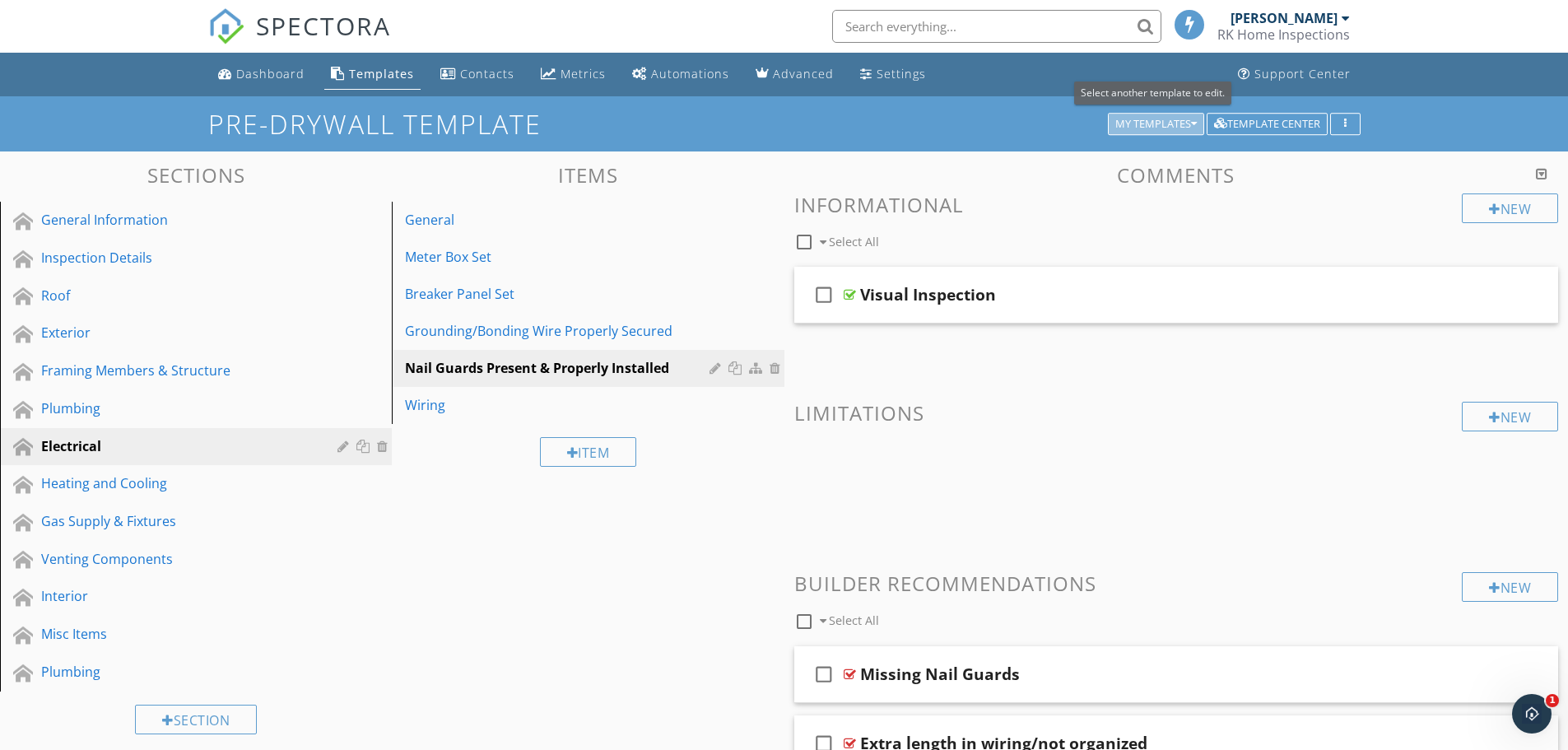
click at [1165, 123] on div "My Templates" at bounding box center [1156, 124] width 81 height 12
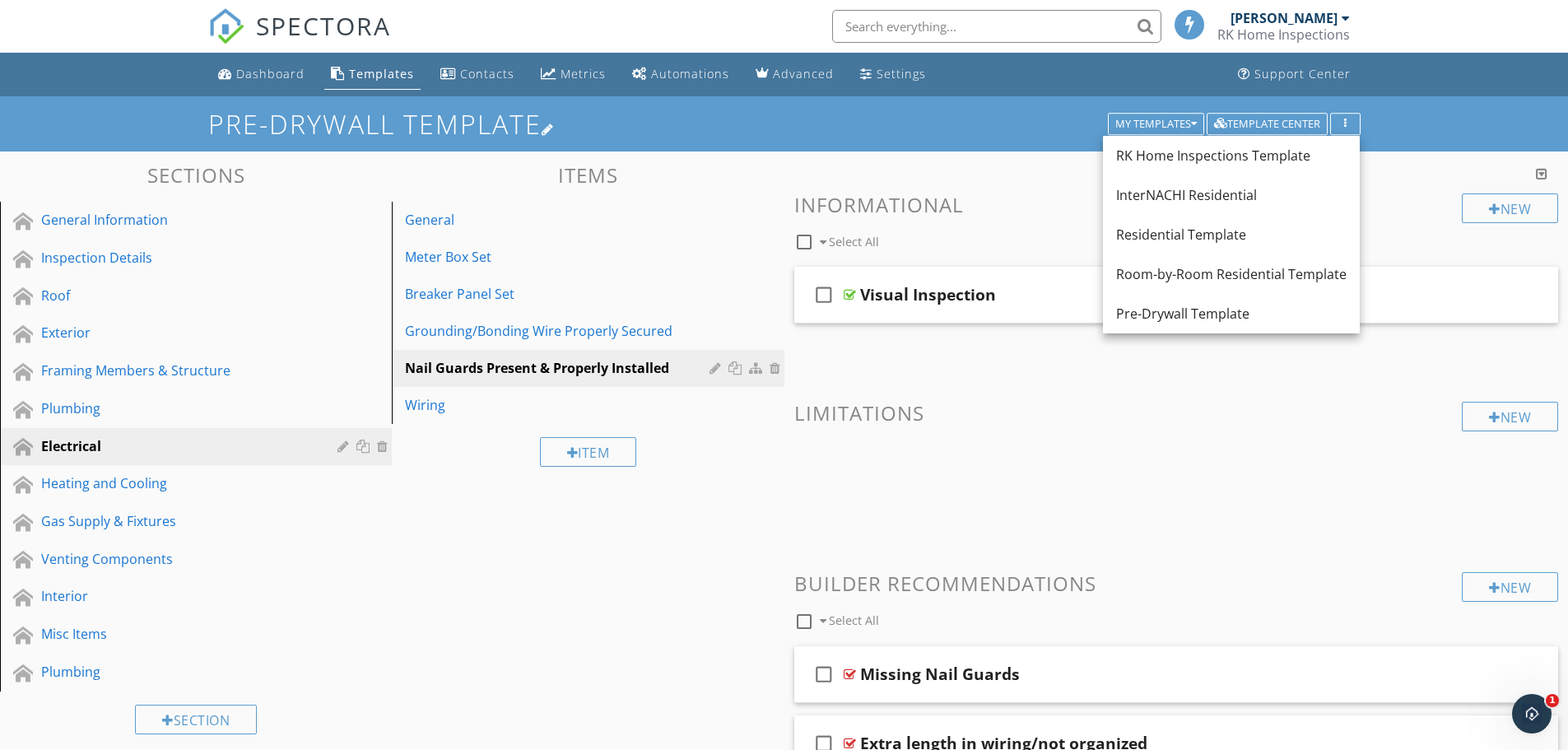
click at [1057, 121] on h1 "Pre-Drywall Template" at bounding box center [784, 123] width 1152 height 29
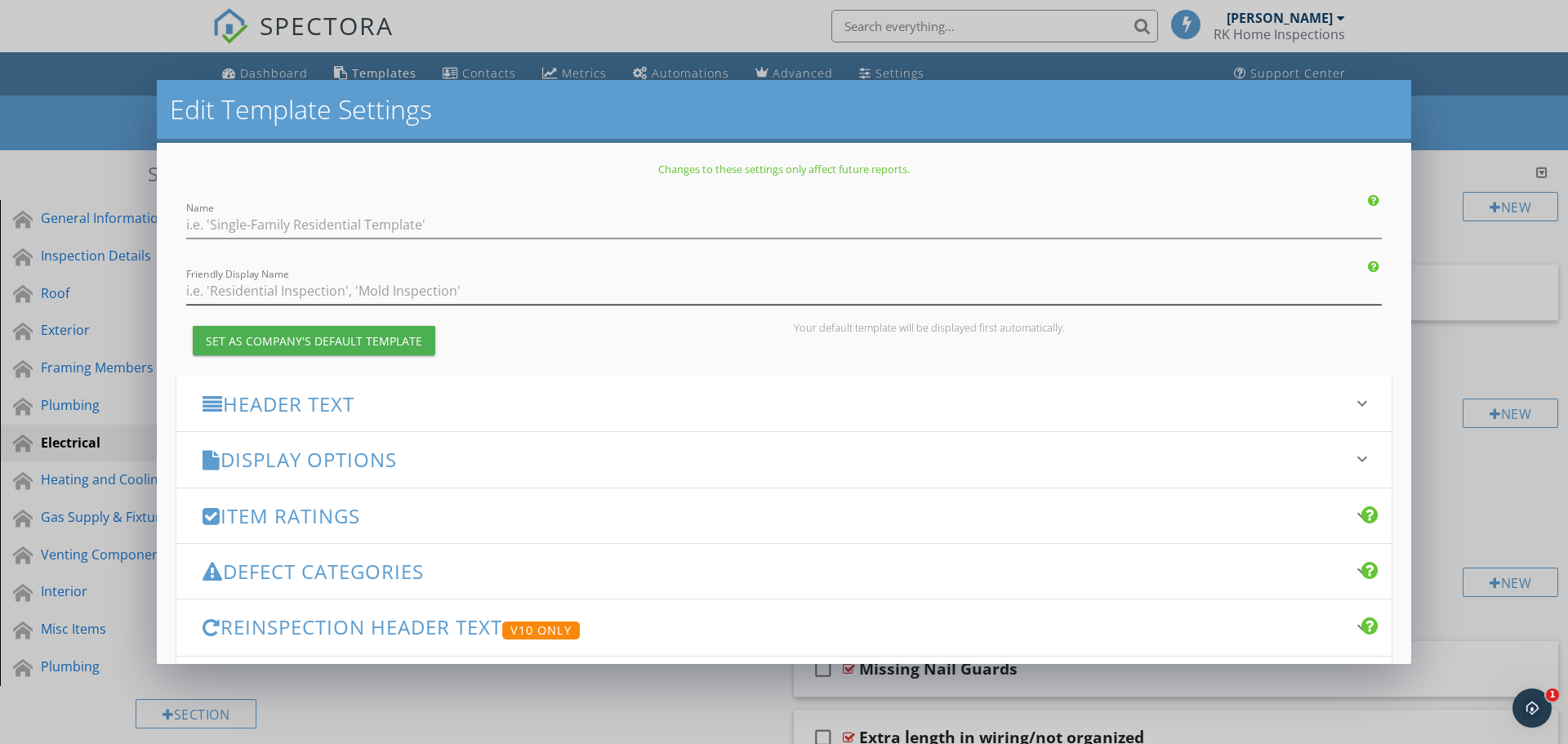
type input "Pre-Drywall Template"
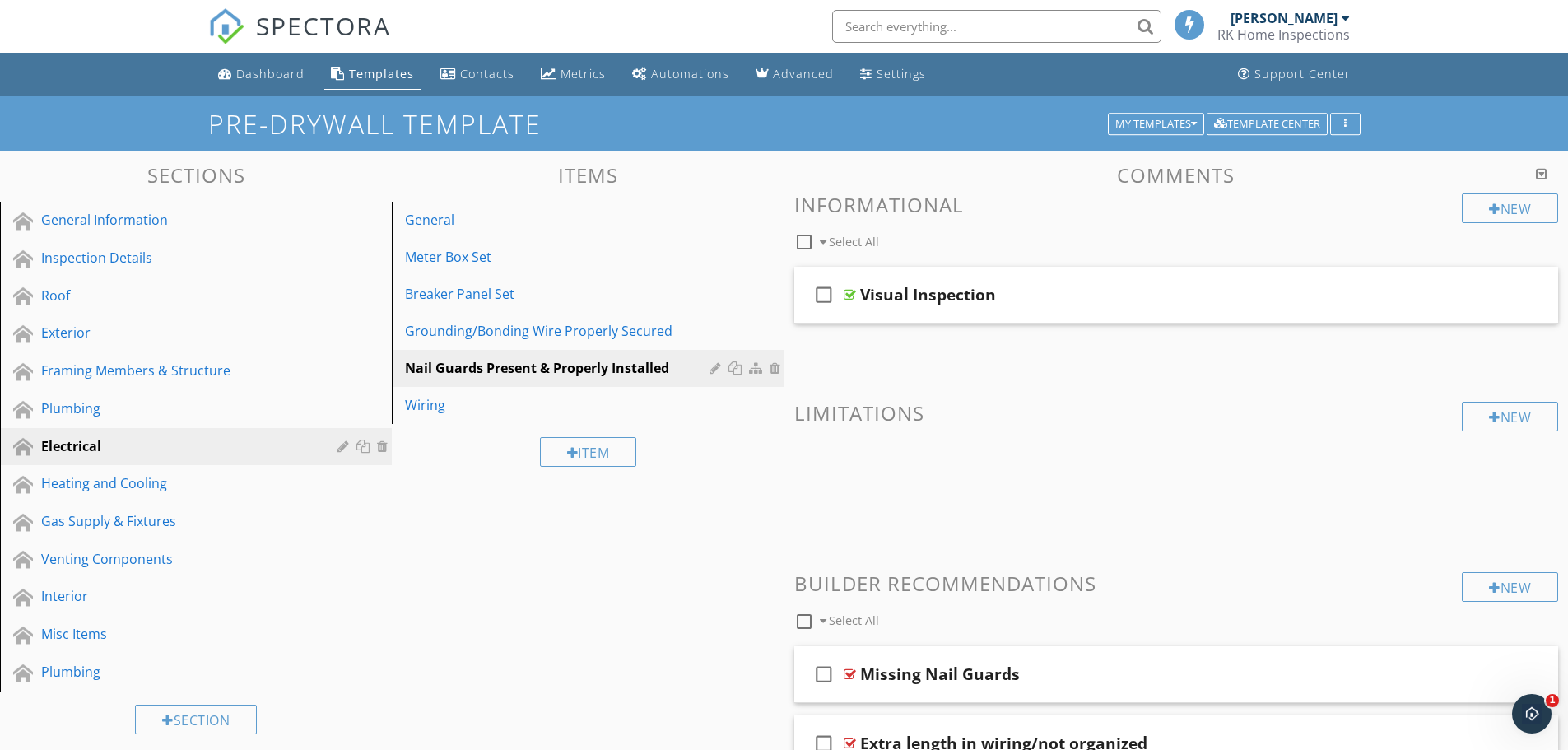
click at [693, 707] on div at bounding box center [784, 375] width 1568 height 750
click at [906, 82] on link "Settings" at bounding box center [893, 74] width 79 height 31
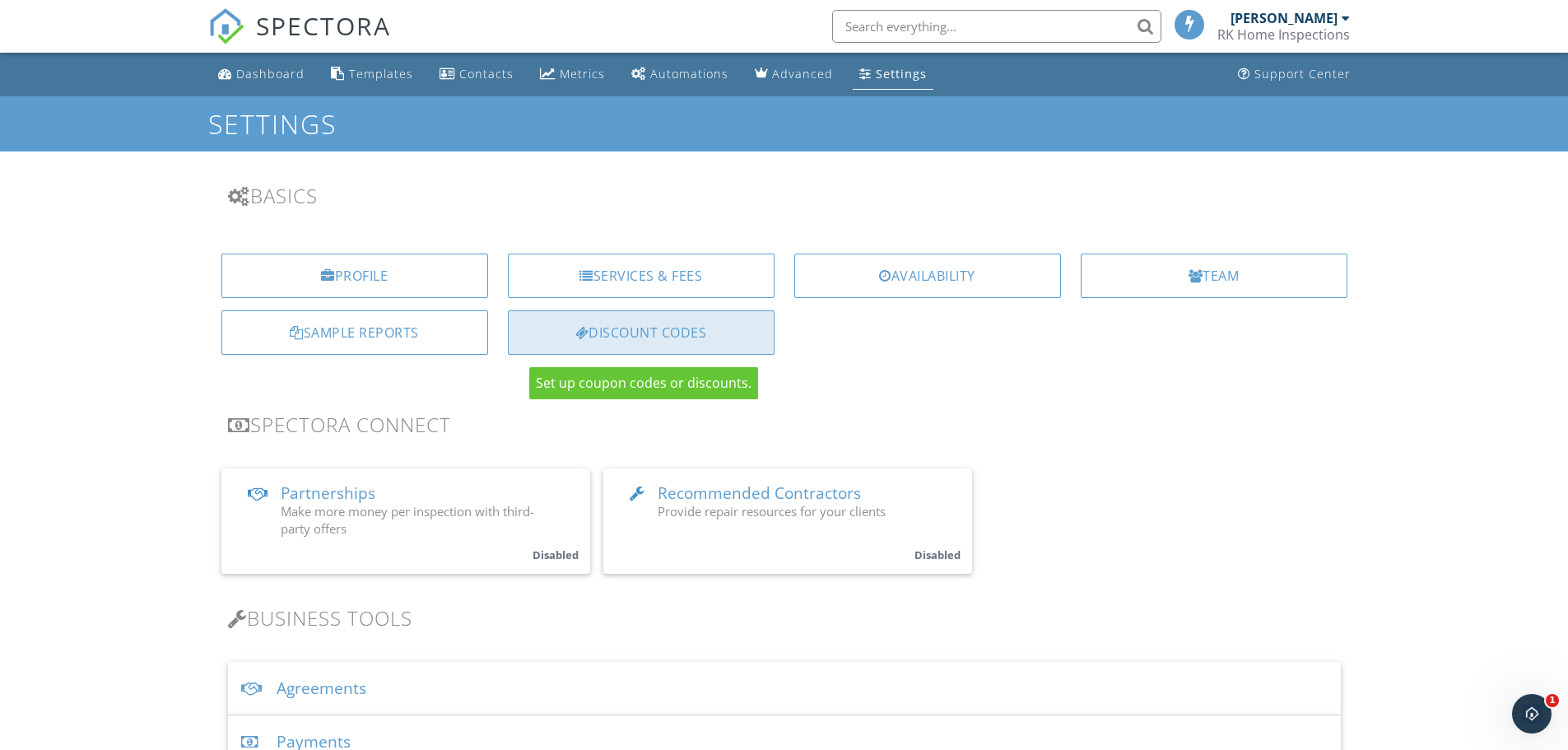
click at [659, 329] on div "Discount Codes" at bounding box center [641, 332] width 267 height 45
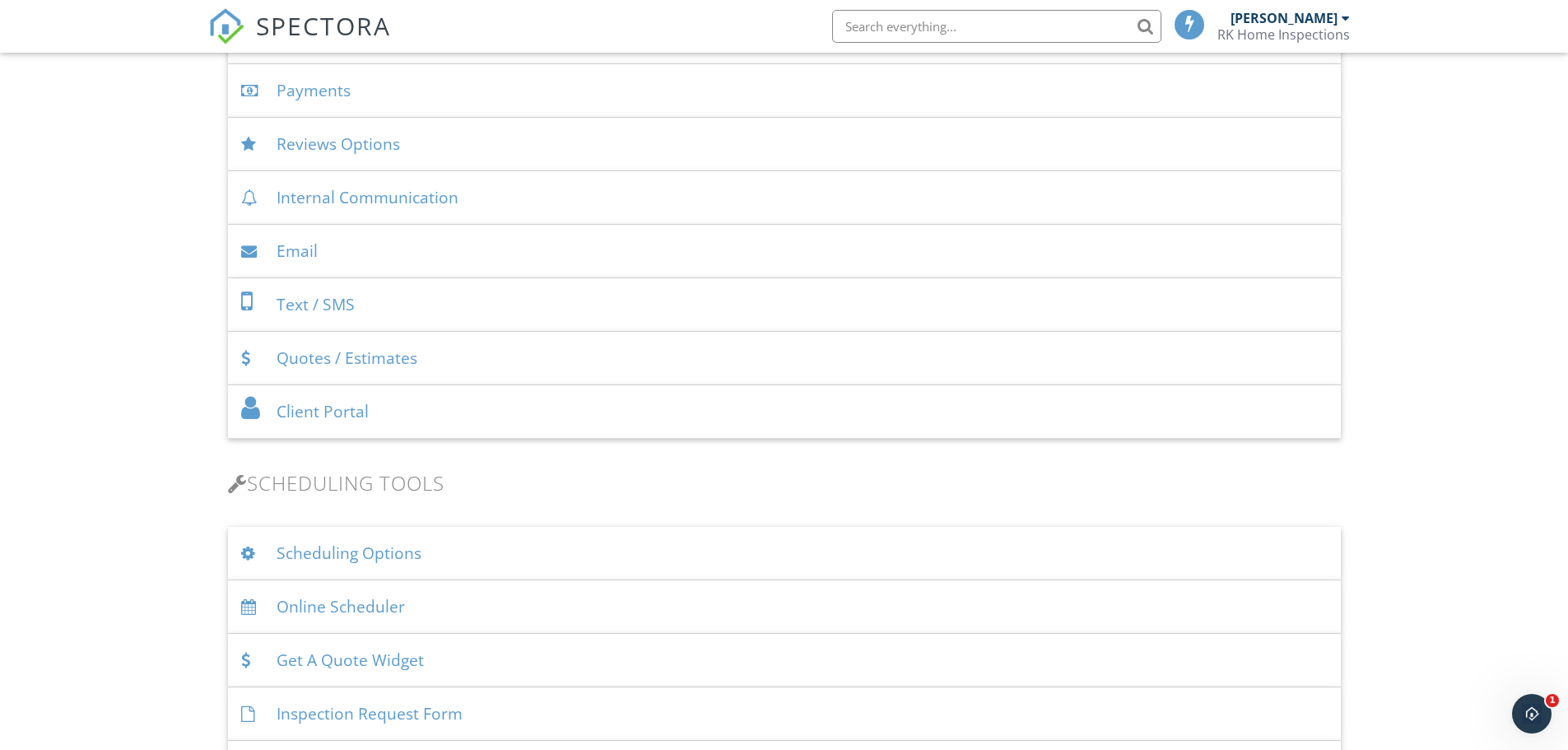
scroll to position [653, 0]
click at [388, 544] on div "Scheduling Options" at bounding box center [785, 552] width 1113 height 54
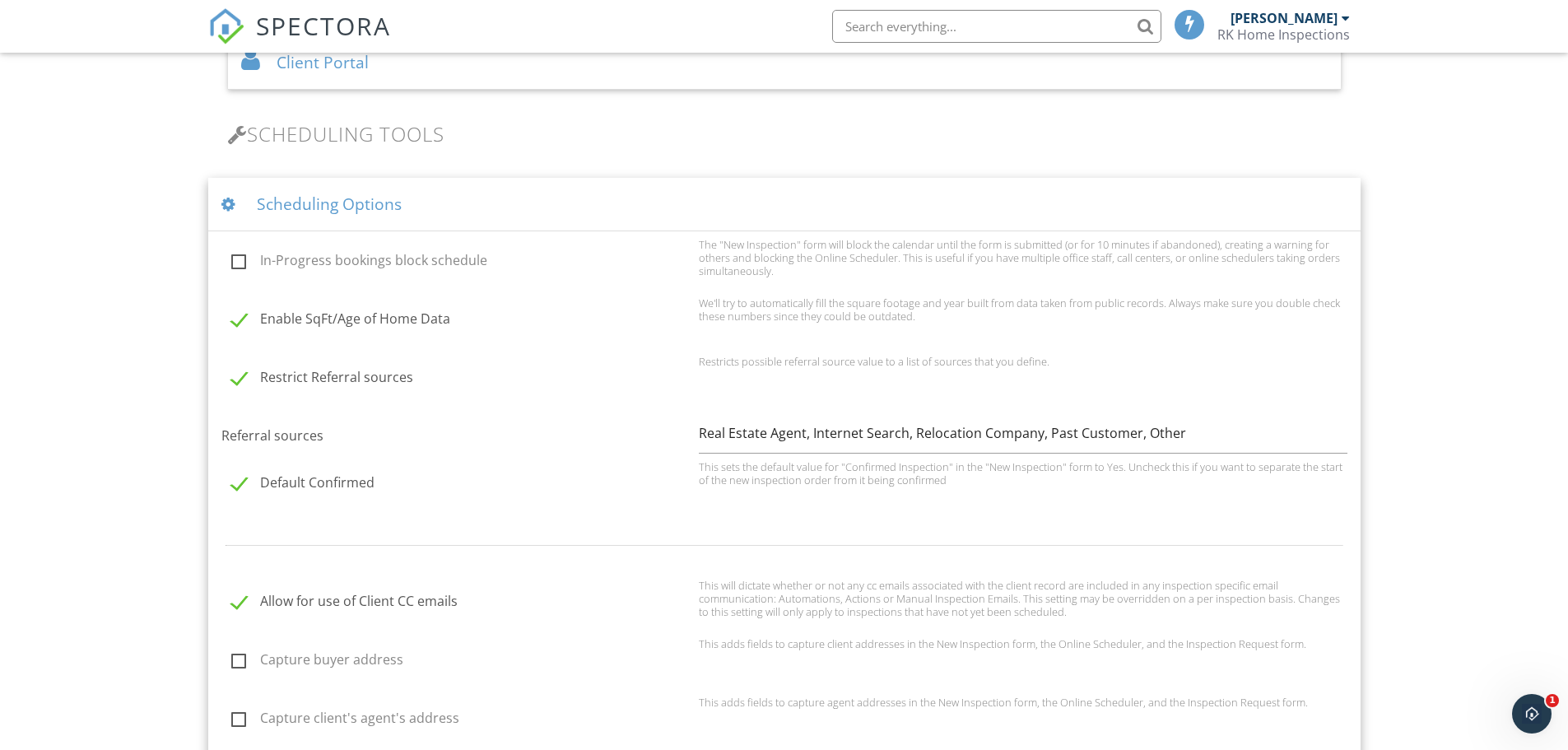
scroll to position [1001, 0]
click at [468, 185] on div "Scheduling Options" at bounding box center [784, 203] width 1152 height 54
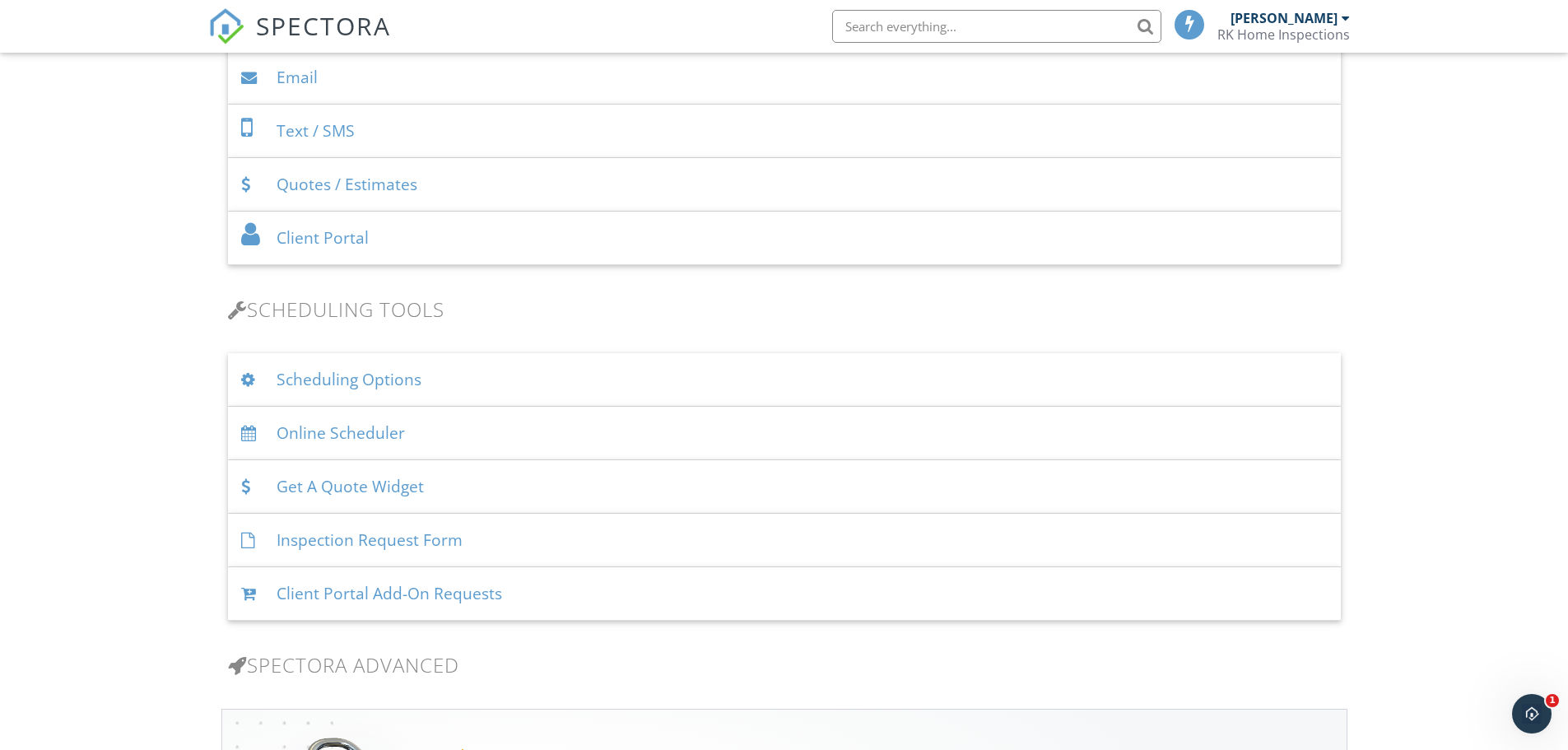
scroll to position [825, 0]
click at [364, 382] on div "Scheduling Options" at bounding box center [785, 379] width 1113 height 54
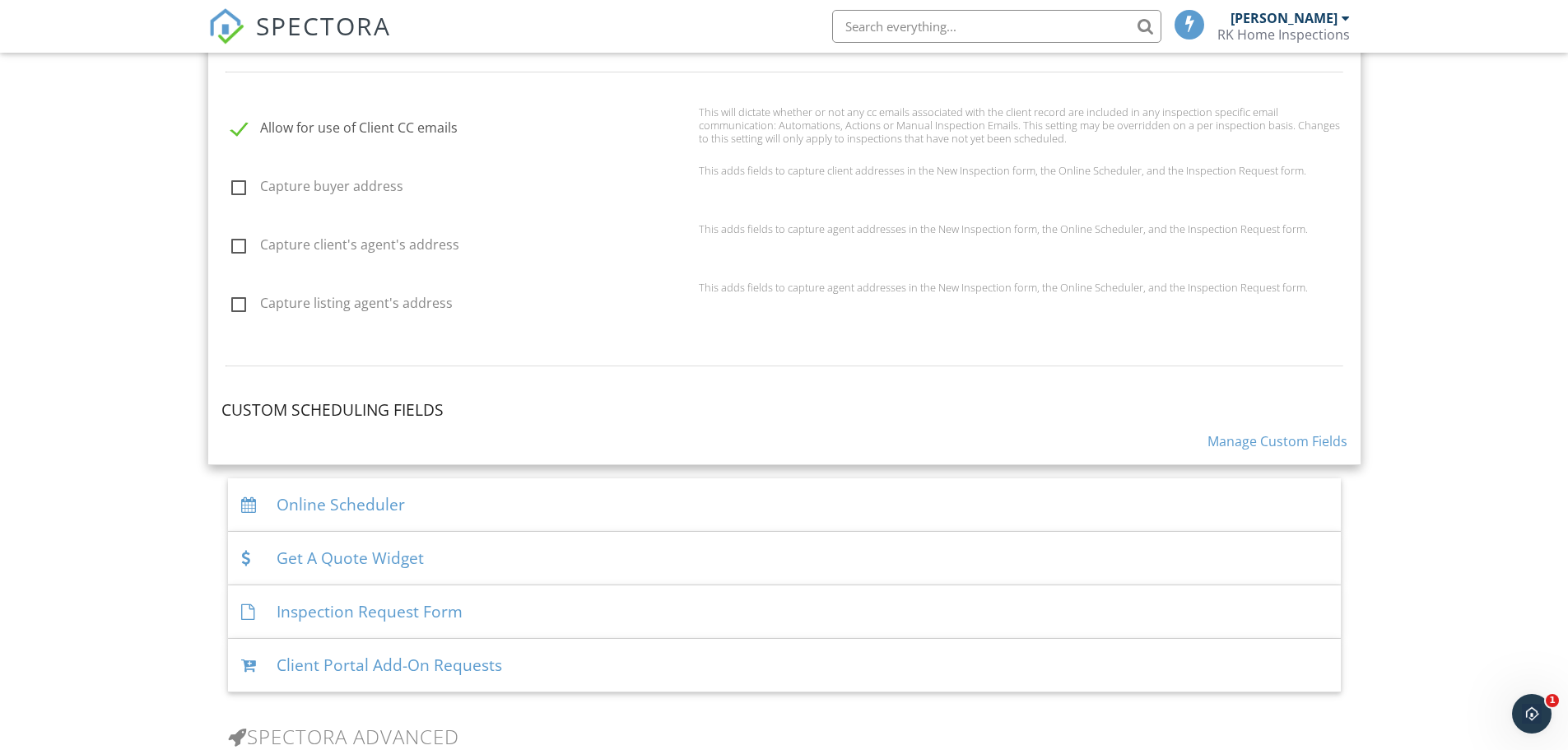
scroll to position [1472, 0]
click at [1248, 447] on link "Manage Custom Fields" at bounding box center [1277, 441] width 140 height 18
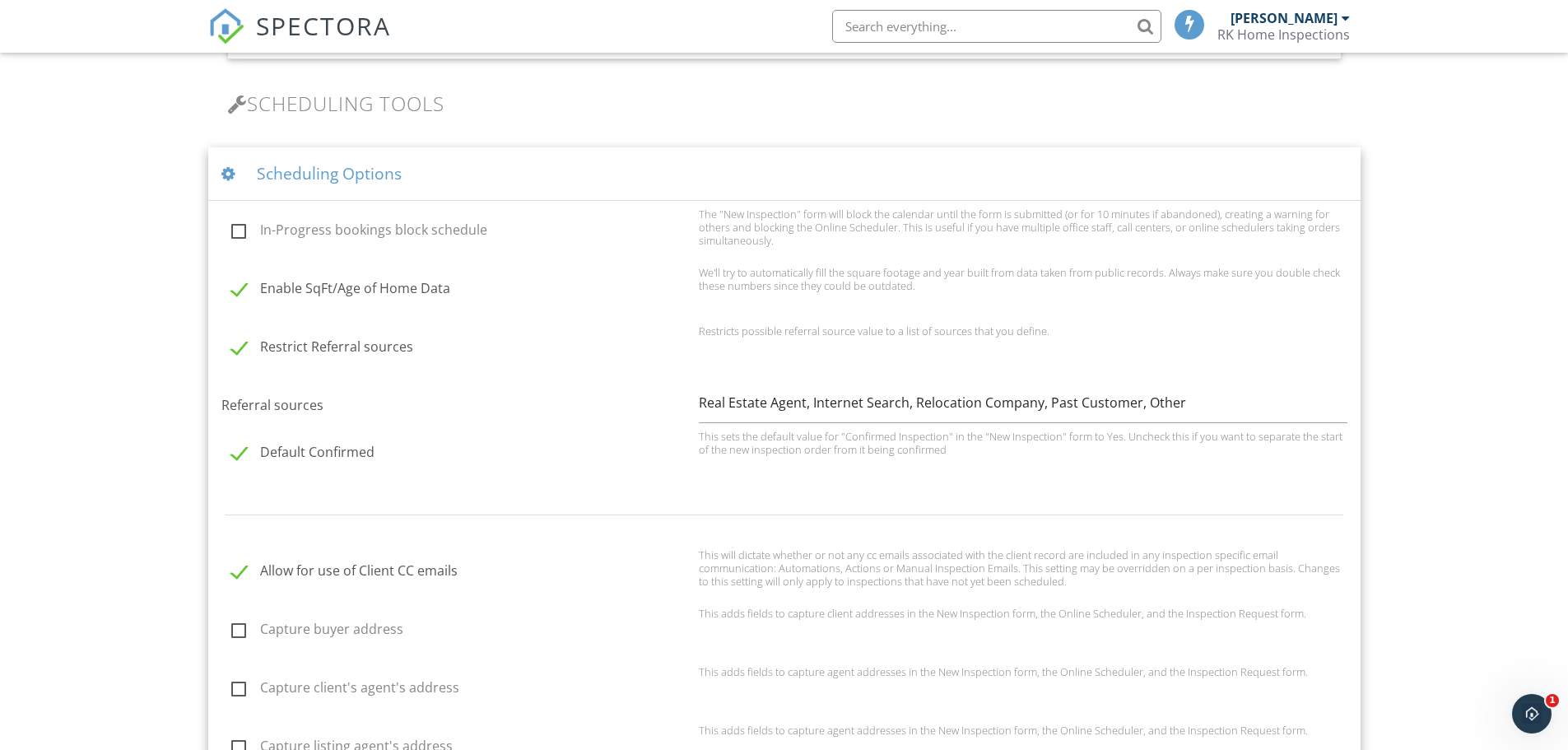
scroll to position [1027, 0]
click at [126, 246] on div "Dashboard Templates Contacts Metrics Automations Advanced Settings Support Cent…" at bounding box center [784, 724] width 1568 height 3397
click at [273, 187] on div "Scheduling Options" at bounding box center [784, 178] width 1152 height 54
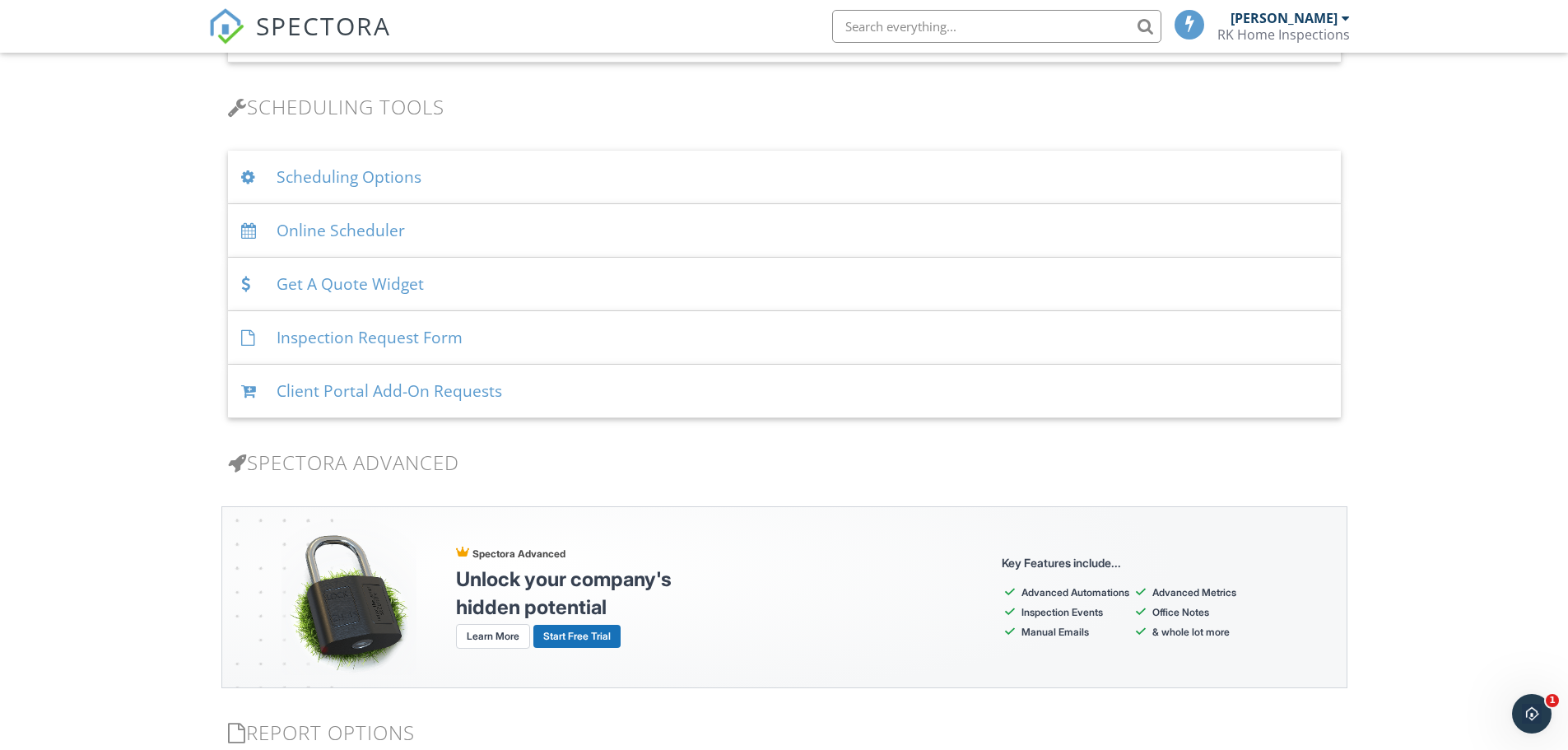
click at [362, 236] on div "Online Scheduler" at bounding box center [785, 231] width 1113 height 54
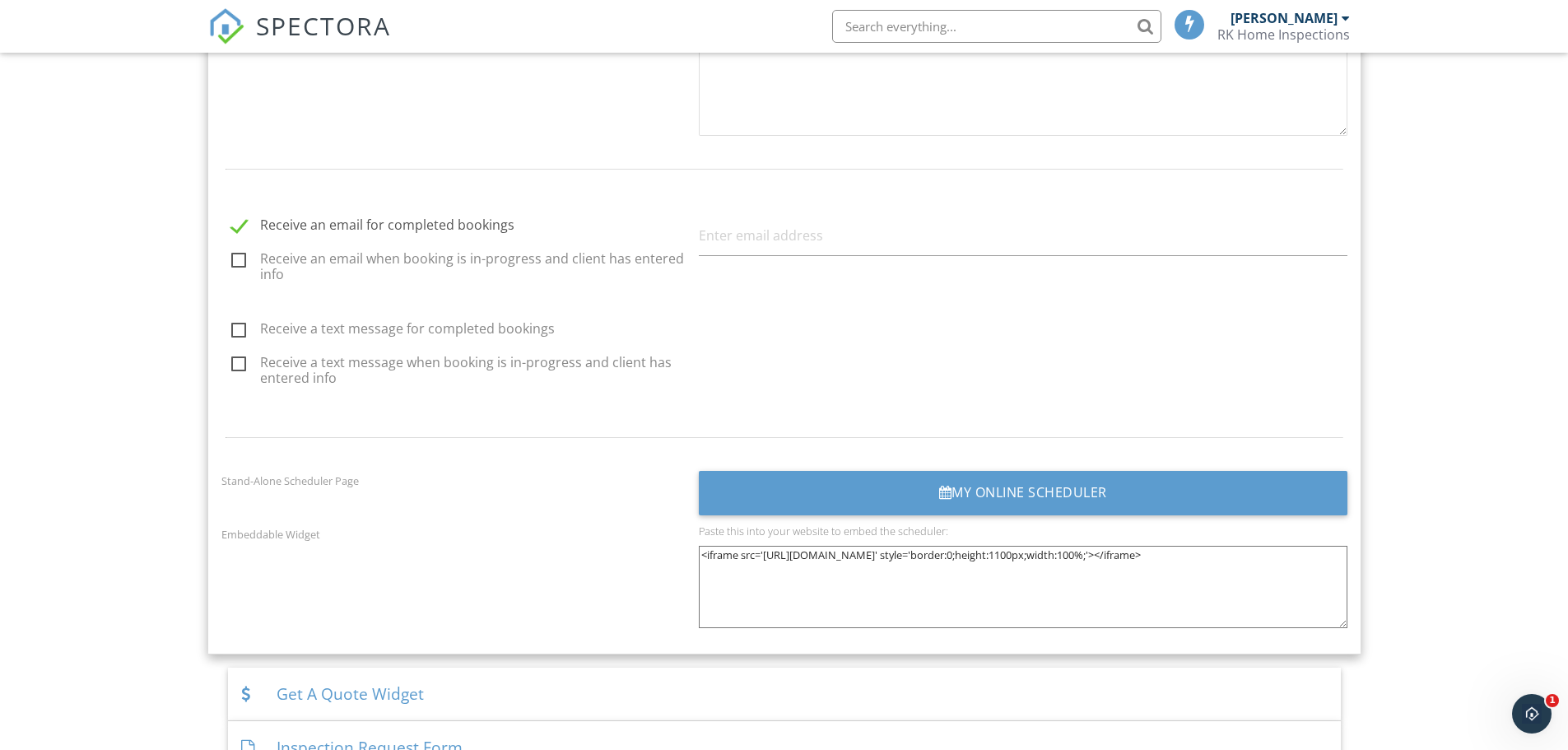
scroll to position [1935, 0]
click at [233, 258] on label "Receive an email when booking is in-progress and client has entered info" at bounding box center [459, 262] width 457 height 21
click at [232, 258] on input "Receive an email when booking is in-progress and client has entered info" at bounding box center [226, 263] width 11 height 11
checkbox input "true"
click at [243, 337] on label "Receive a text message for completed bookings" at bounding box center [459, 331] width 457 height 21
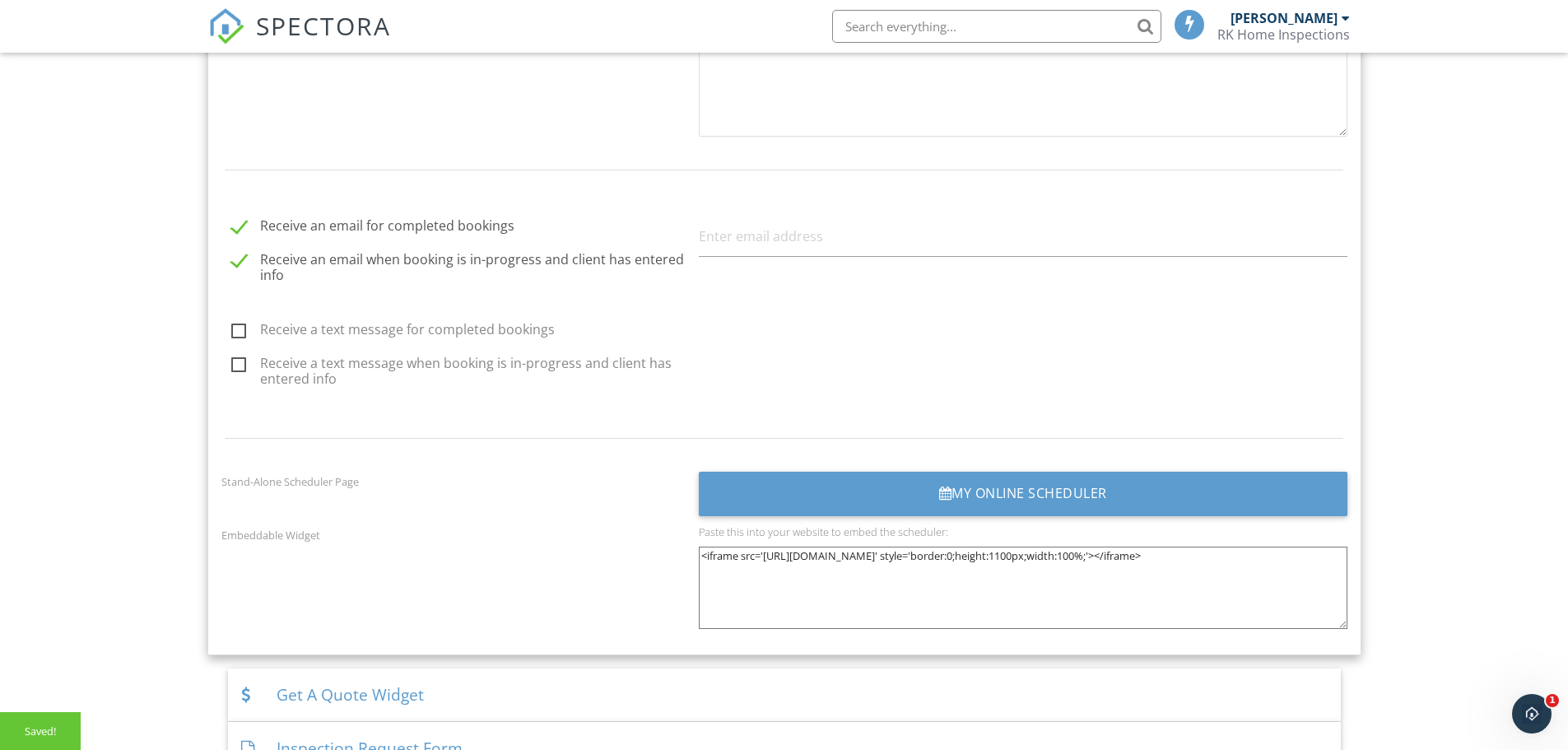
click at [232, 337] on input "Receive a text message for completed bookings" at bounding box center [226, 331] width 11 height 11
checkbox input "true"
click at [246, 369] on label "Receive a text message when booking is in-progress and client has entered info" at bounding box center [459, 365] width 457 height 21
click at [232, 369] on input "Receive a text message when booking is in-progress and client has entered info" at bounding box center [226, 367] width 11 height 11
checkbox input "true"
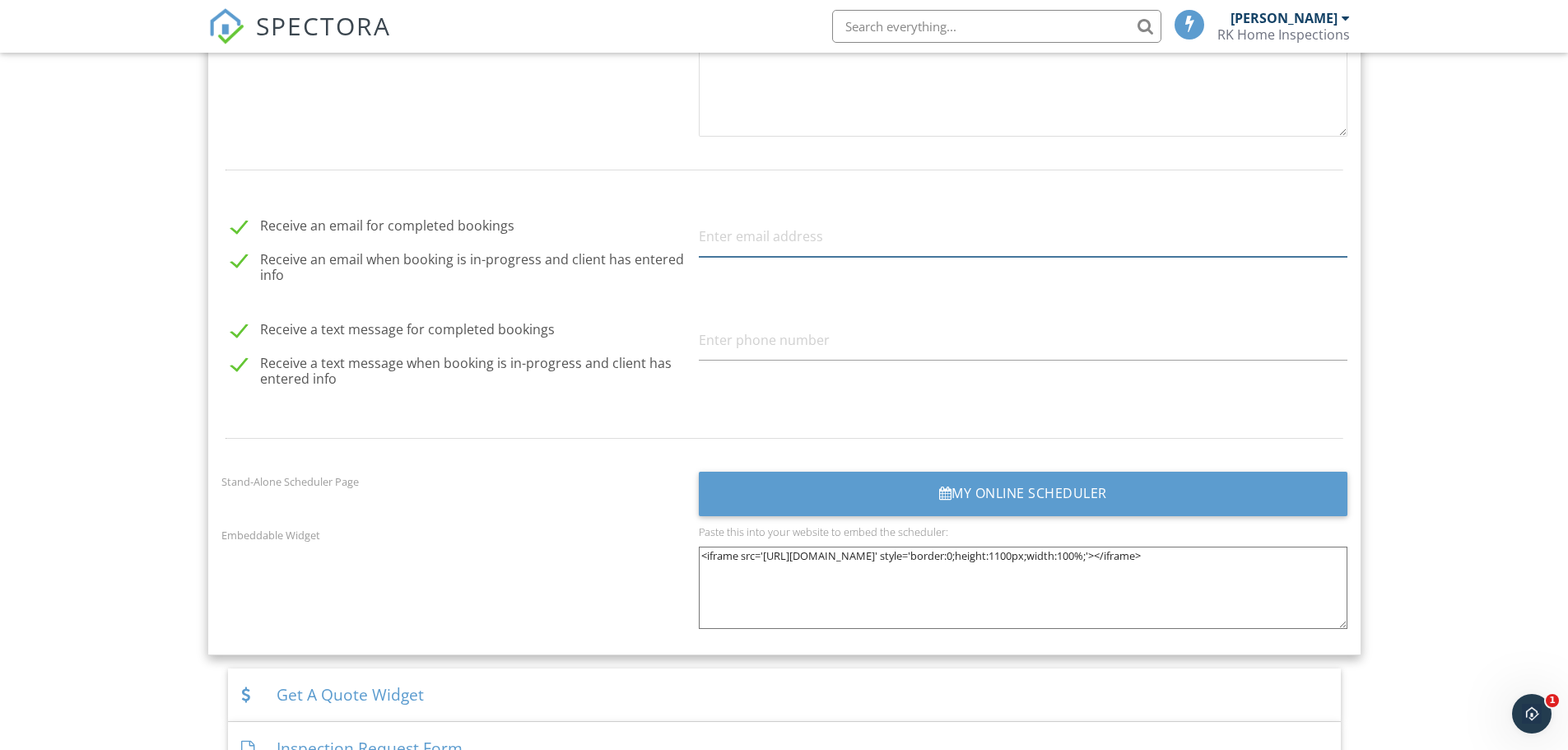
click at [805, 228] on input "text" at bounding box center [1023, 236] width 649 height 41
type input "r"
paste input "[EMAIL_ADDRESS][DOMAIN_NAME]"
type input "[EMAIL_ADDRESS][DOMAIN_NAME]"
click at [864, 353] on input "text" at bounding box center [1023, 340] width 649 height 41
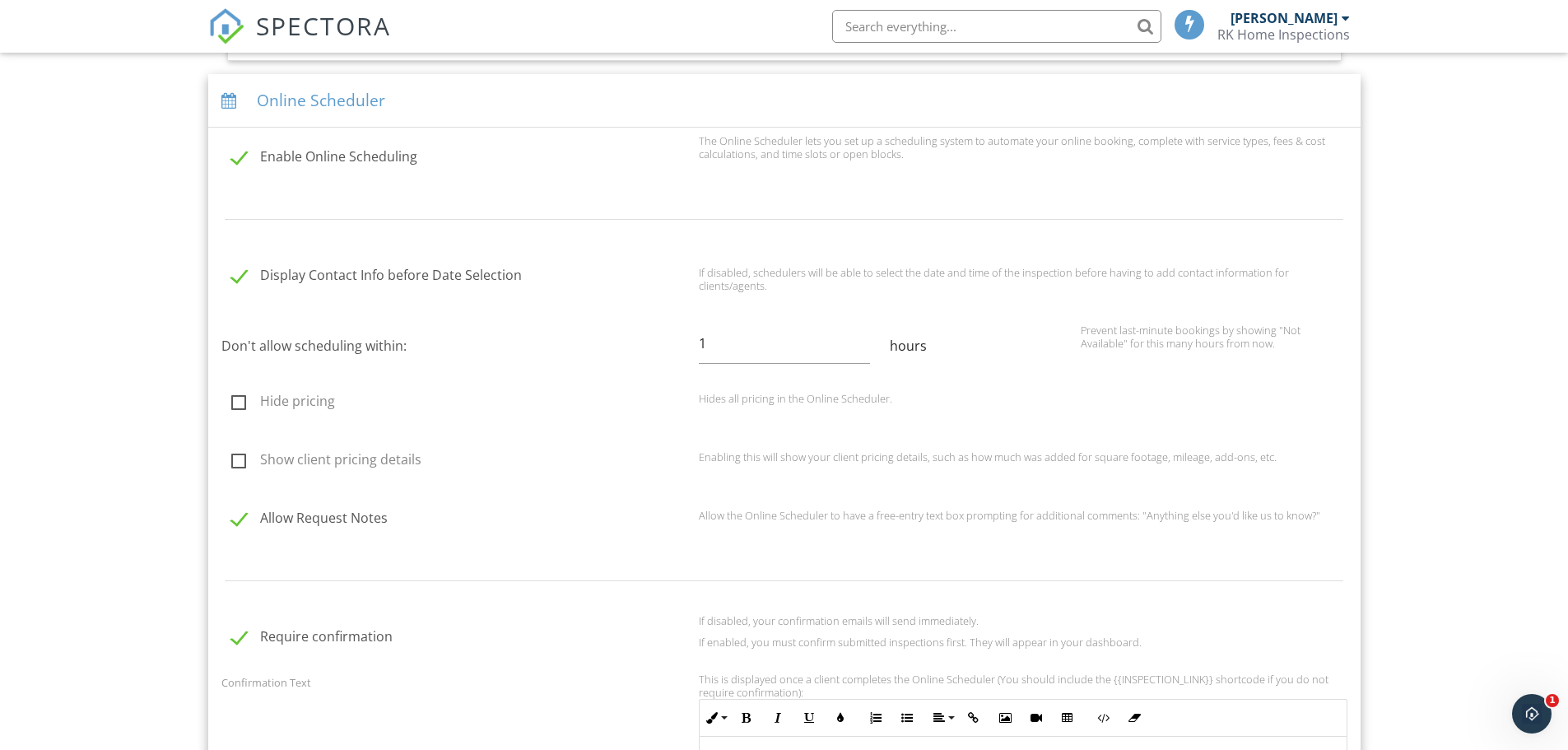
scroll to position [1172, 0]
type input "2527031635"
click at [714, 341] on input "1" at bounding box center [784, 342] width 172 height 41
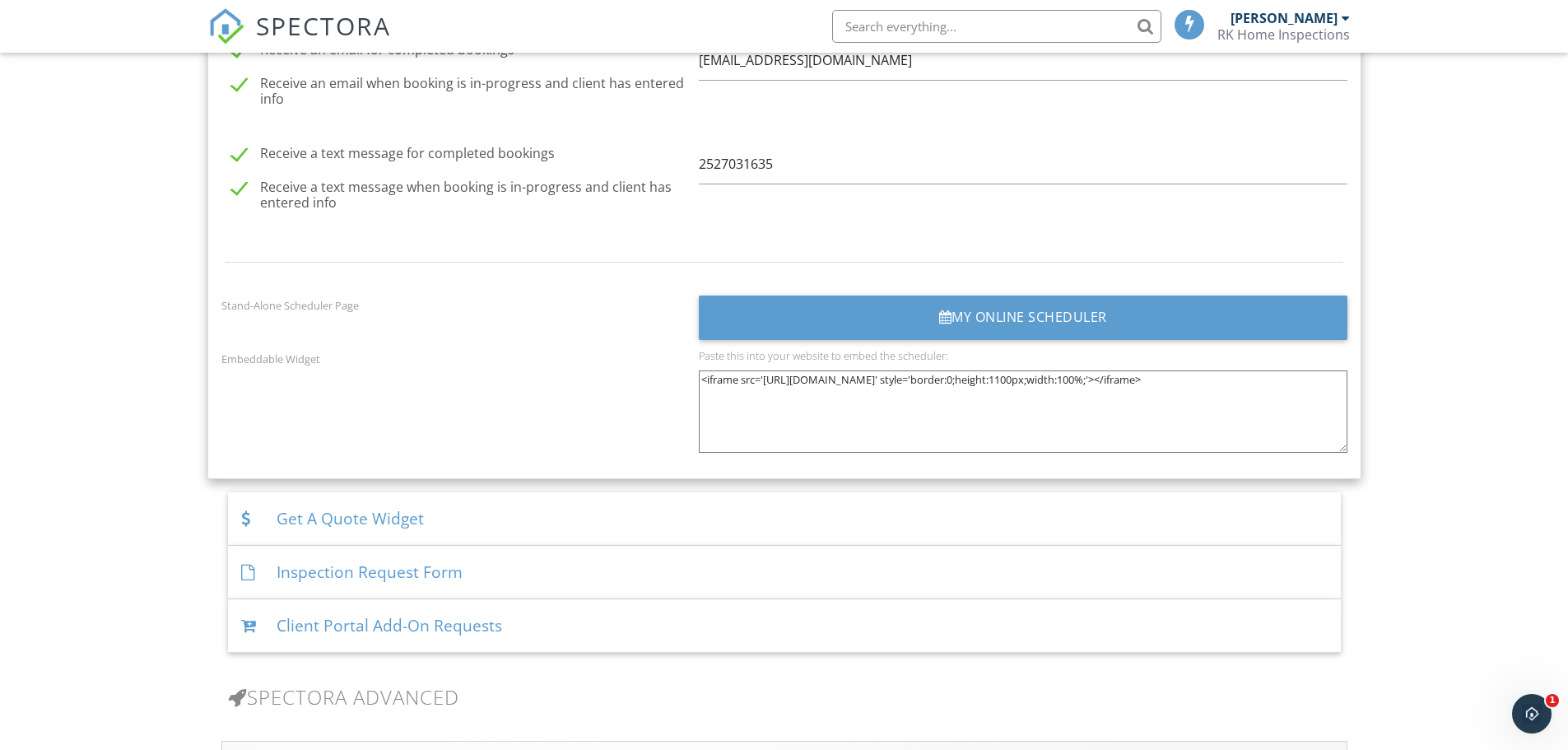
scroll to position [2110, 0]
type input "3"
